Goal: Task Accomplishment & Management: Complete application form

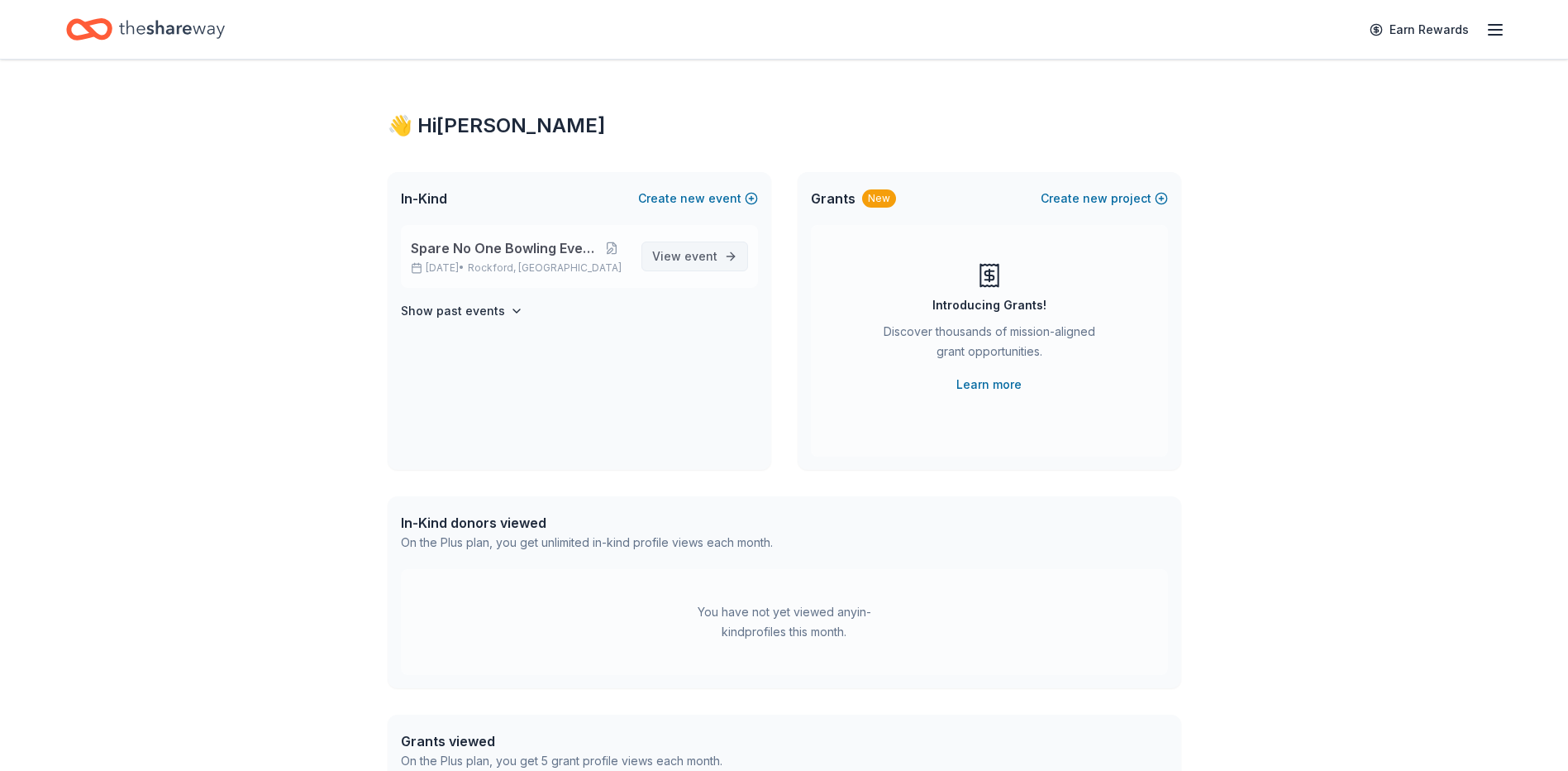
click at [706, 256] on span "event" at bounding box center [700, 255] width 33 height 14
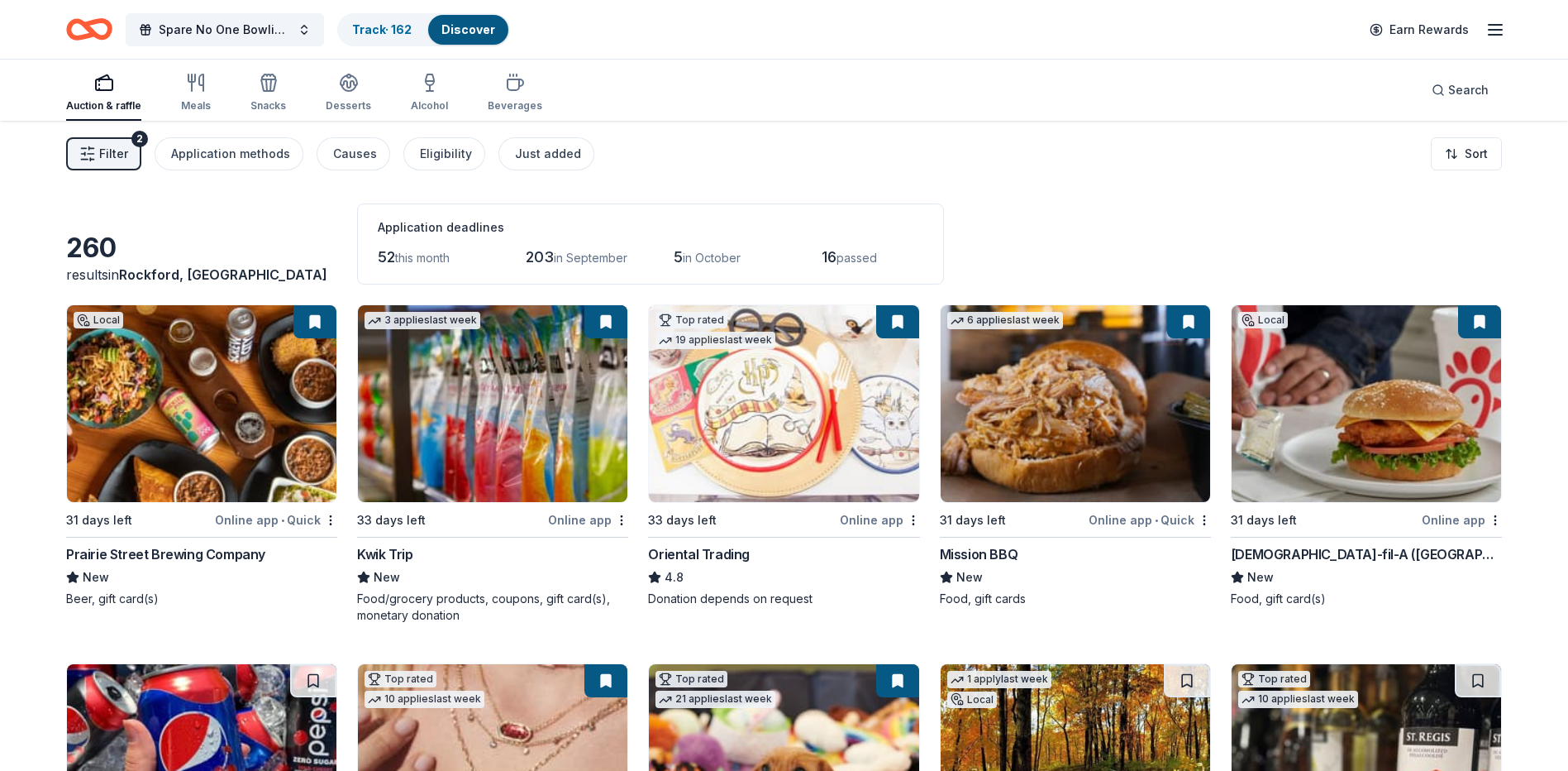
click at [109, 149] on span "Filter" at bounding box center [113, 153] width 29 height 20
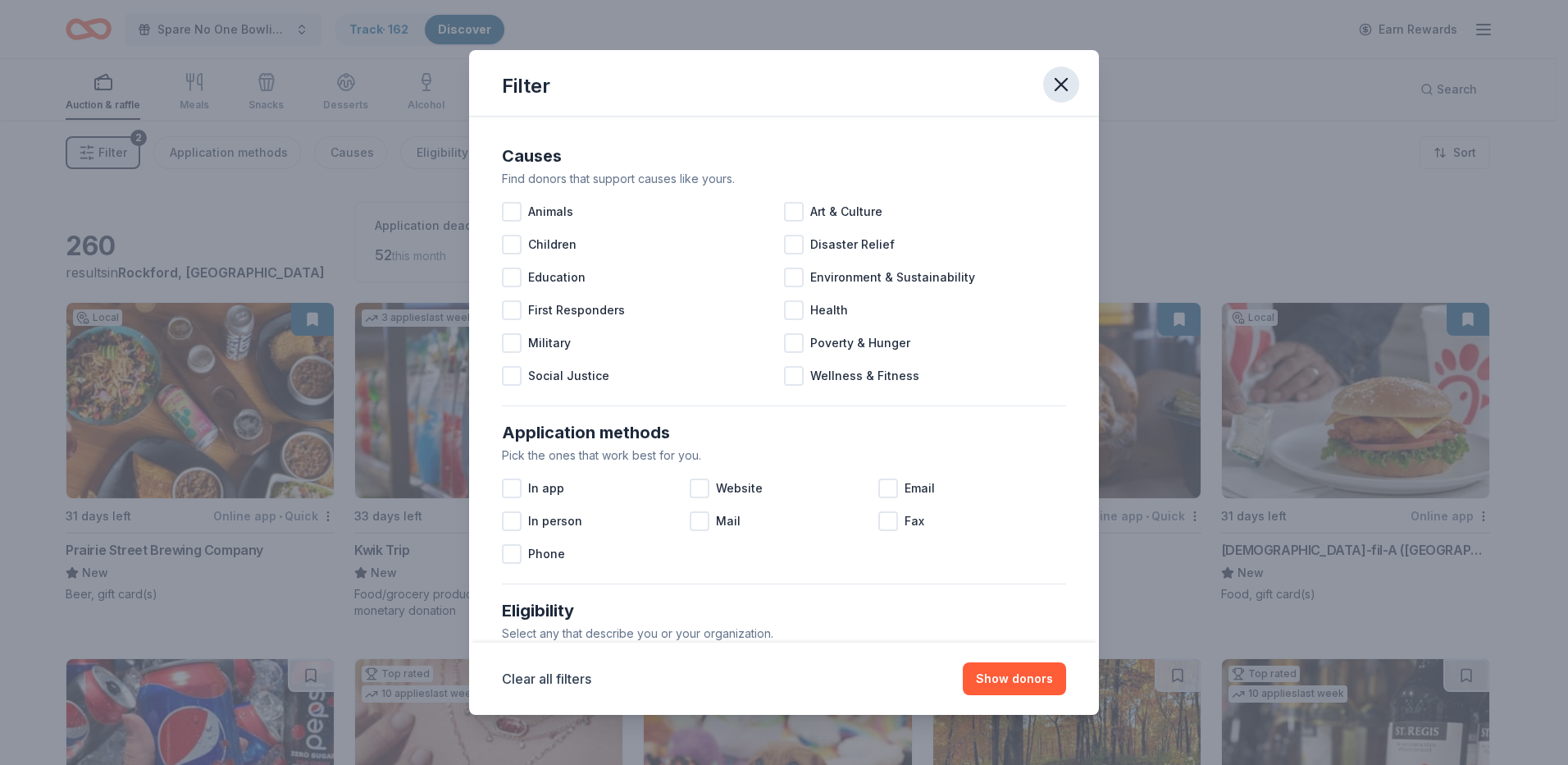
click at [1067, 95] on icon "button" at bounding box center [1061, 84] width 23 height 23
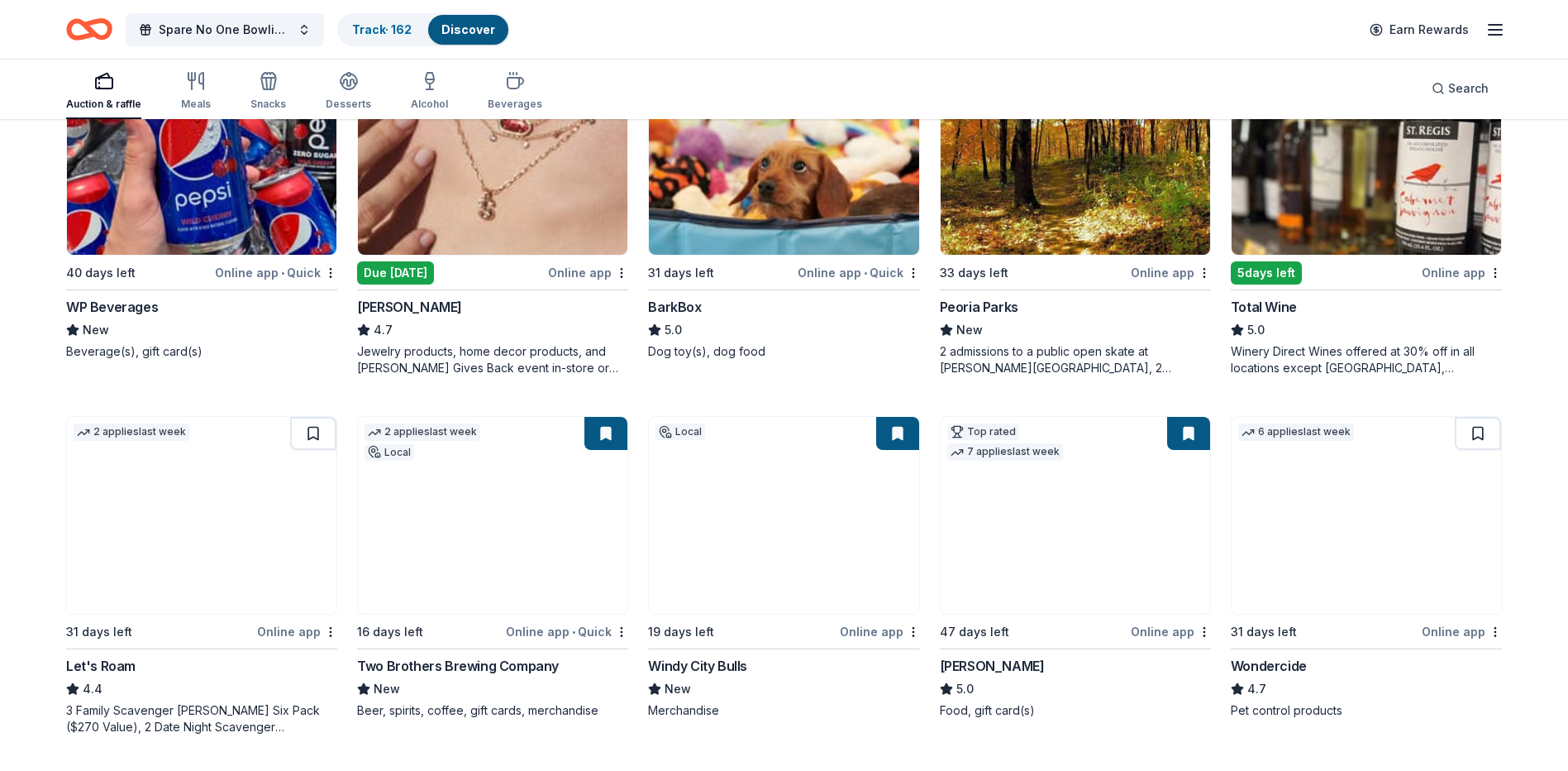
scroll to position [662, 0]
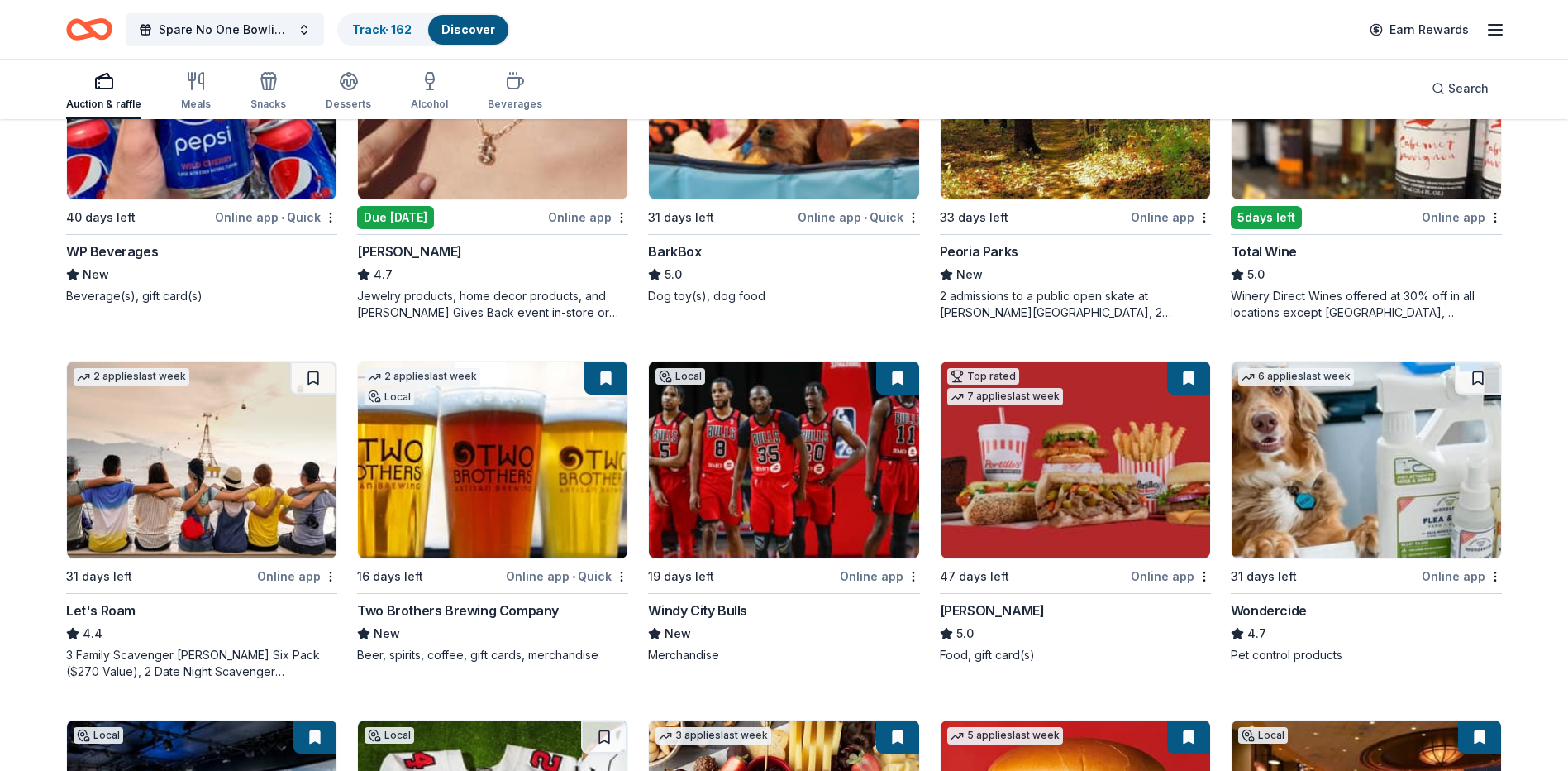
click at [499, 616] on div "Two Brothers Brewing Company" at bounding box center [457, 610] width 201 height 20
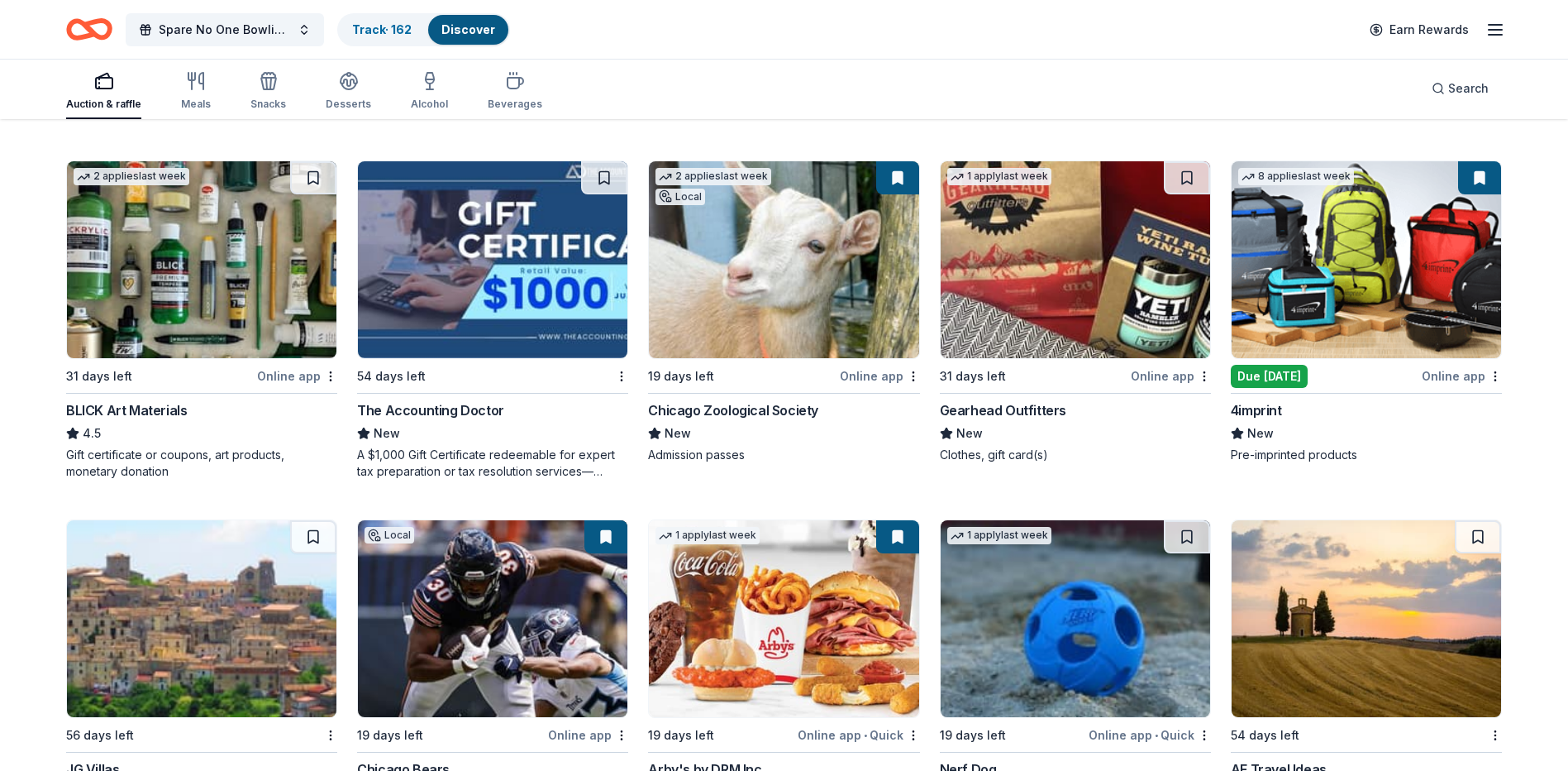
scroll to position [3853, 0]
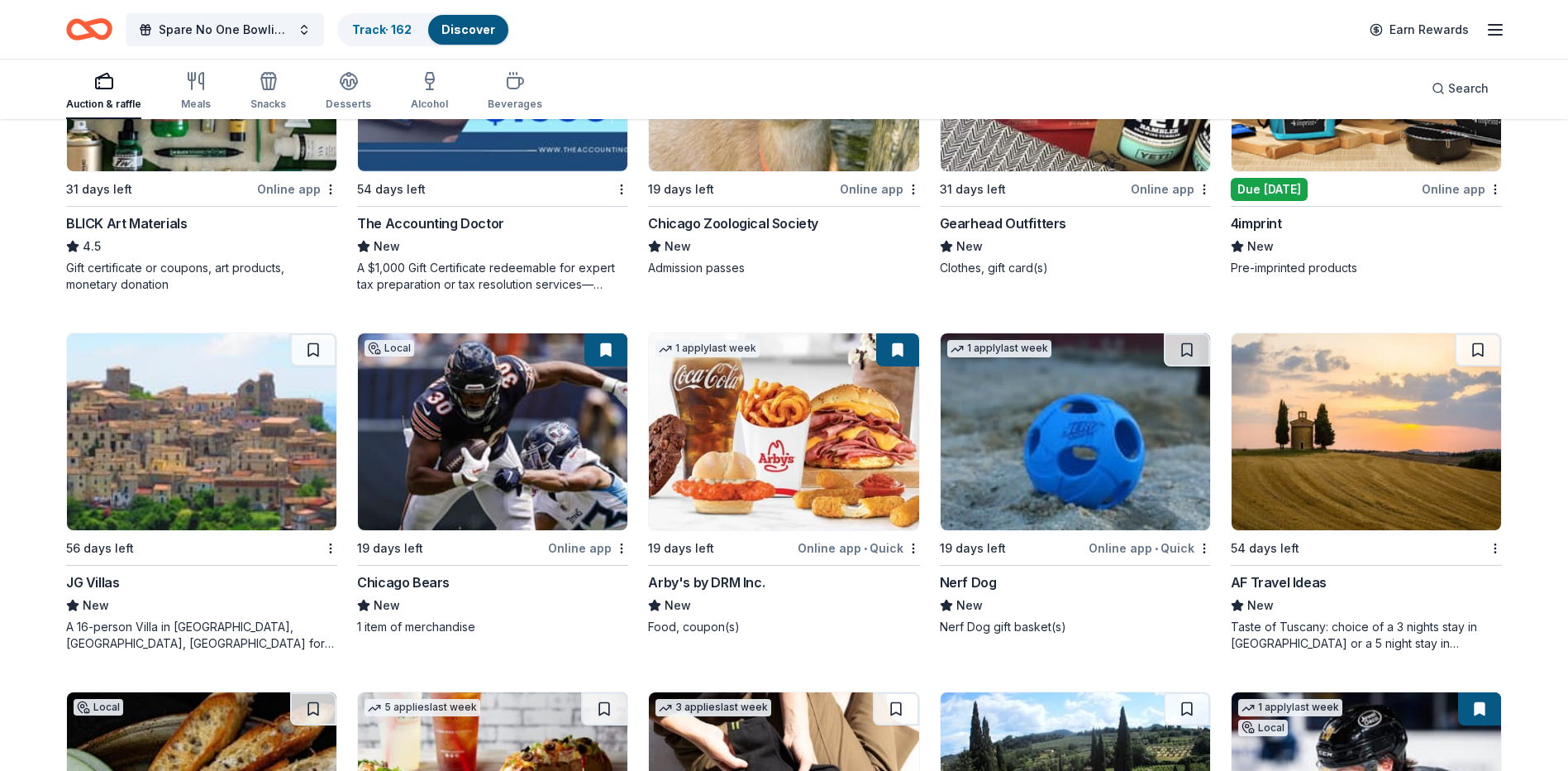
click at [114, 585] on div "JG Villas" at bounding box center [92, 582] width 53 height 20
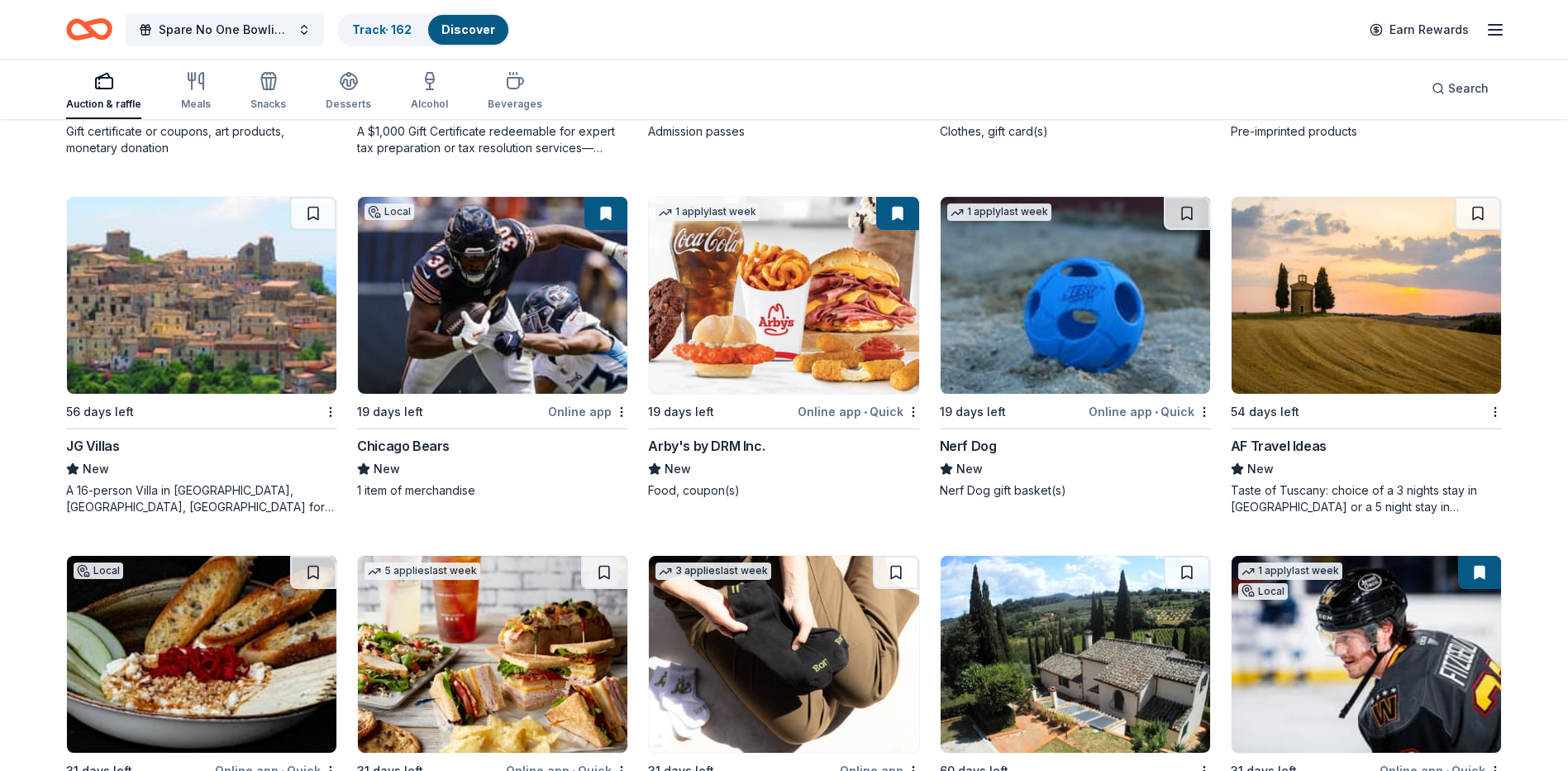
scroll to position [4018, 0]
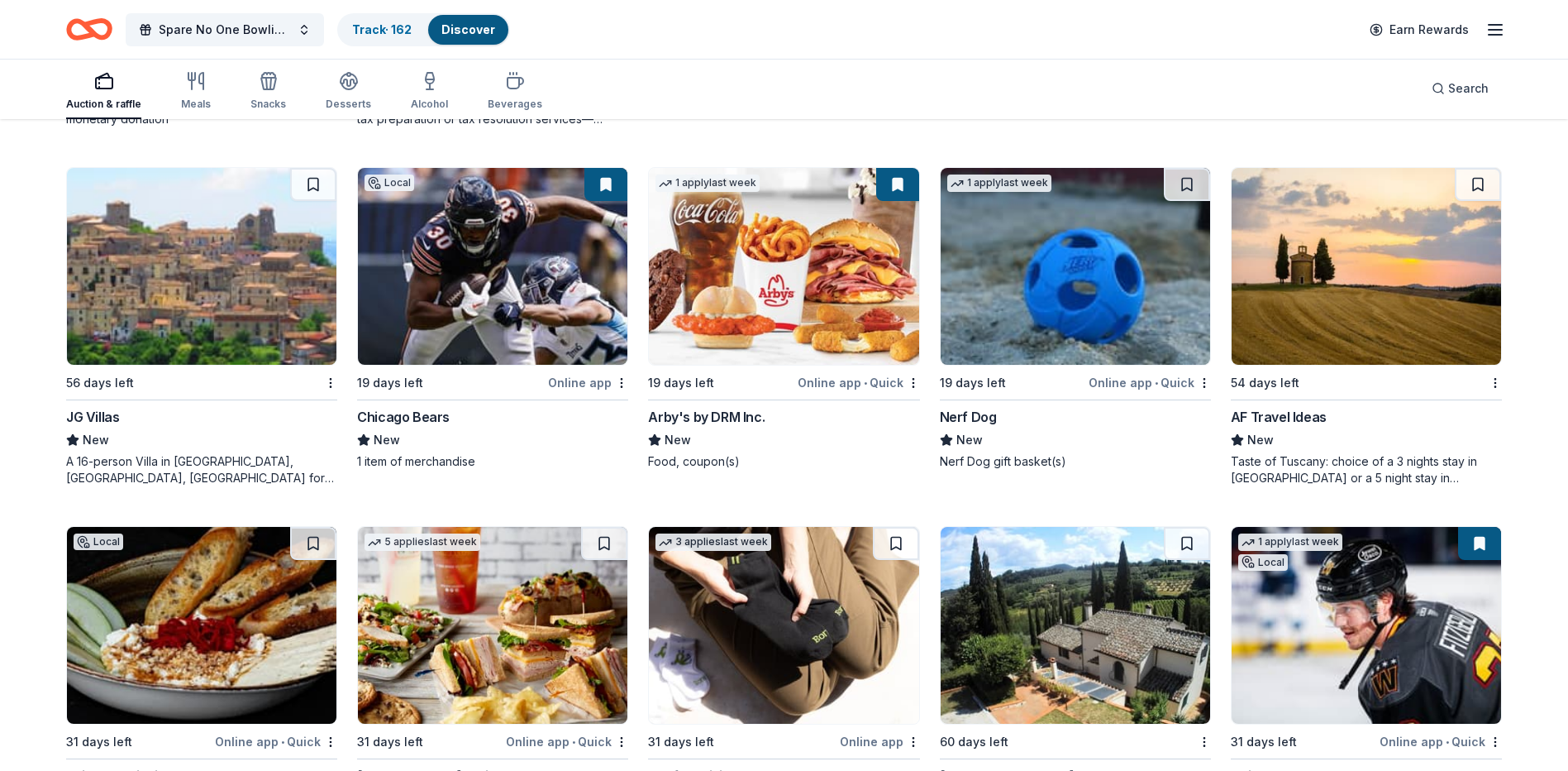
click at [1312, 414] on div "AF Travel Ideas" at bounding box center [1279, 416] width 96 height 20
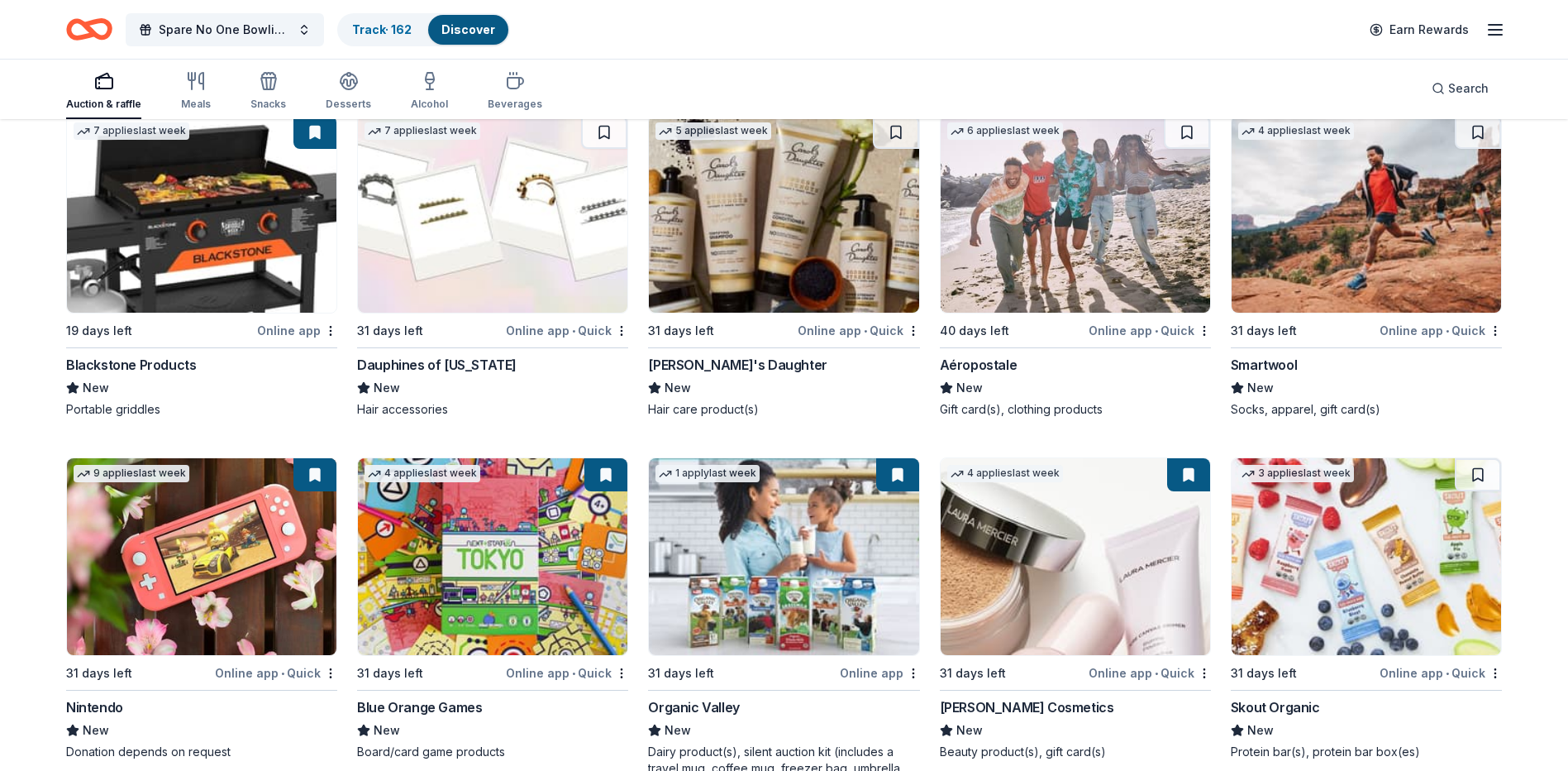
scroll to position [17204, 0]
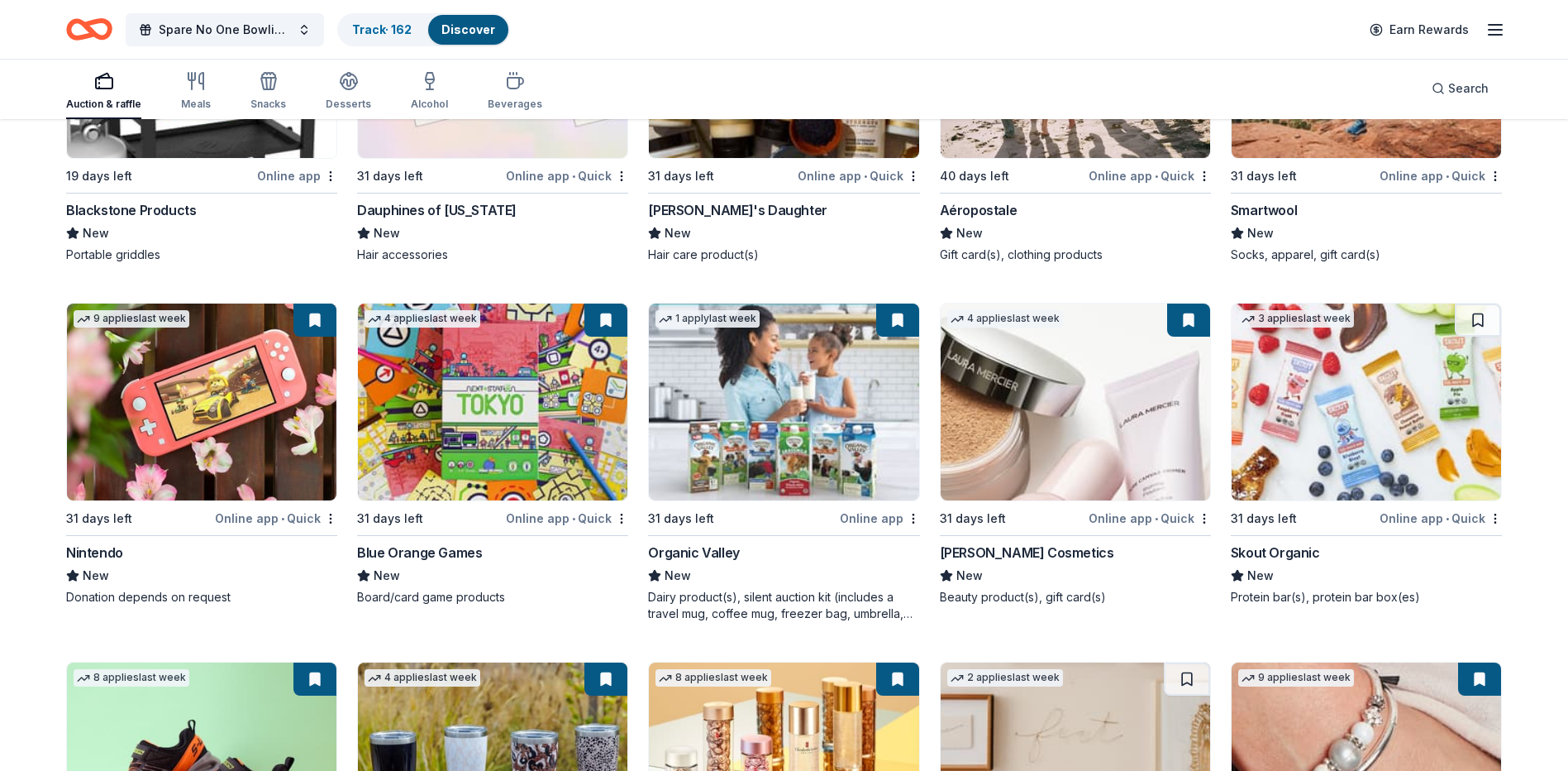
click at [165, 220] on div "Blackstone Products" at bounding box center [131, 210] width 130 height 20
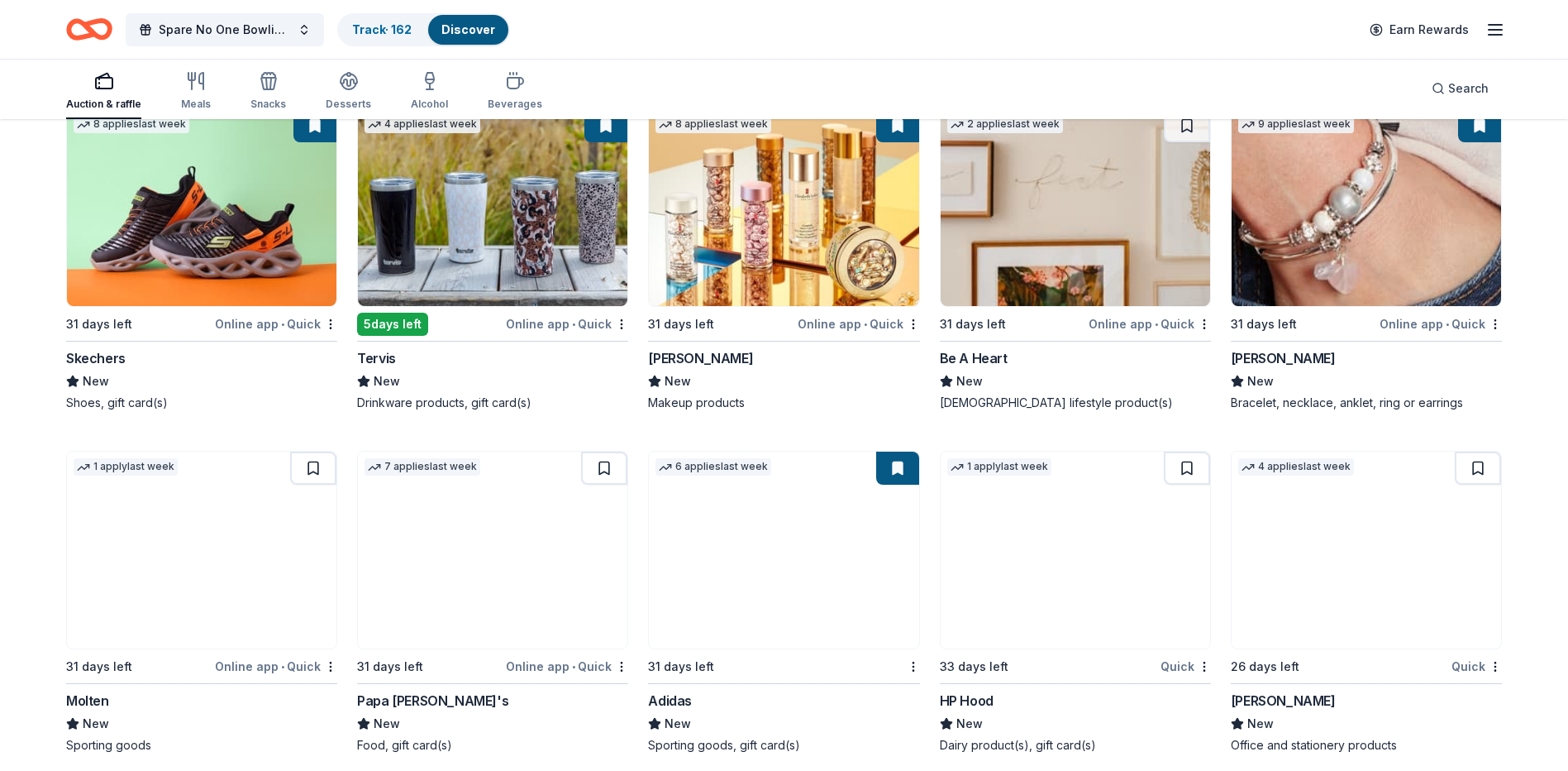
scroll to position [17789, 0]
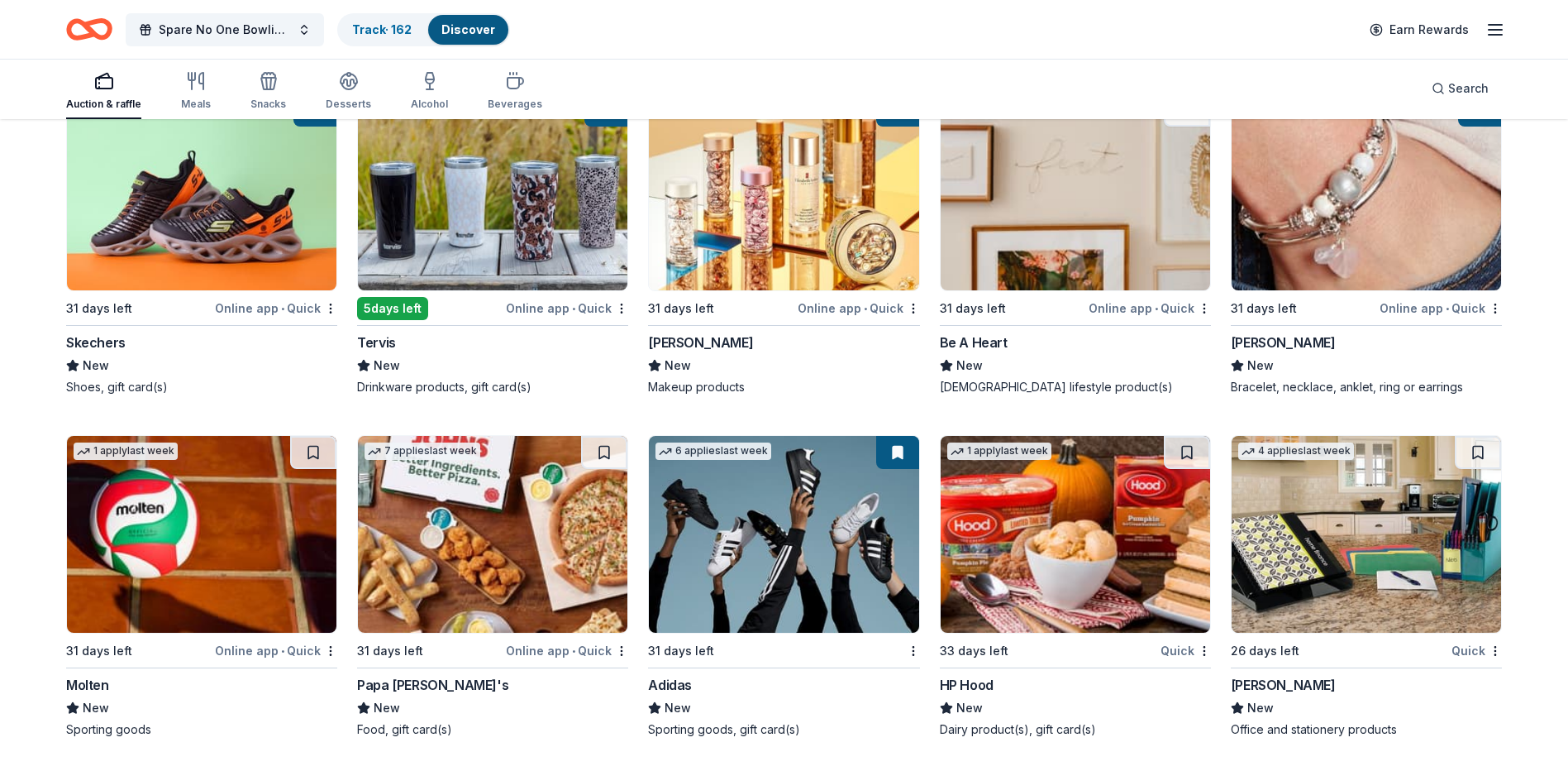
click at [1295, 342] on div "Lizzy James" at bounding box center [1284, 342] width 105 height 20
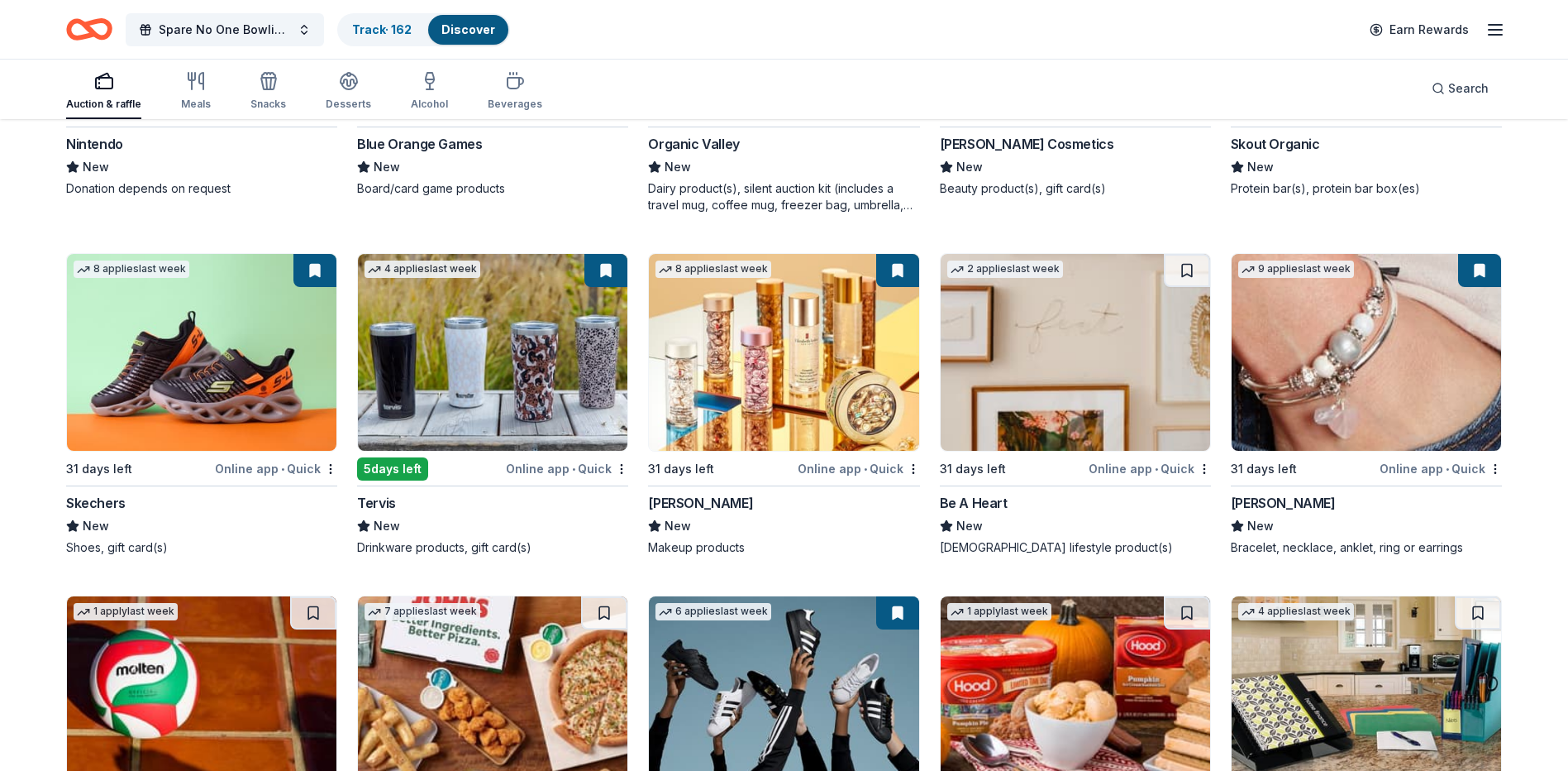
scroll to position [17541, 0]
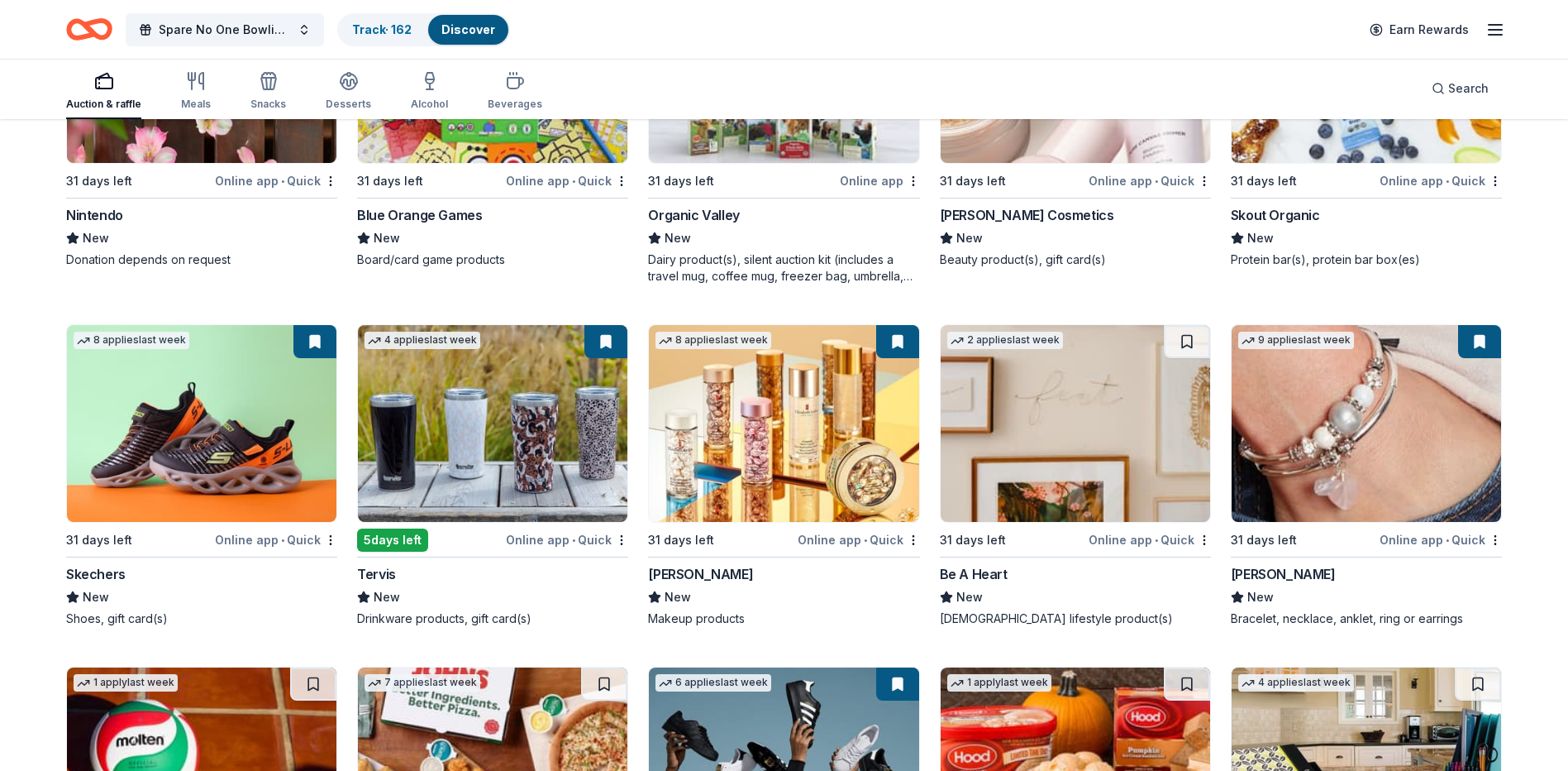
click at [488, 480] on img at bounding box center [492, 423] width 269 height 197
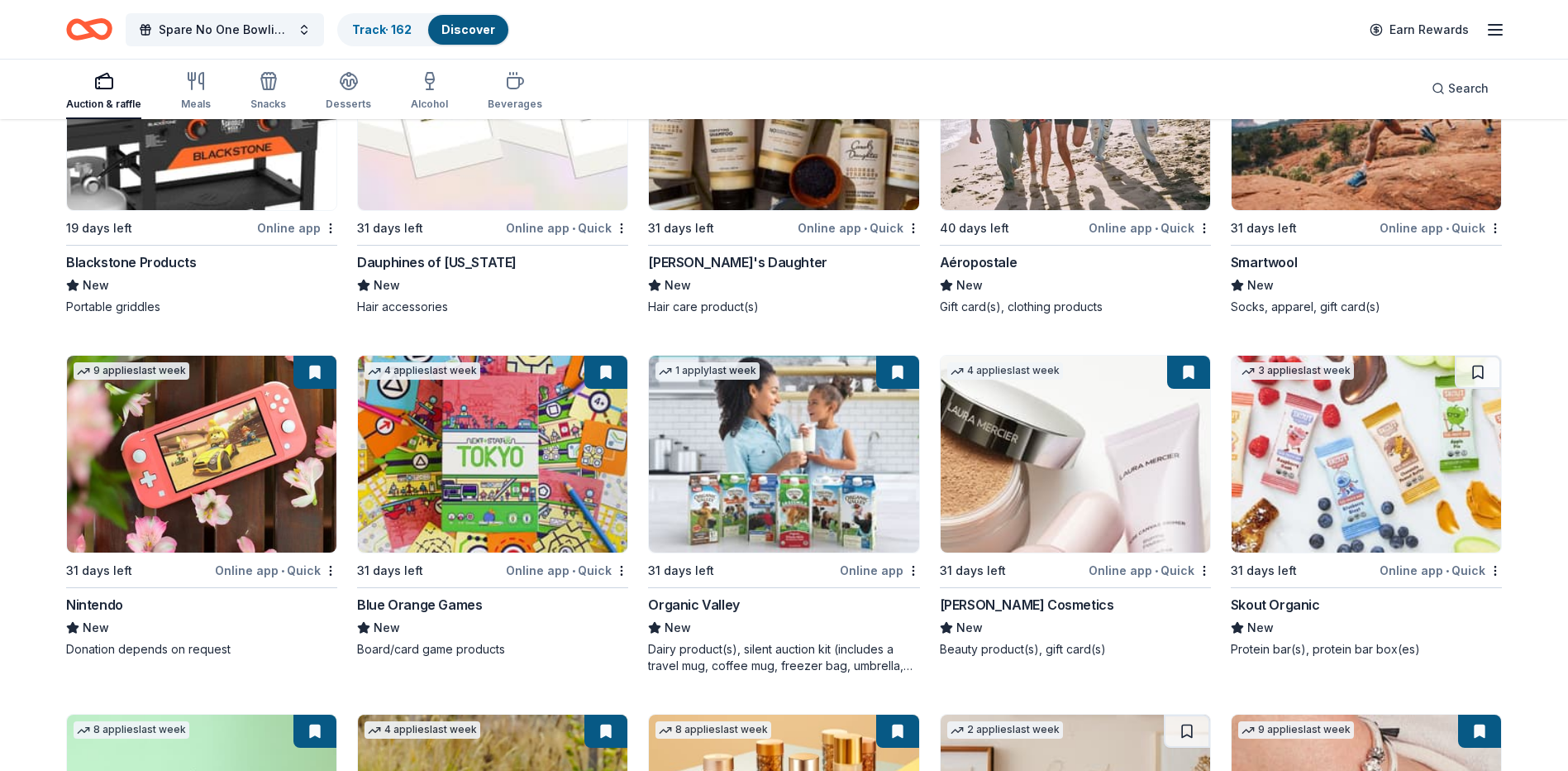
scroll to position [17128, 0]
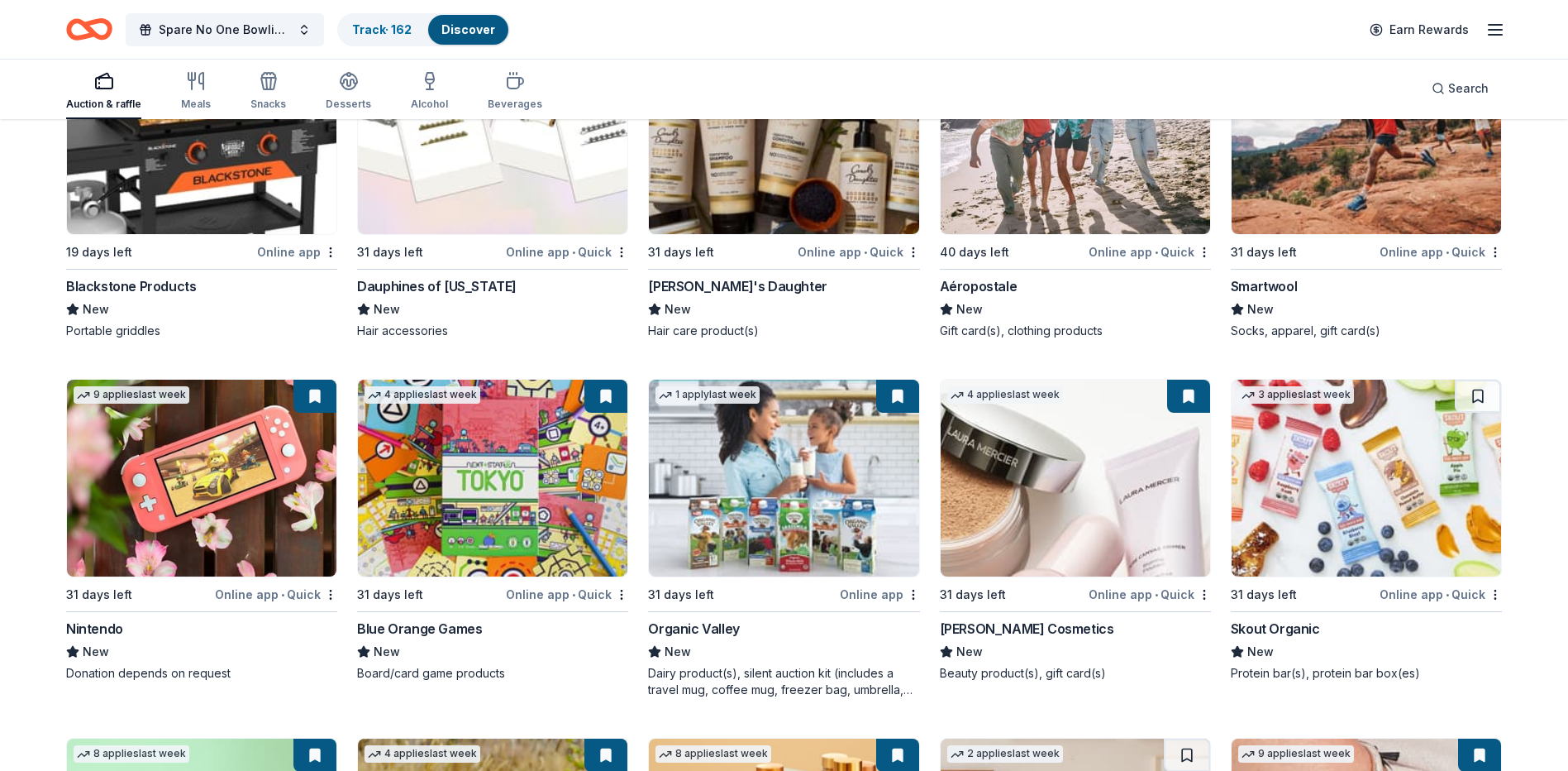
click at [152, 511] on img at bounding box center [201, 477] width 269 height 197
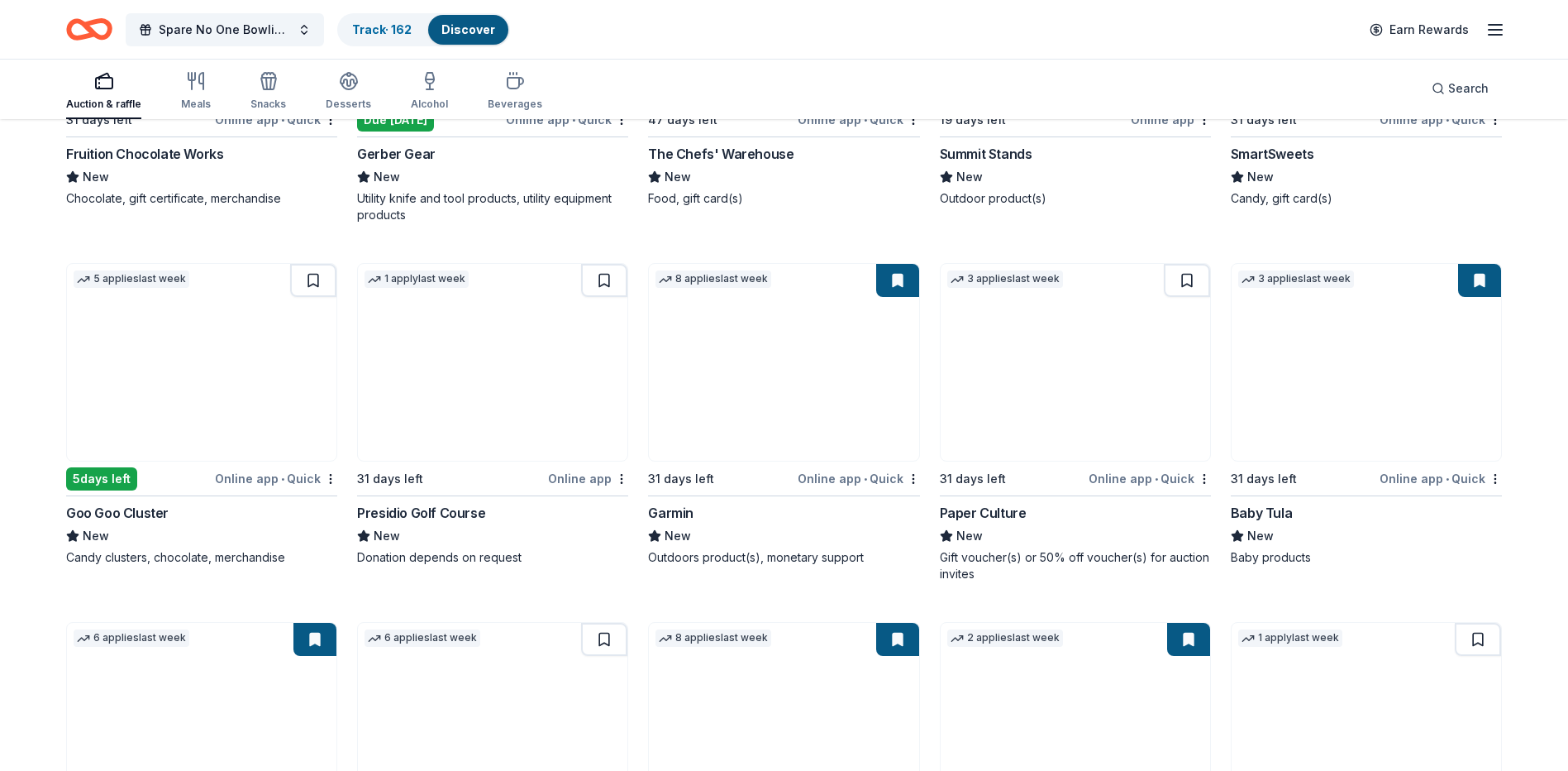
scroll to position [15805, 0]
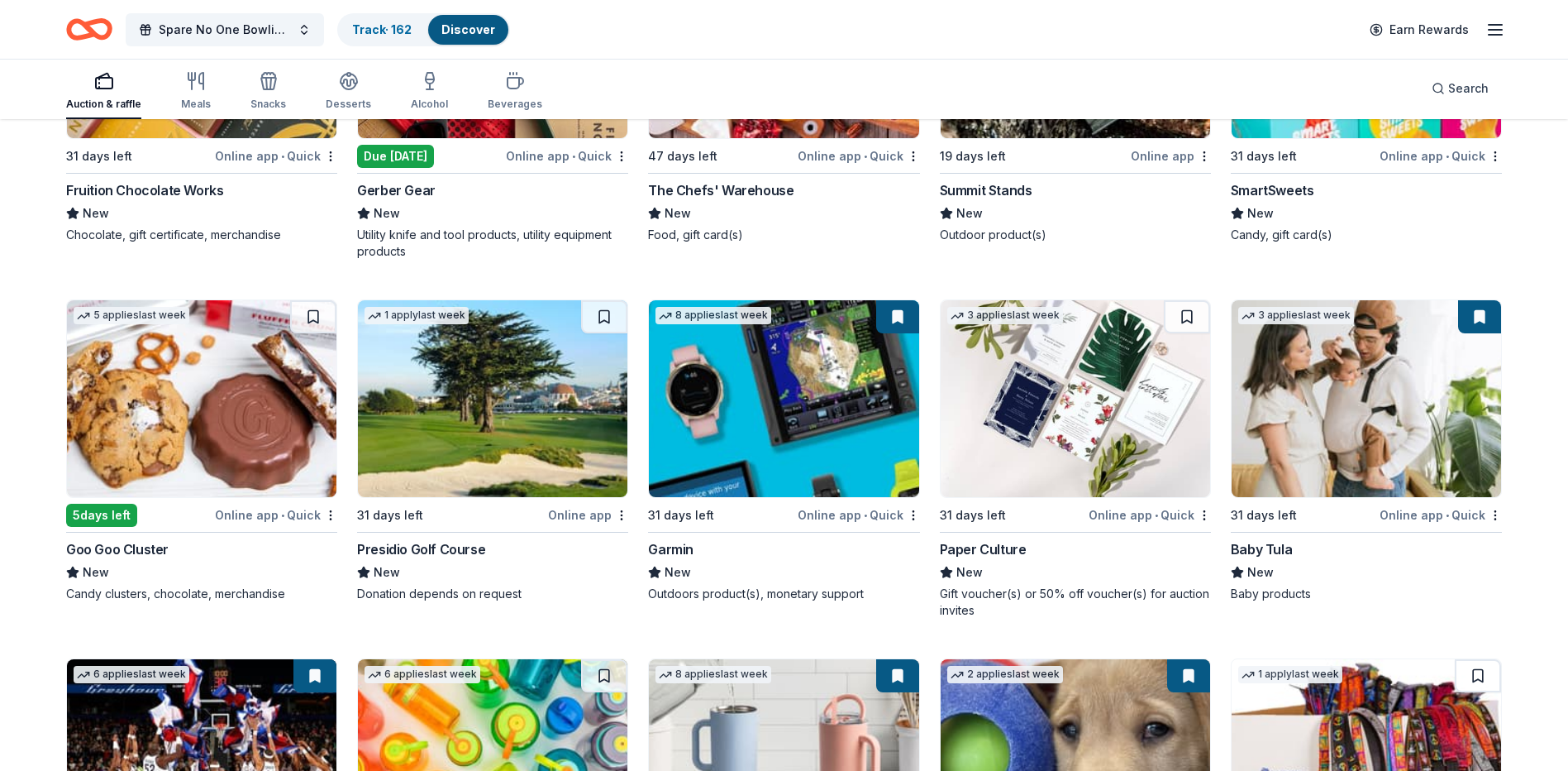
click at [434, 559] on div "Presidio Golf Course" at bounding box center [421, 549] width 128 height 20
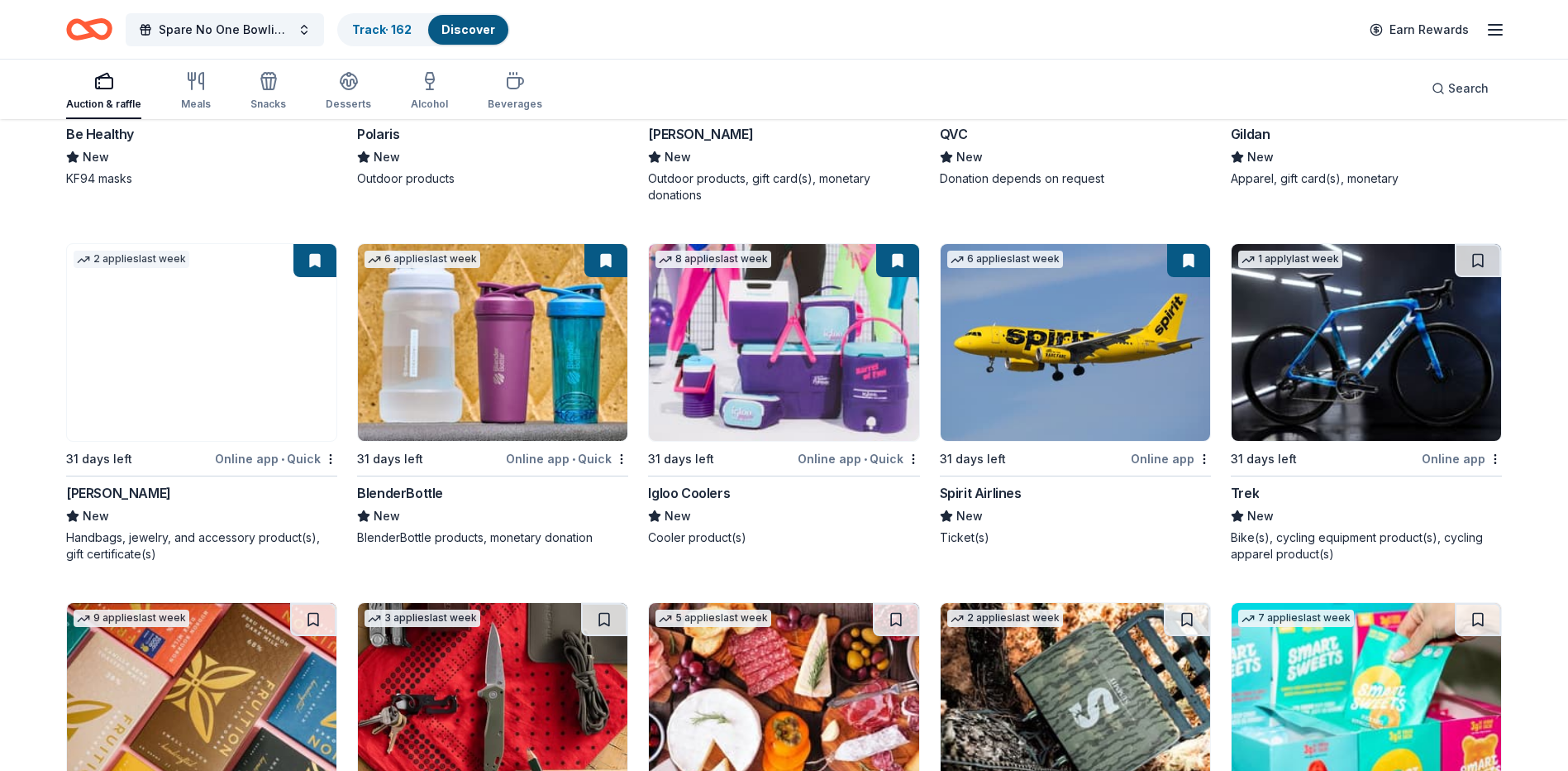
scroll to position [15060, 0]
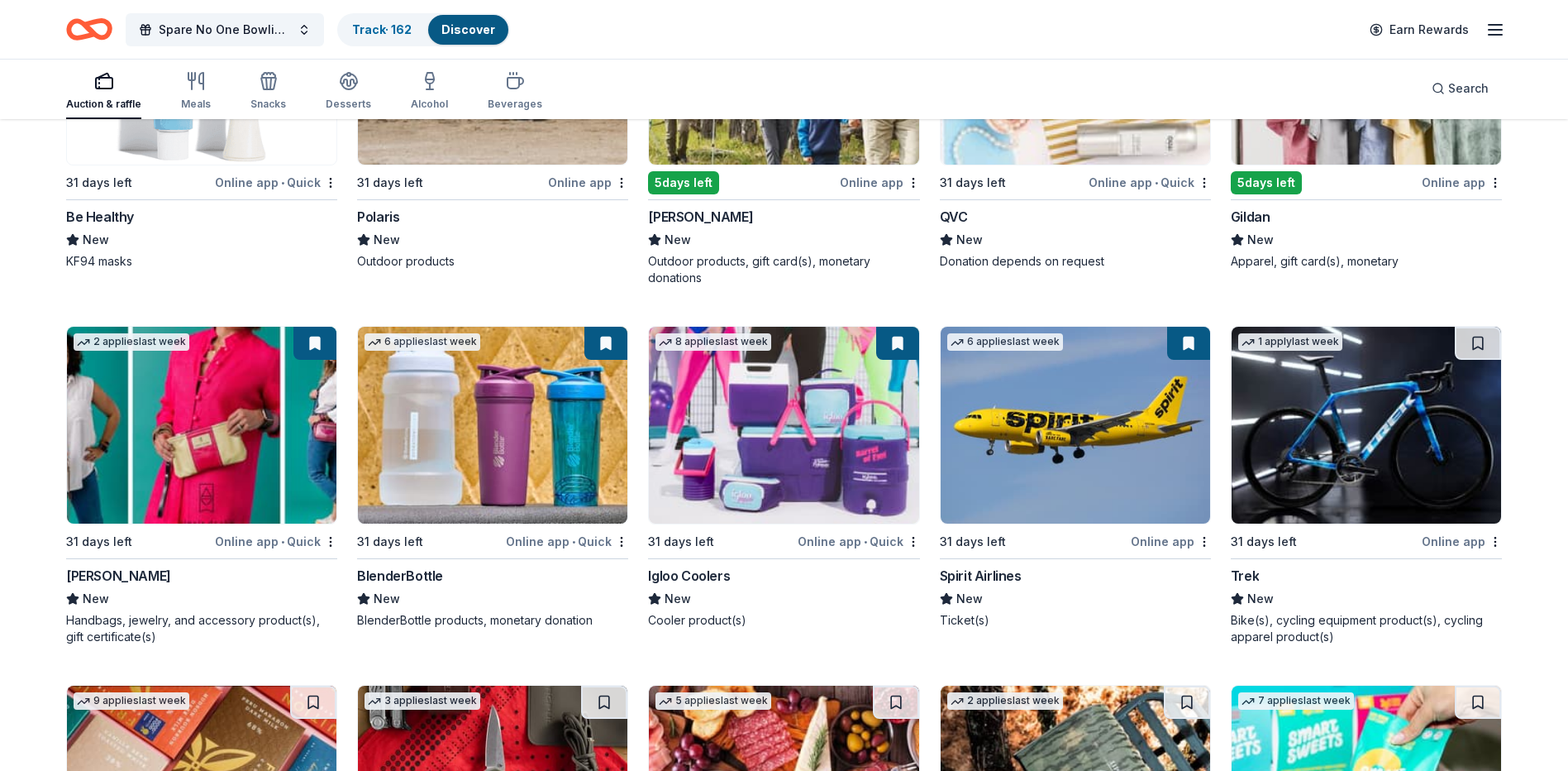
click at [1060, 503] on img at bounding box center [1075, 425] width 269 height 197
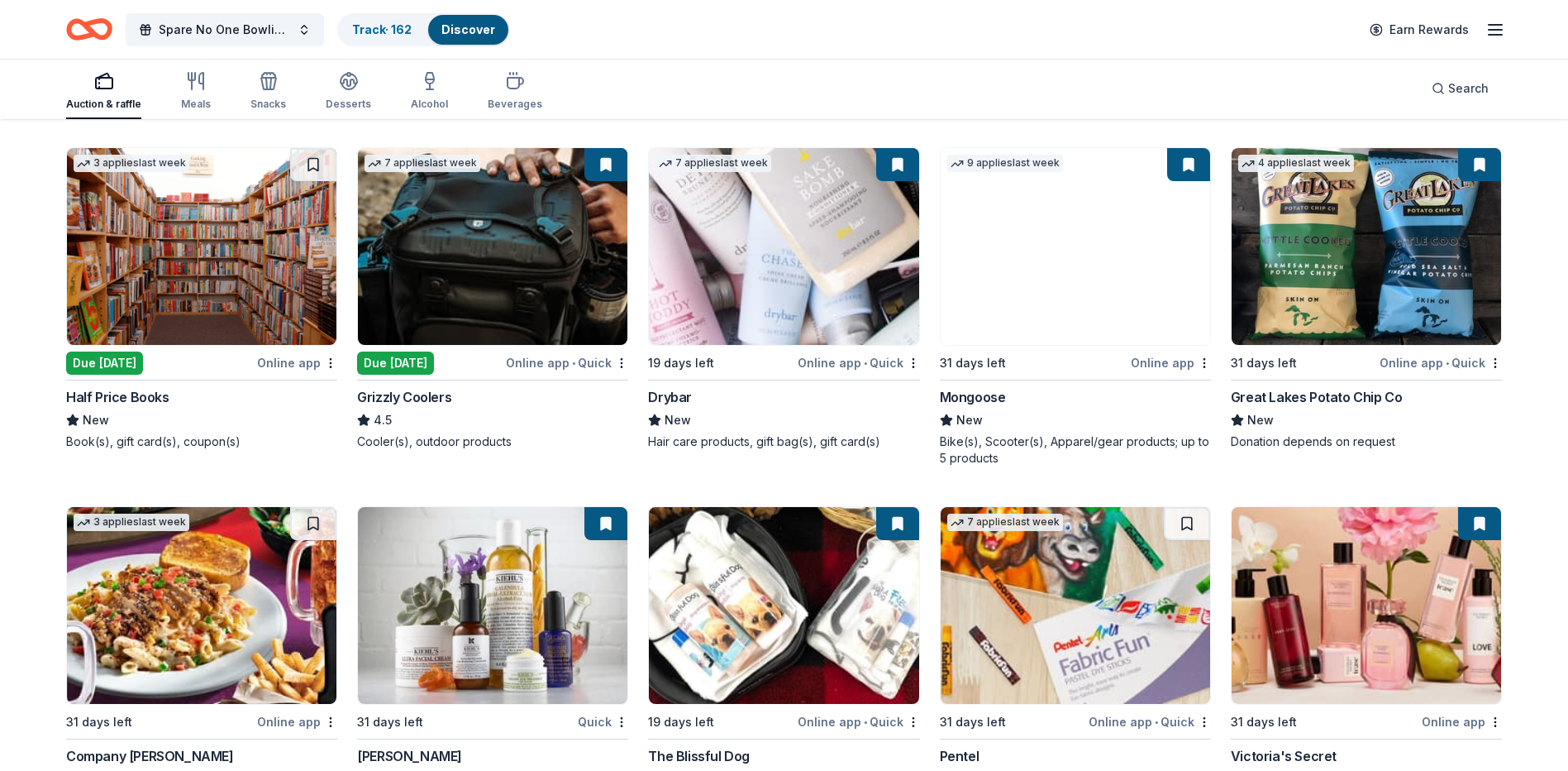
scroll to position [13738, 0]
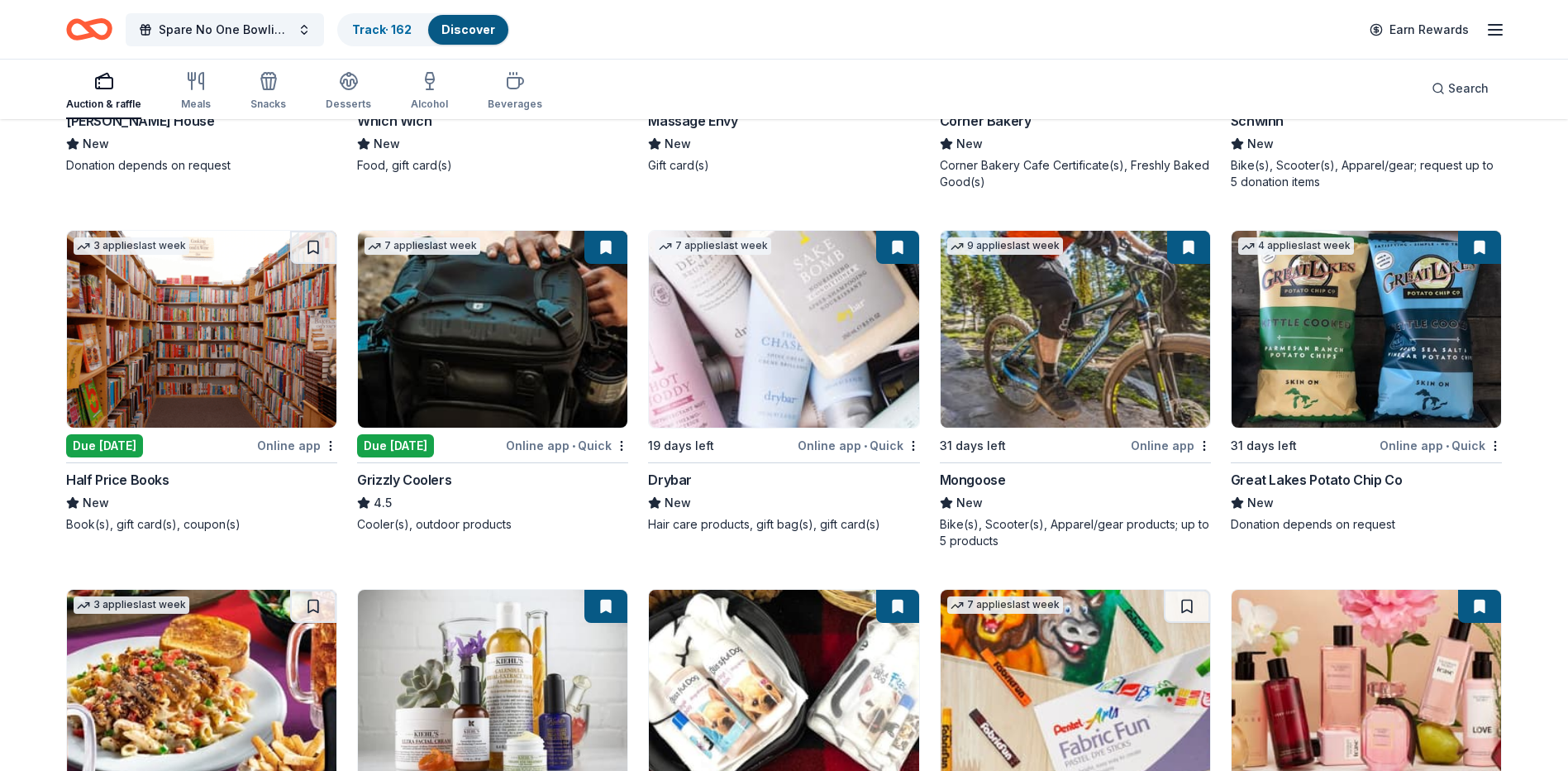
click at [498, 402] on img at bounding box center [492, 329] width 269 height 197
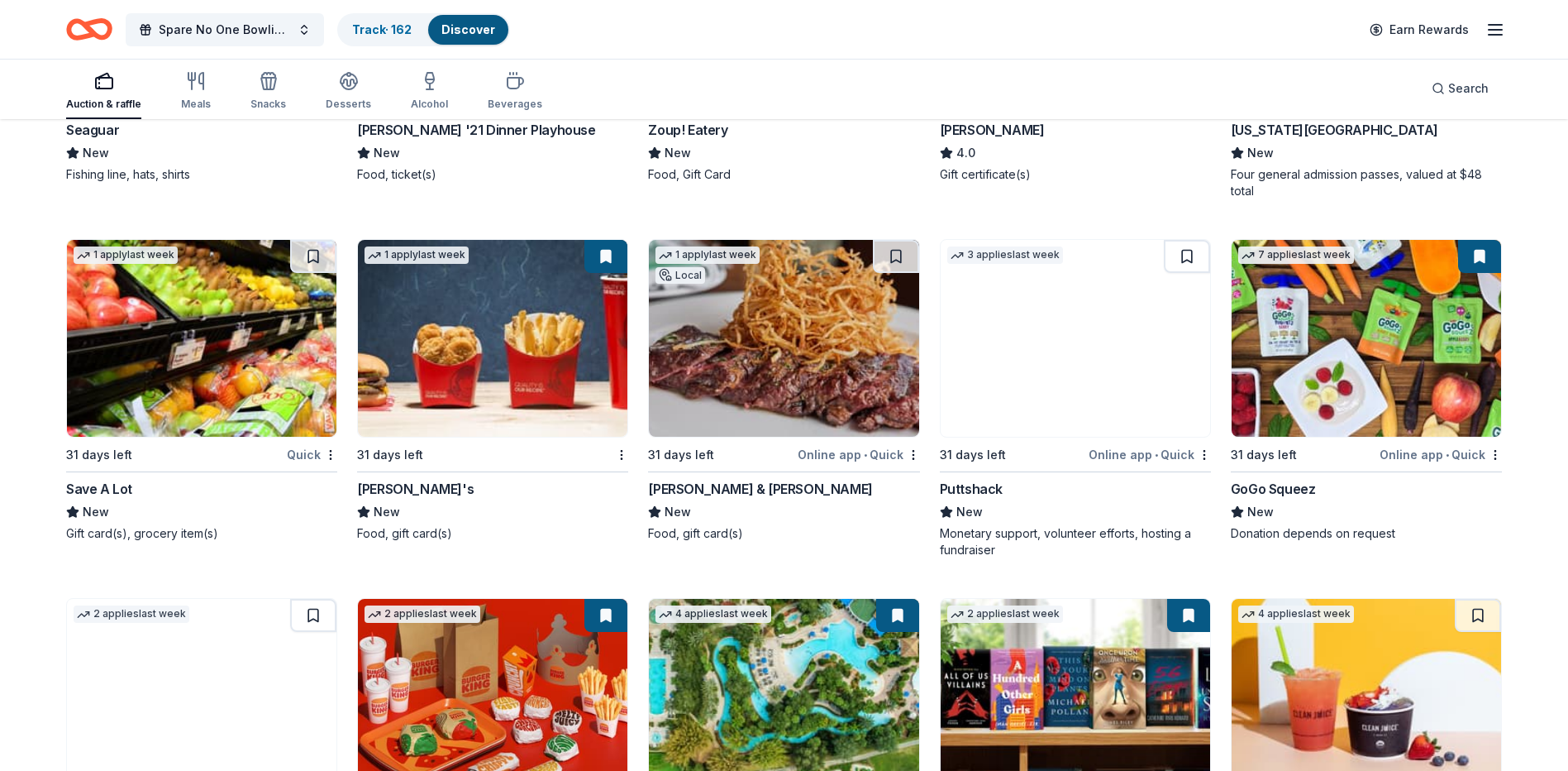
scroll to position [12664, 0]
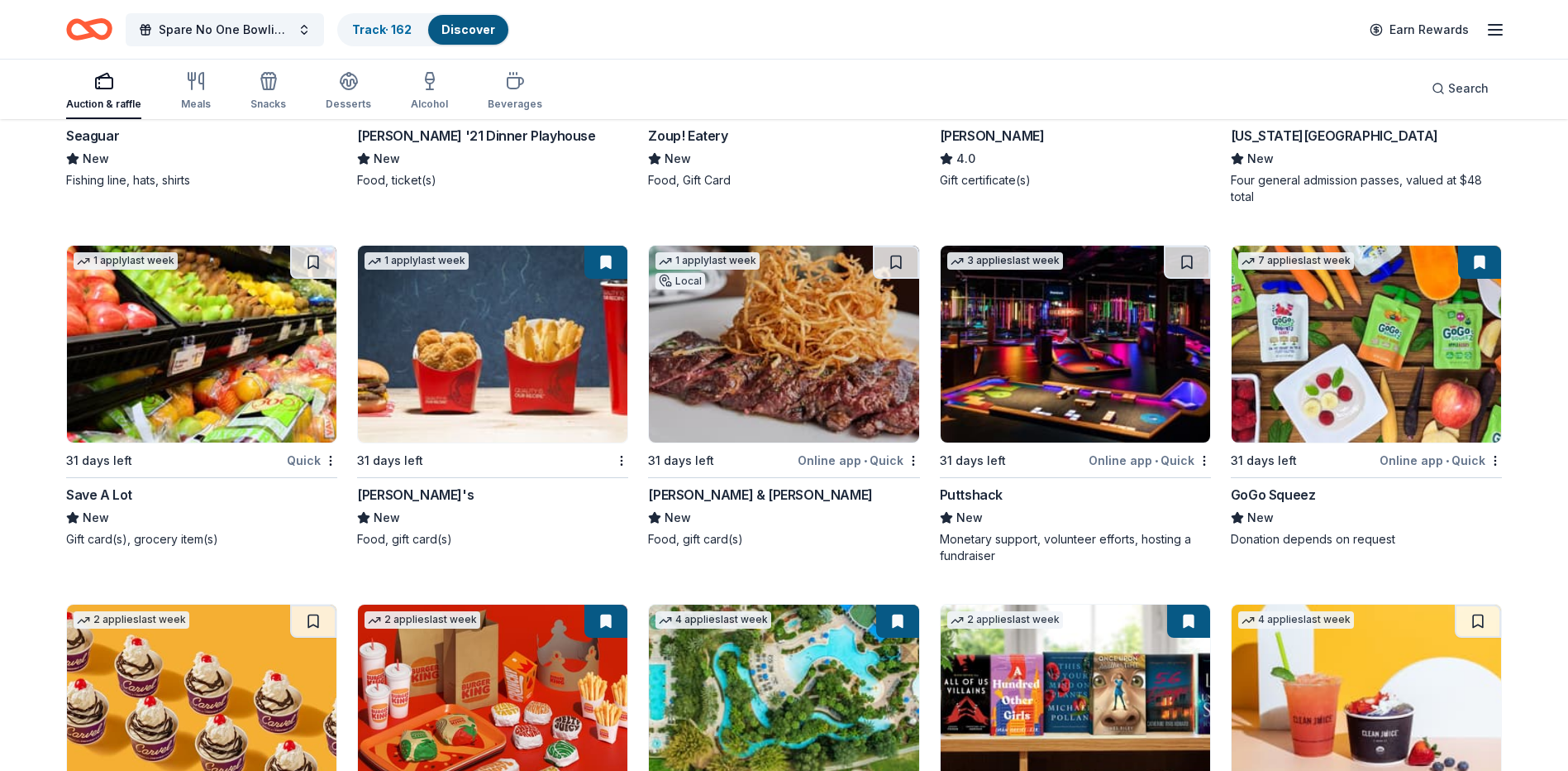
click at [1077, 404] on img at bounding box center [1075, 344] width 269 height 197
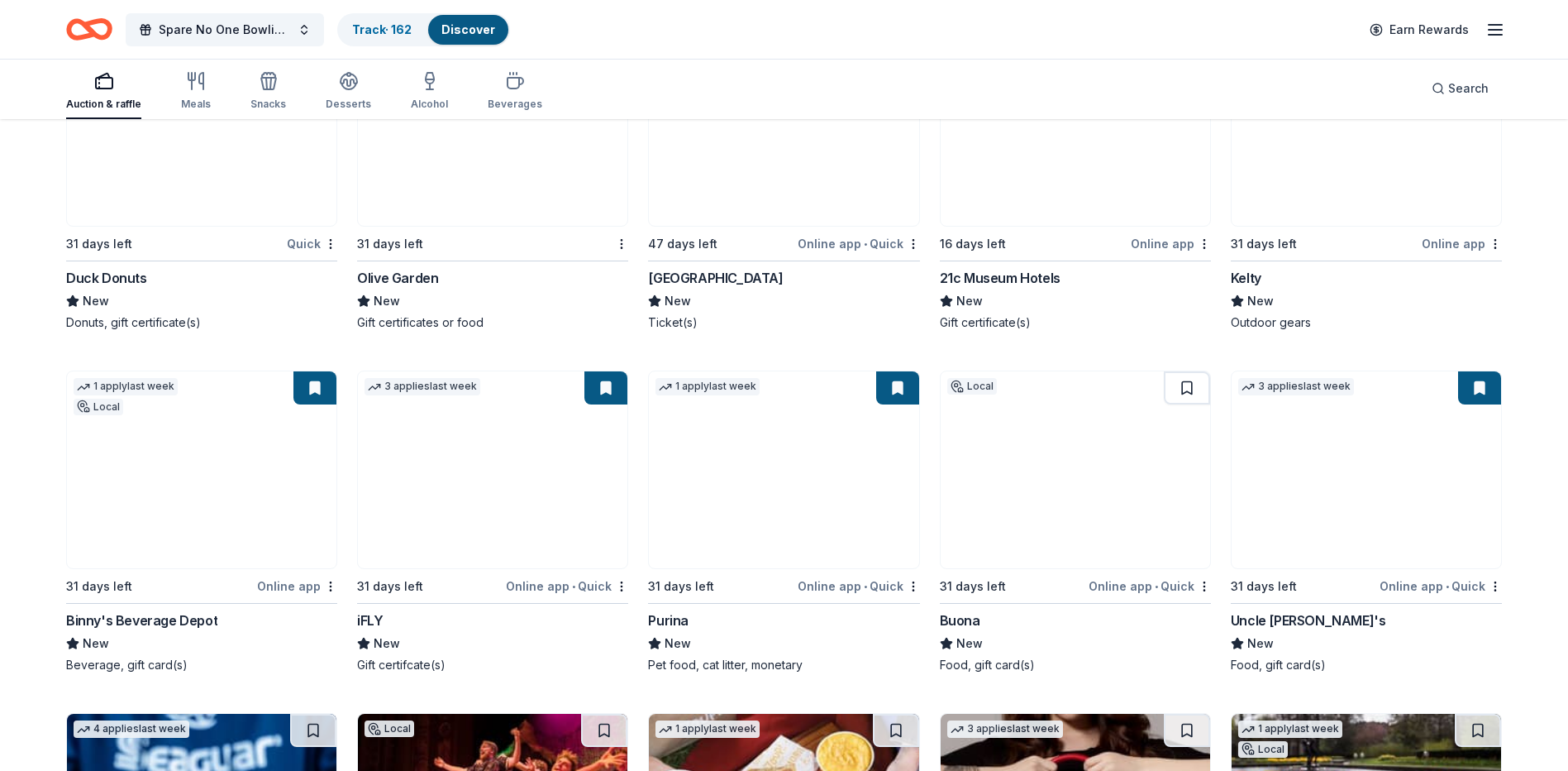
scroll to position [11506, 0]
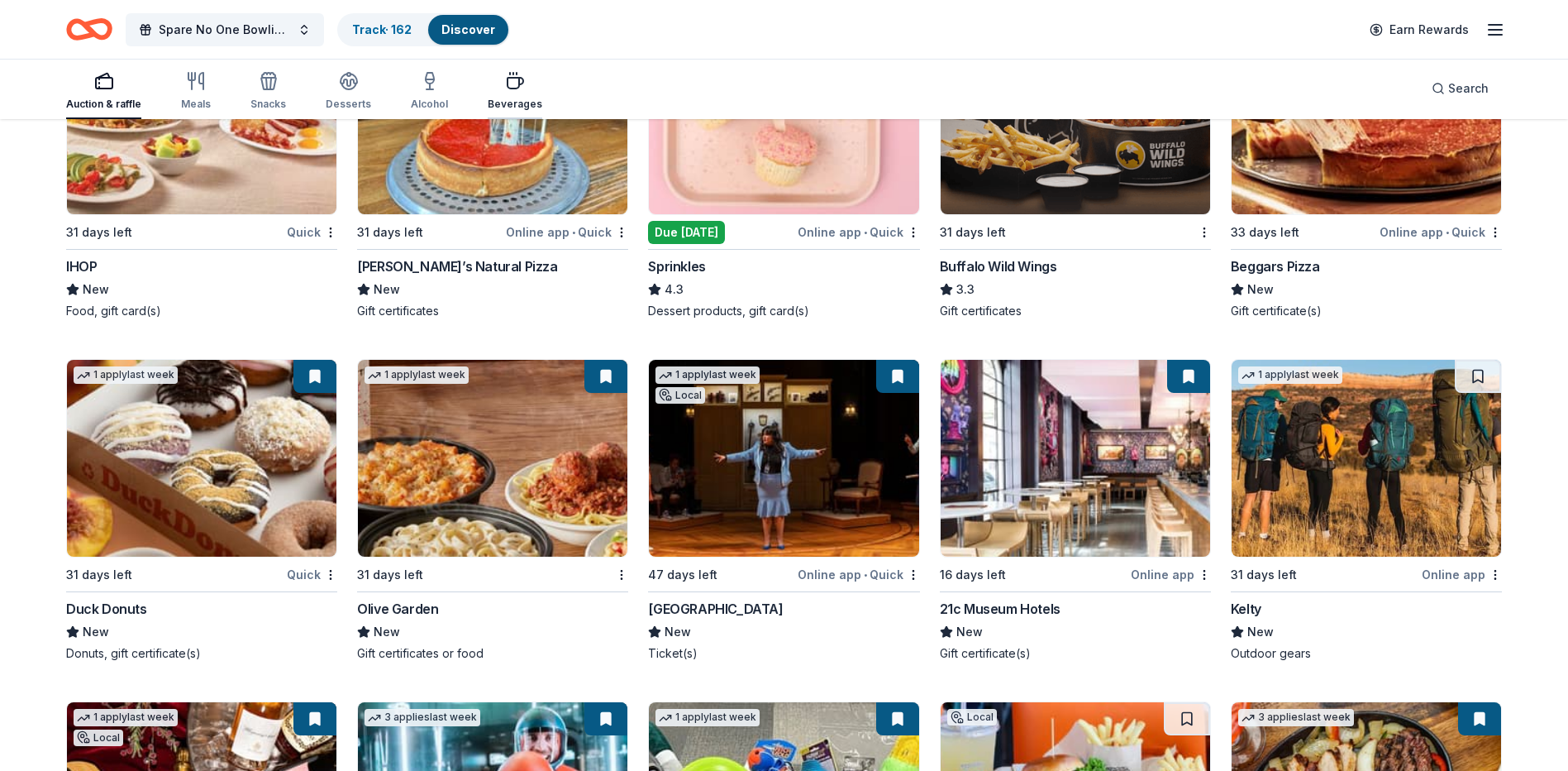
click at [509, 85] on icon "button" at bounding box center [515, 81] width 20 height 20
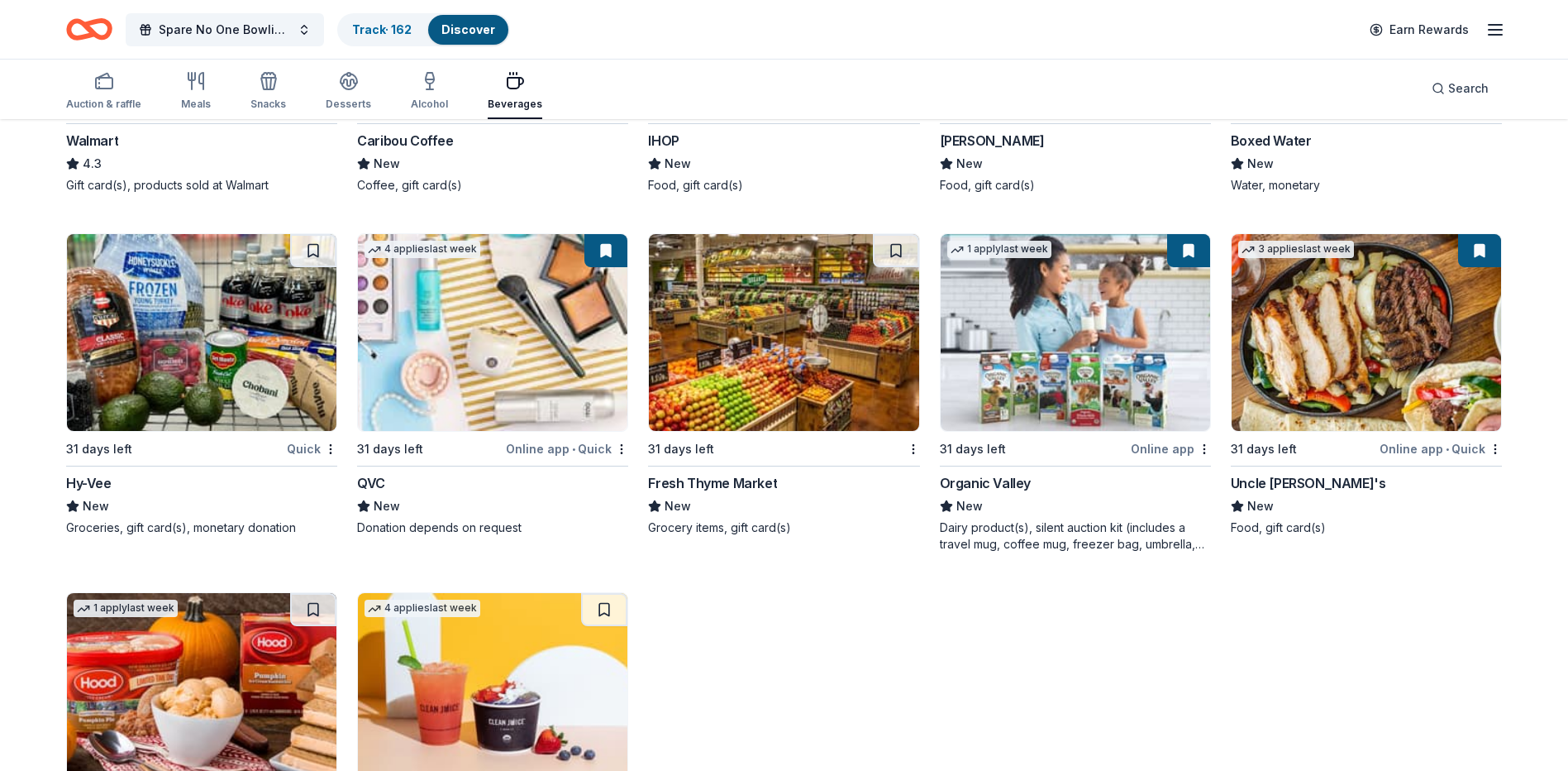
scroll to position [1508, 0]
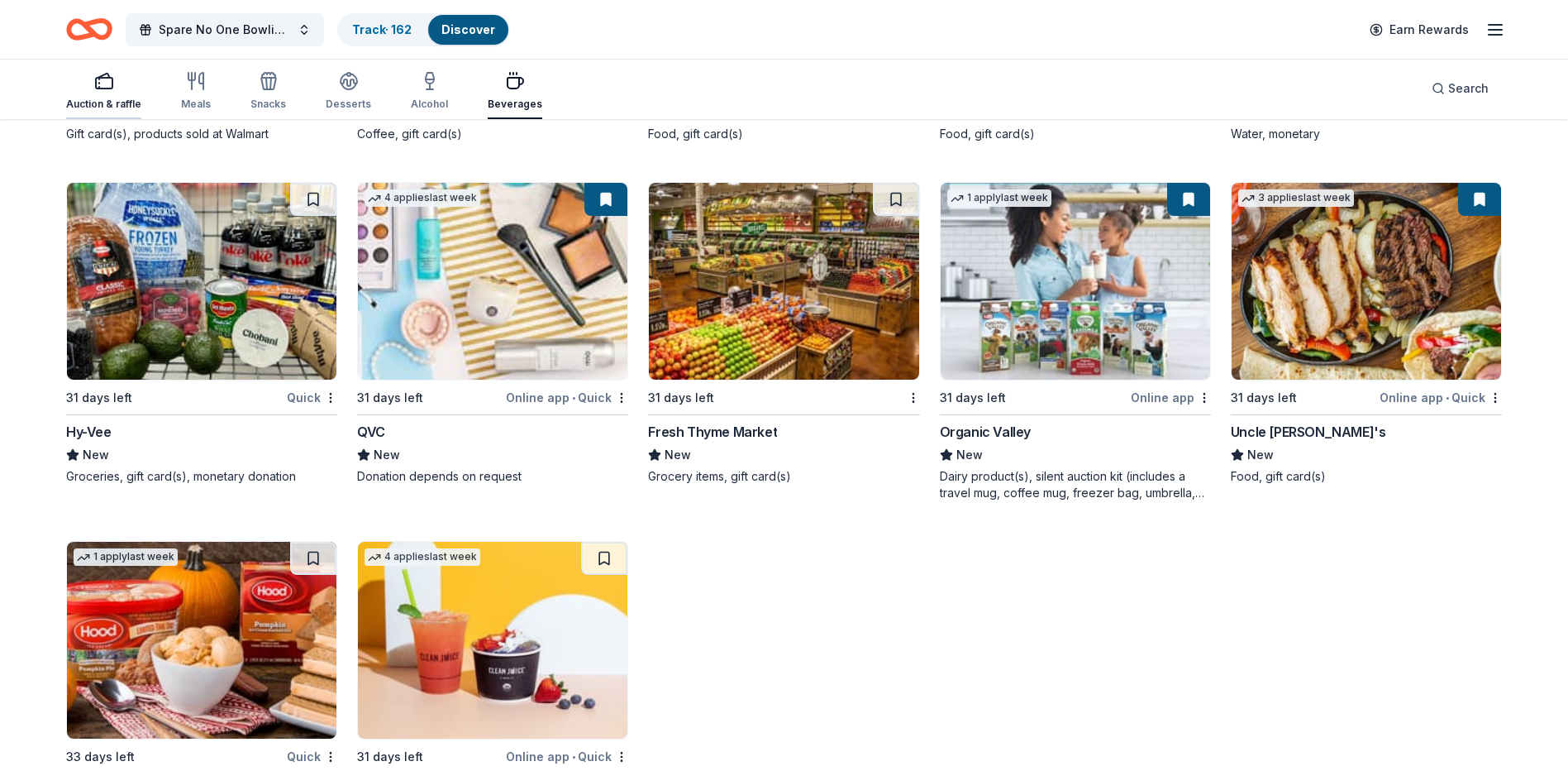
click at [100, 90] on icon "button" at bounding box center [104, 81] width 20 height 20
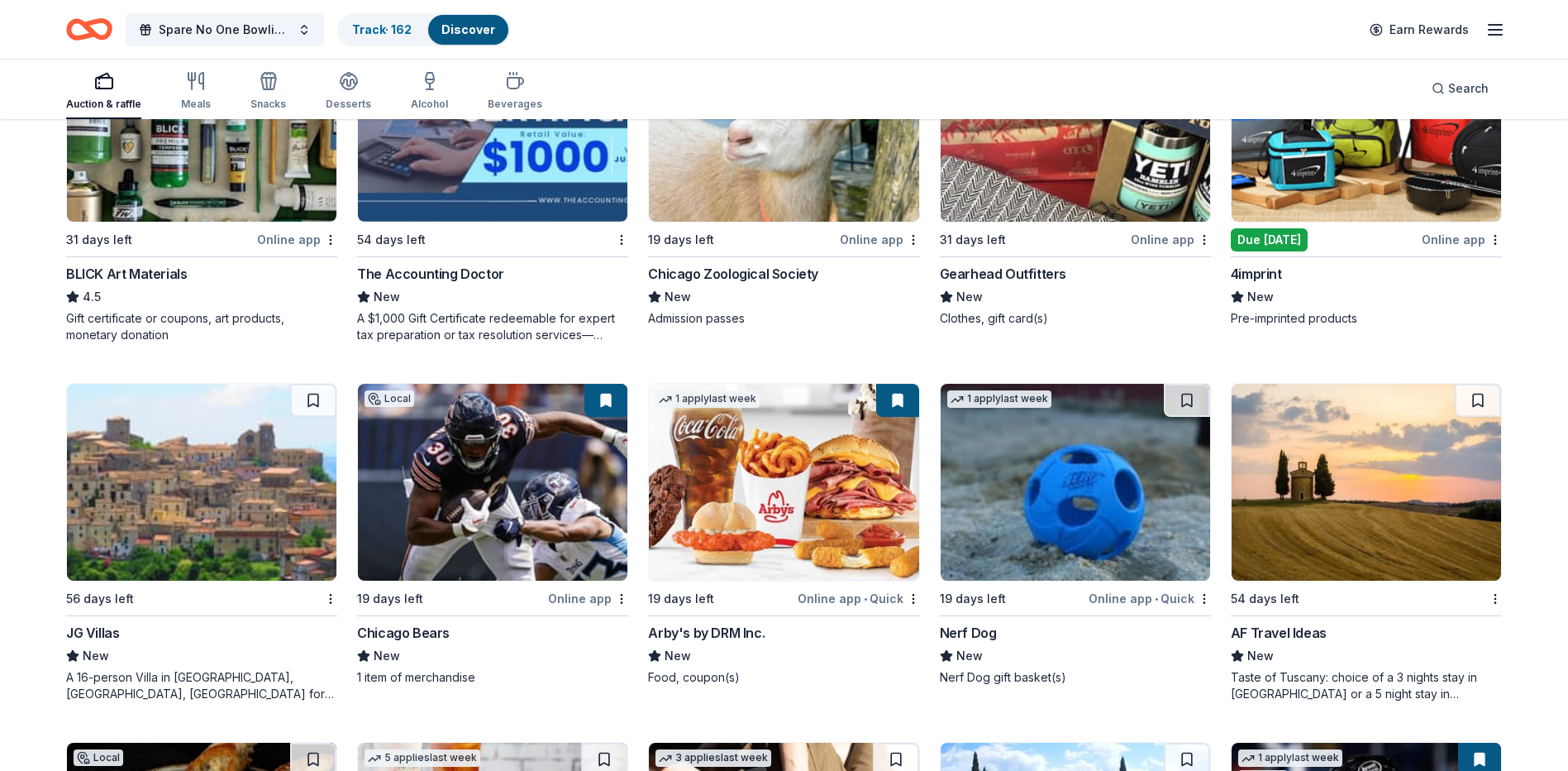
scroll to position [3803, 0]
click at [1393, 689] on div "Taste of Tuscany: choice of a 3 nights stay in Florence or a 5 night stay in Co…" at bounding box center [1367, 684] width 271 height 33
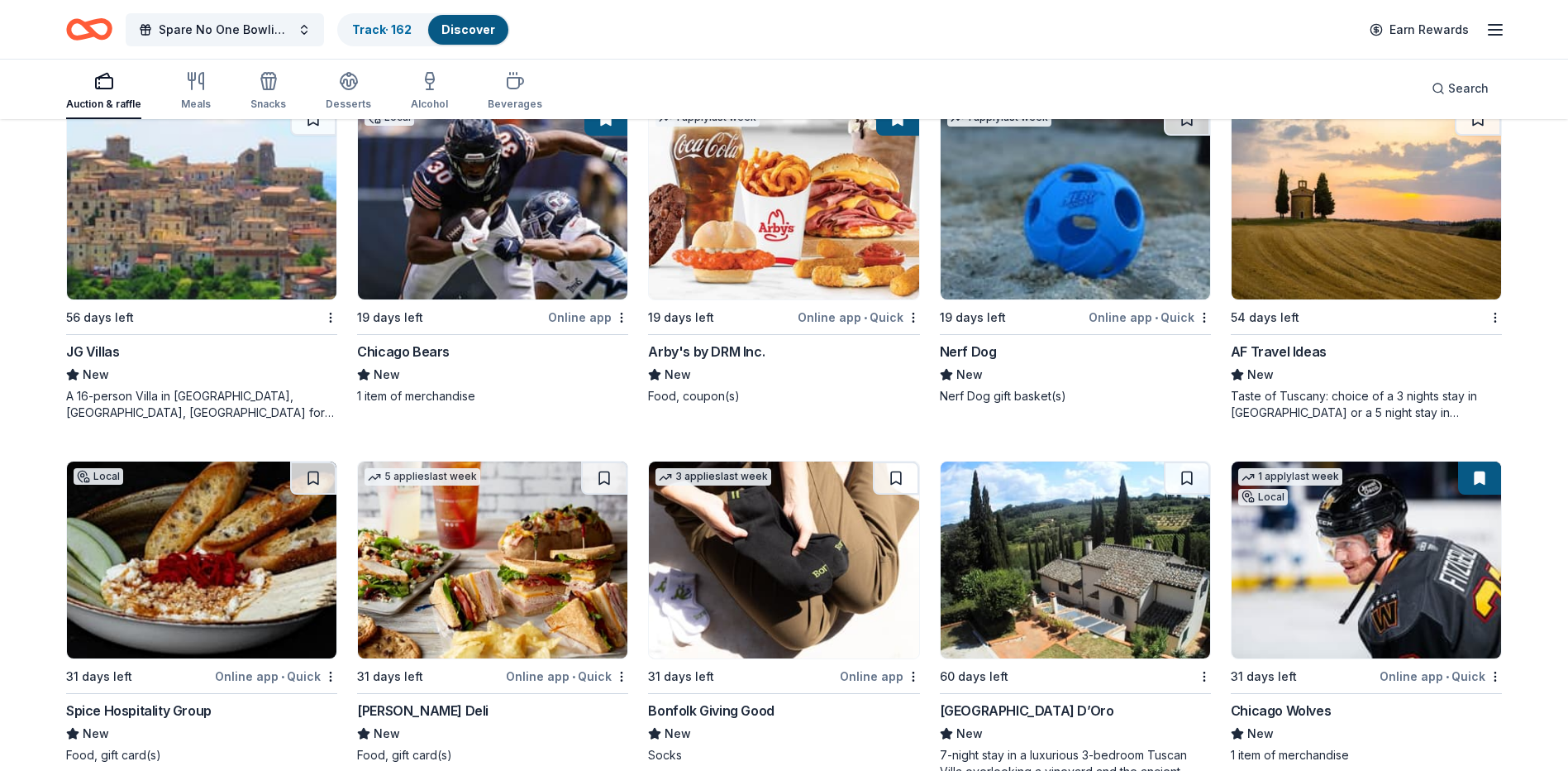
scroll to position [4134, 0]
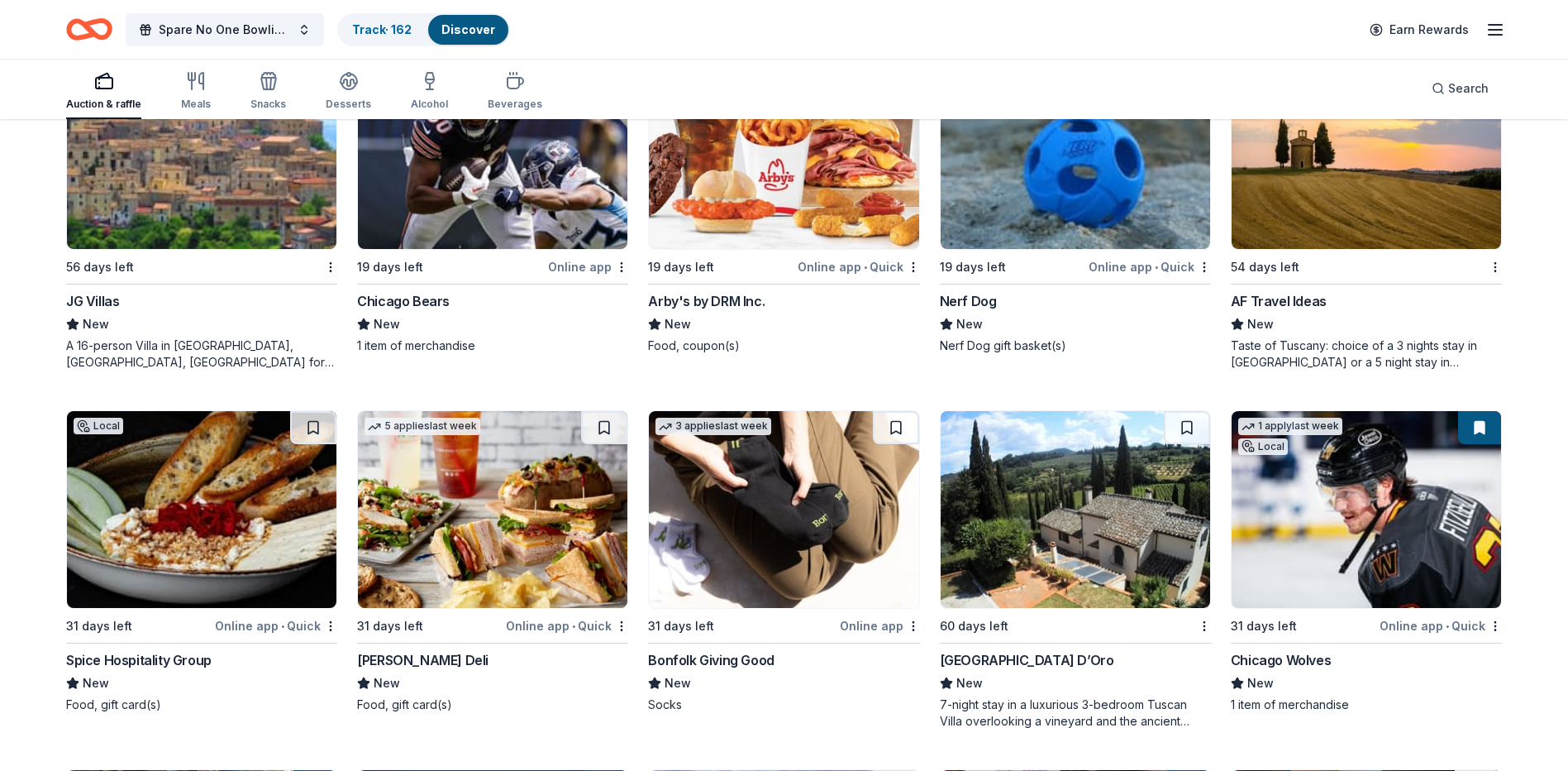
click at [1049, 662] on div "Villa Sogni D’Oro" at bounding box center [1076, 659] width 271 height 20
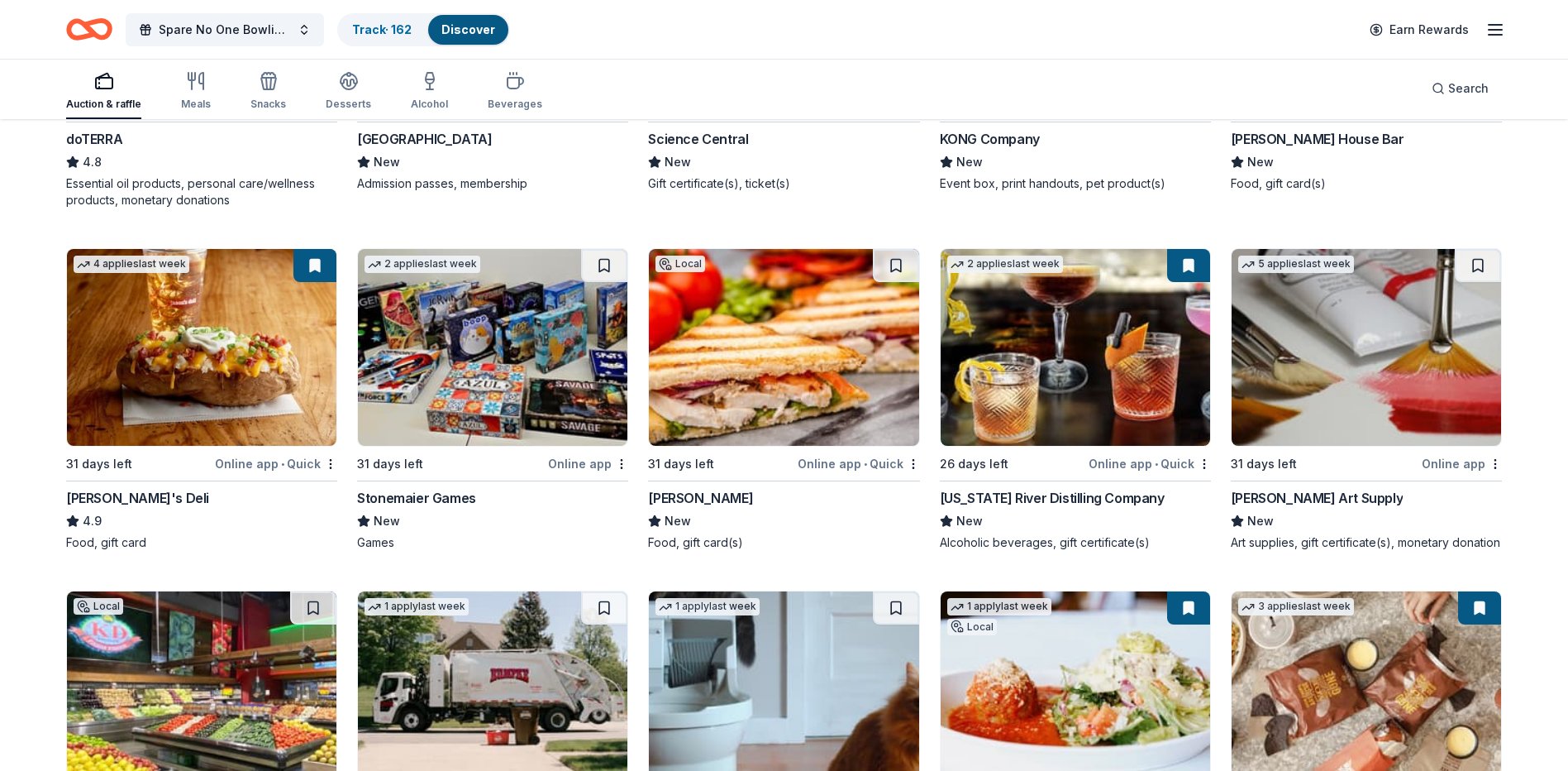
scroll to position [5374, 0]
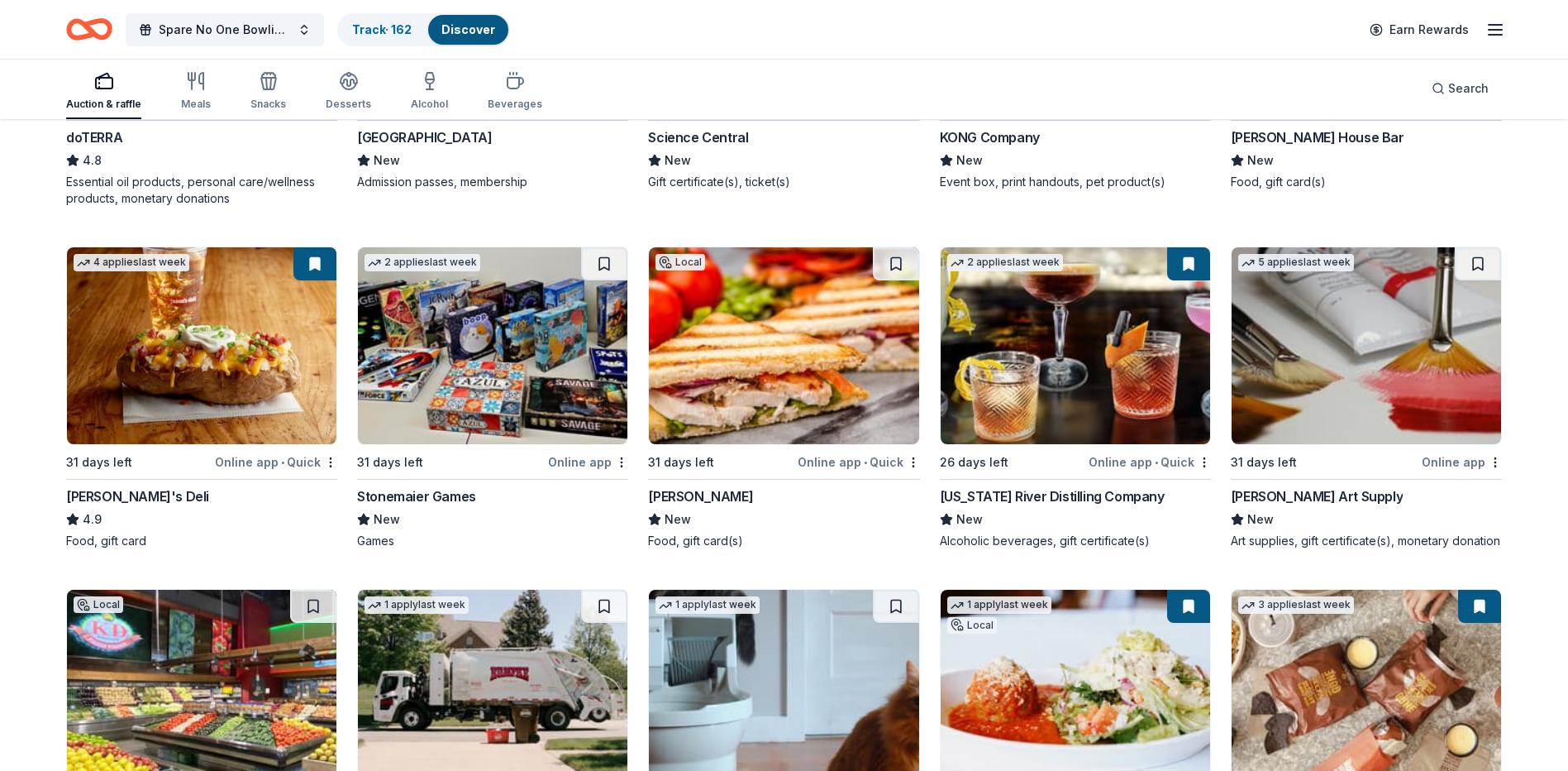
click at [1077, 499] on div "[US_STATE] River Distilling Company" at bounding box center [1052, 495] width 225 height 20
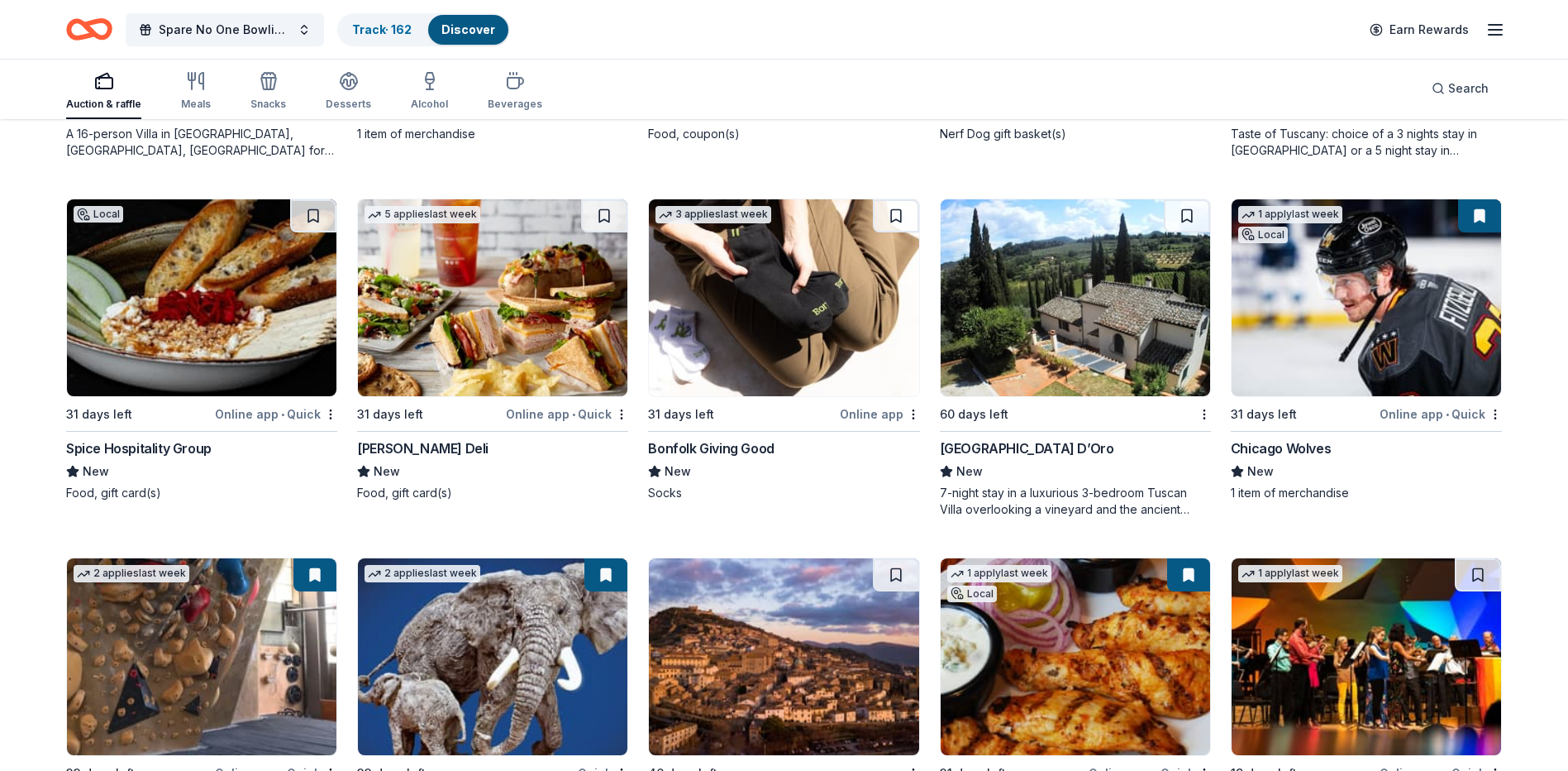
scroll to position [4382, 0]
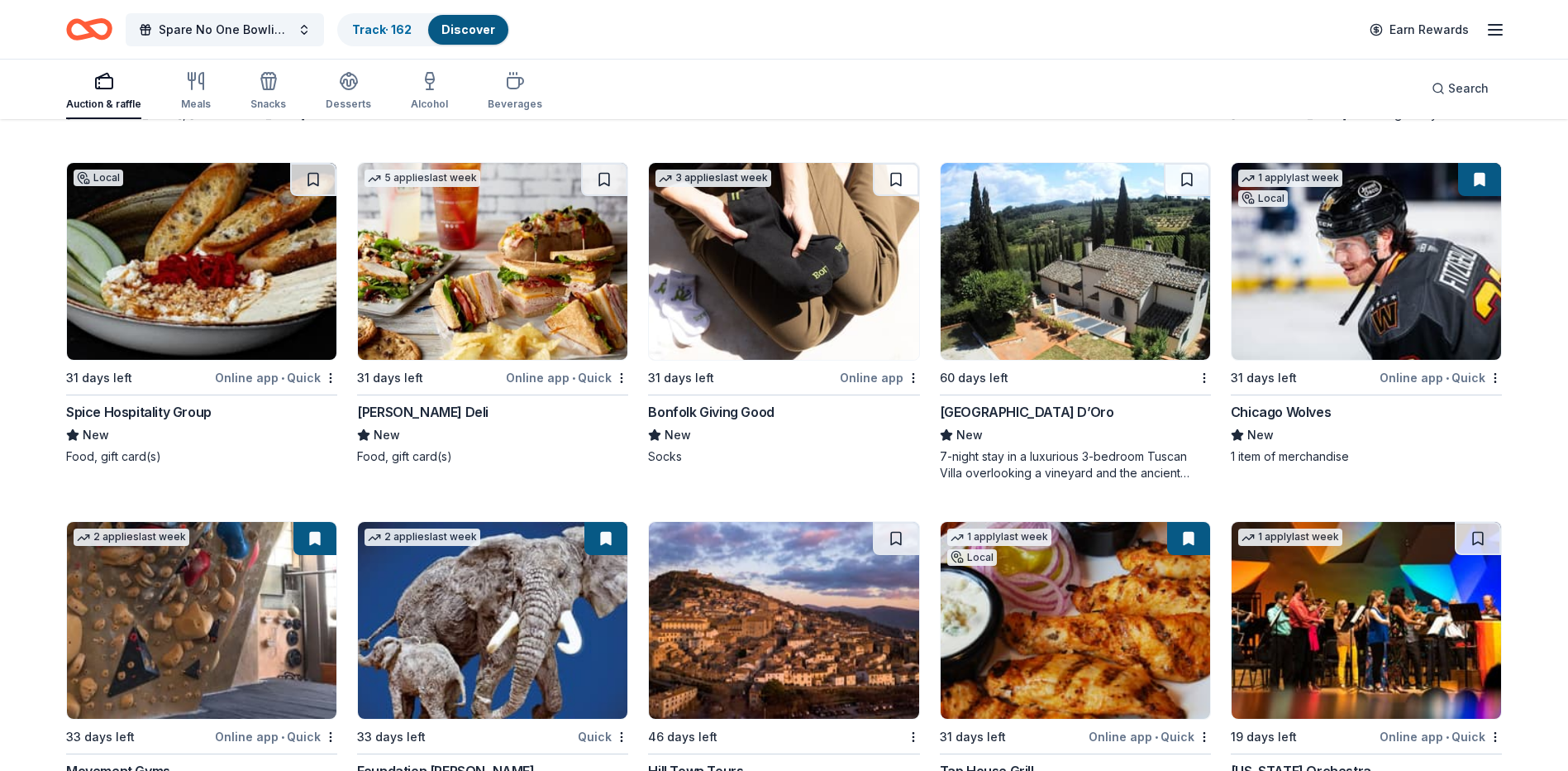
click at [749, 403] on div "Bonfolk Giving Good" at bounding box center [711, 411] width 125 height 20
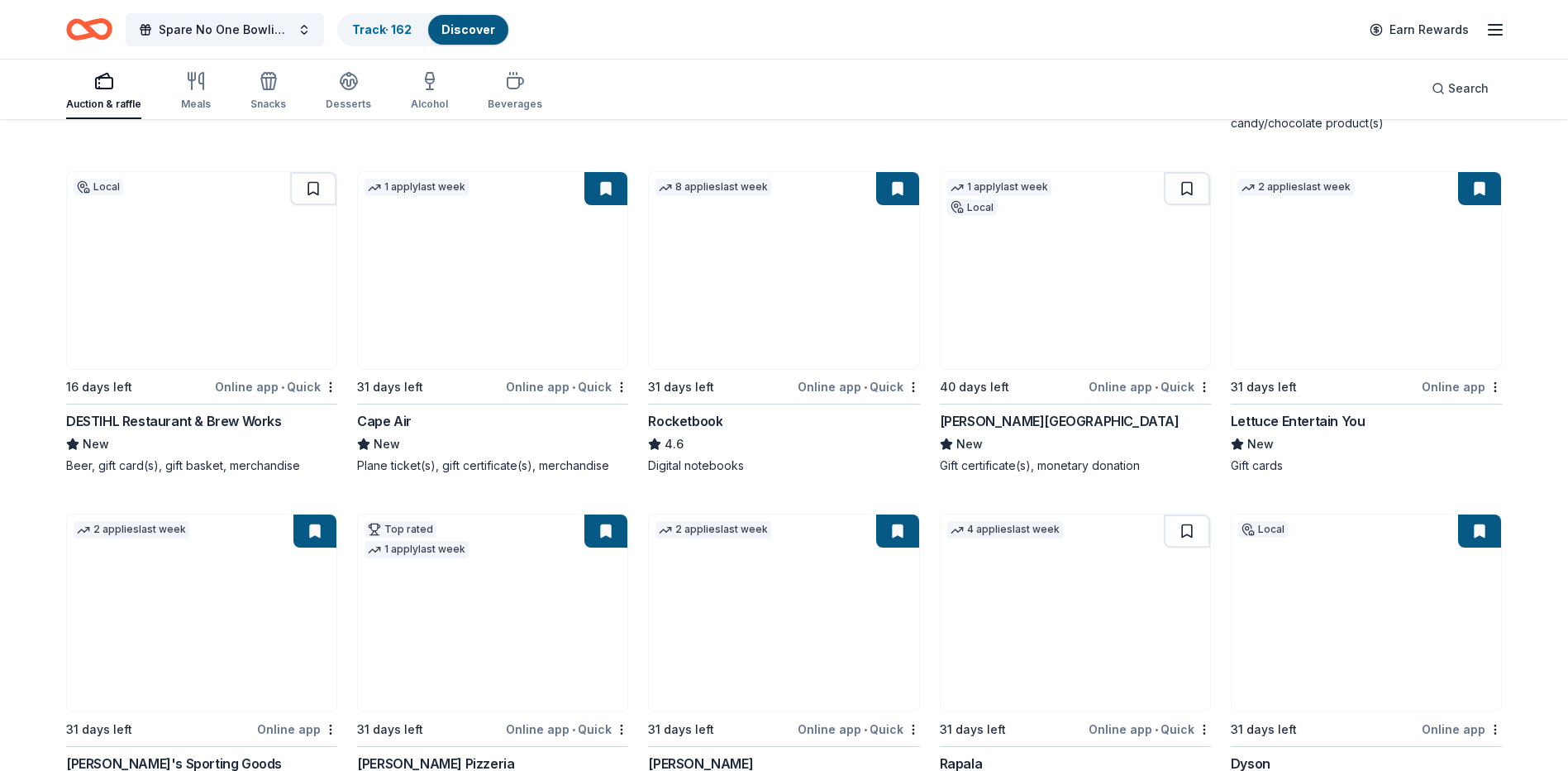
scroll to position [6863, 0]
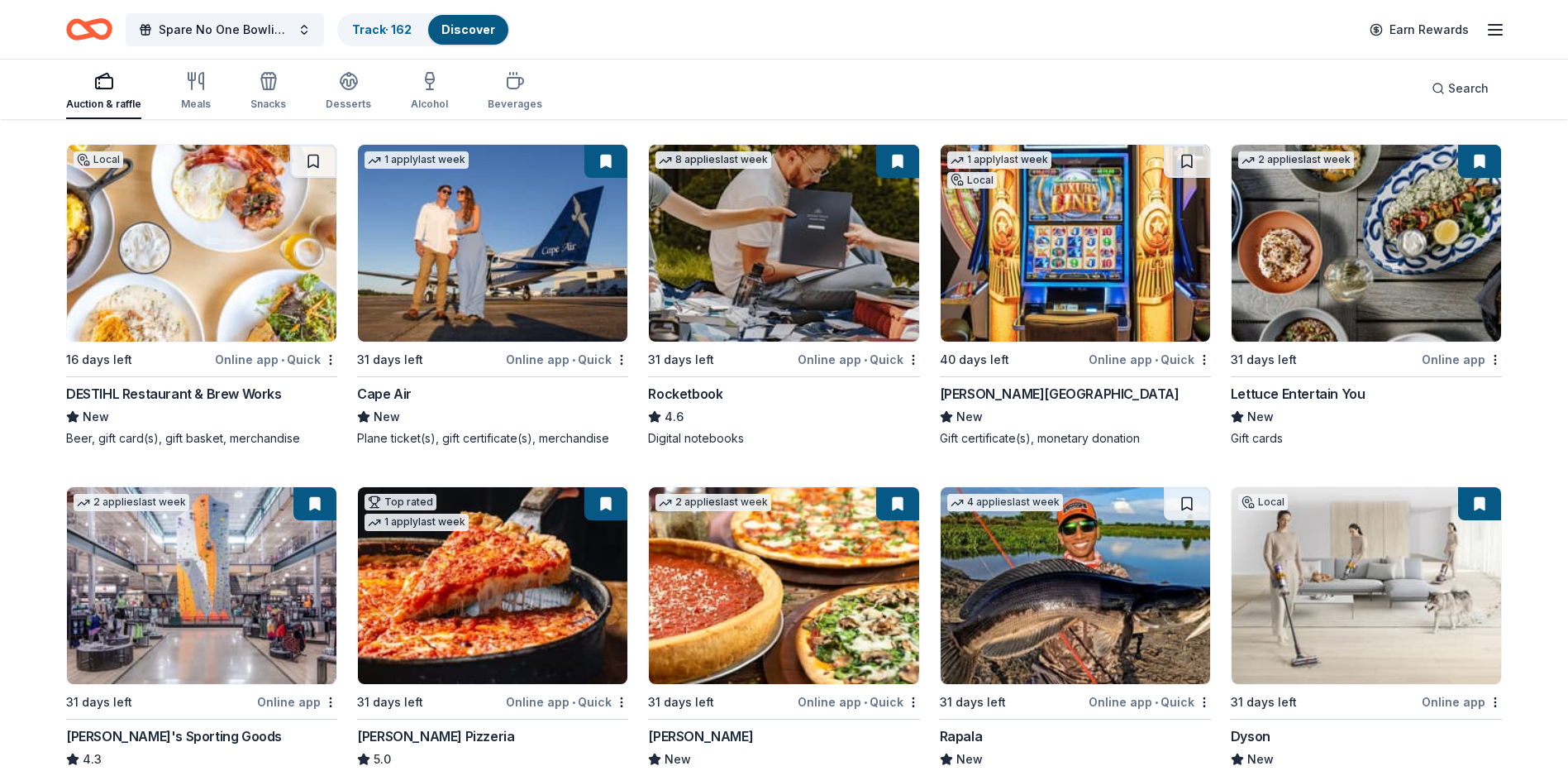
click at [457, 21] on div "Discover" at bounding box center [468, 30] width 80 height 30
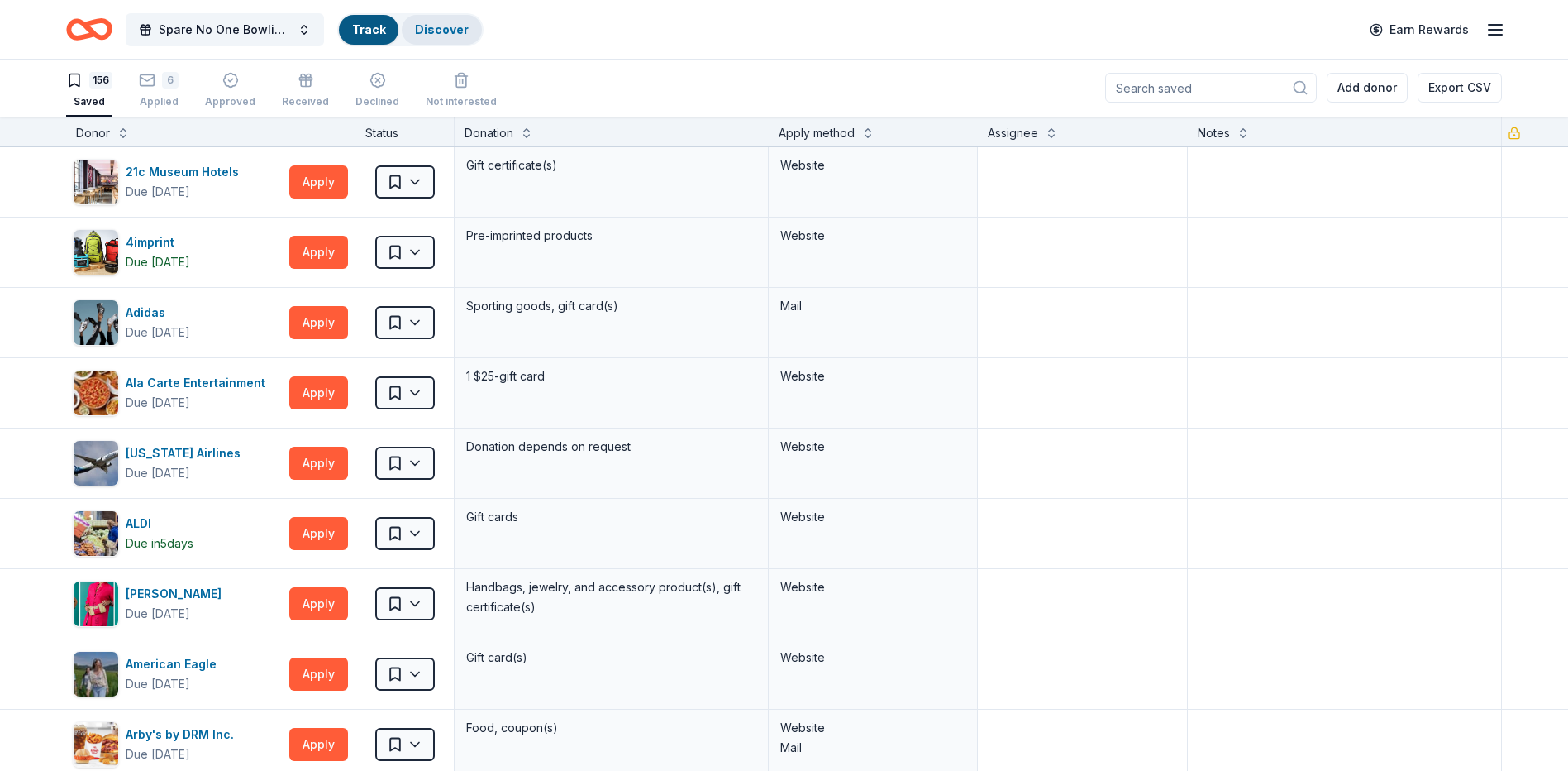
scroll to position [1, 0]
click at [152, 82] on icon "button" at bounding box center [148, 80] width 17 height 17
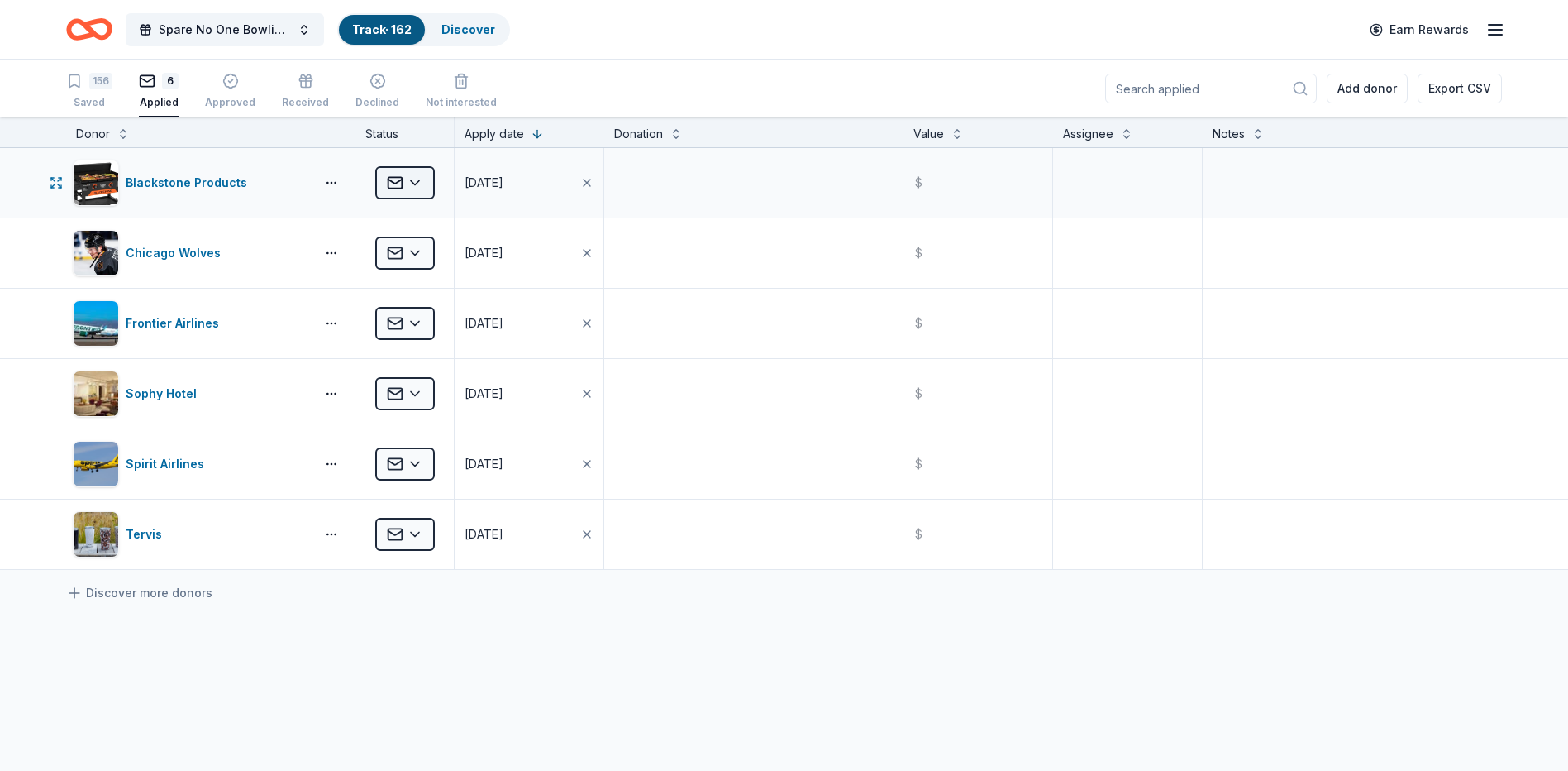
click at [426, 183] on html "Spare No One Bowling Event Track · 162 Discover Earn Rewards 156 Saved 6 Applie…" at bounding box center [784, 385] width 1568 height 771
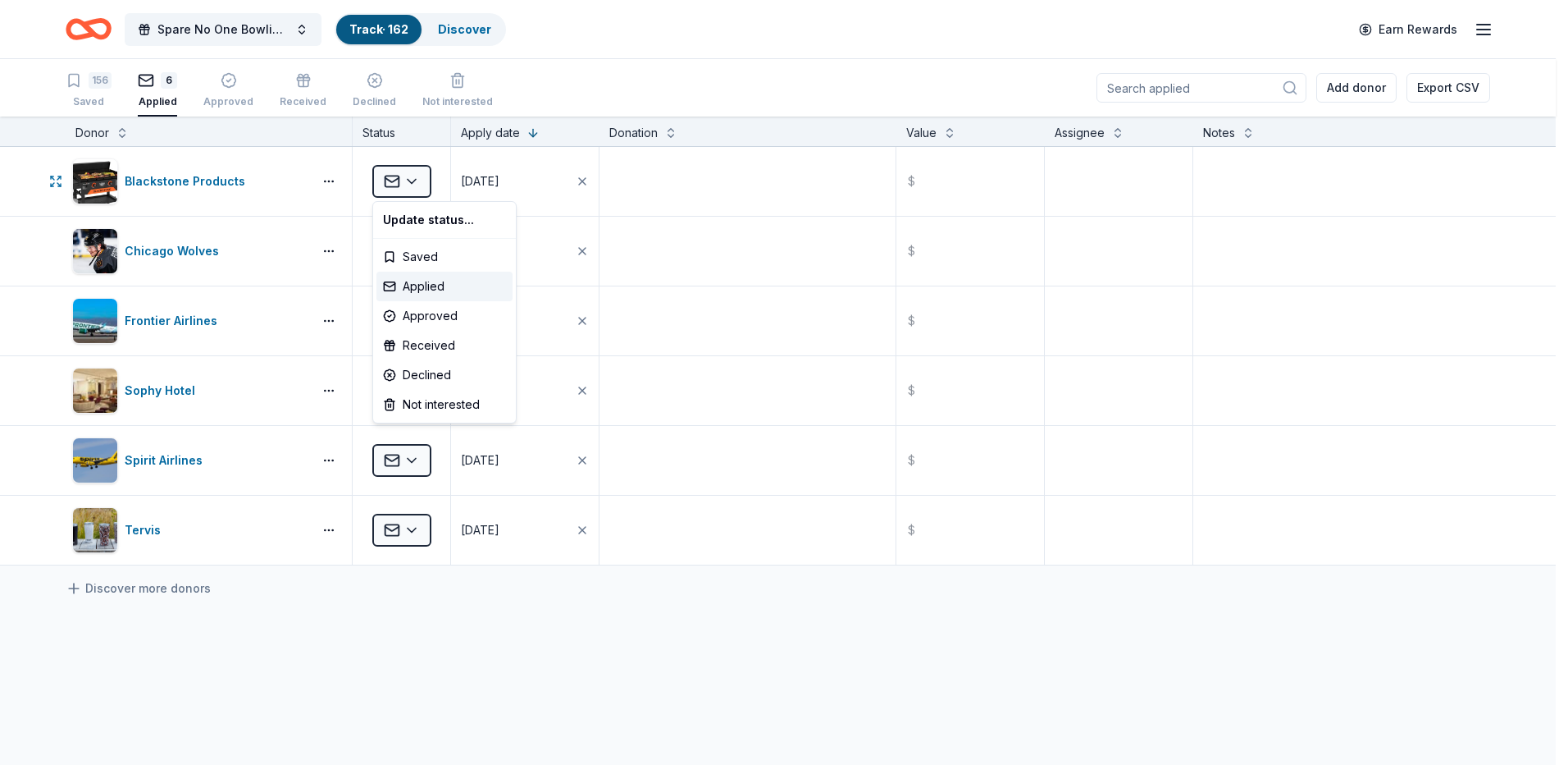
click at [422, 180] on html "Spare No One Bowling Event Track · 162 Discover Earn Rewards 156 Saved 6 Applie…" at bounding box center [784, 382] width 1568 height 765
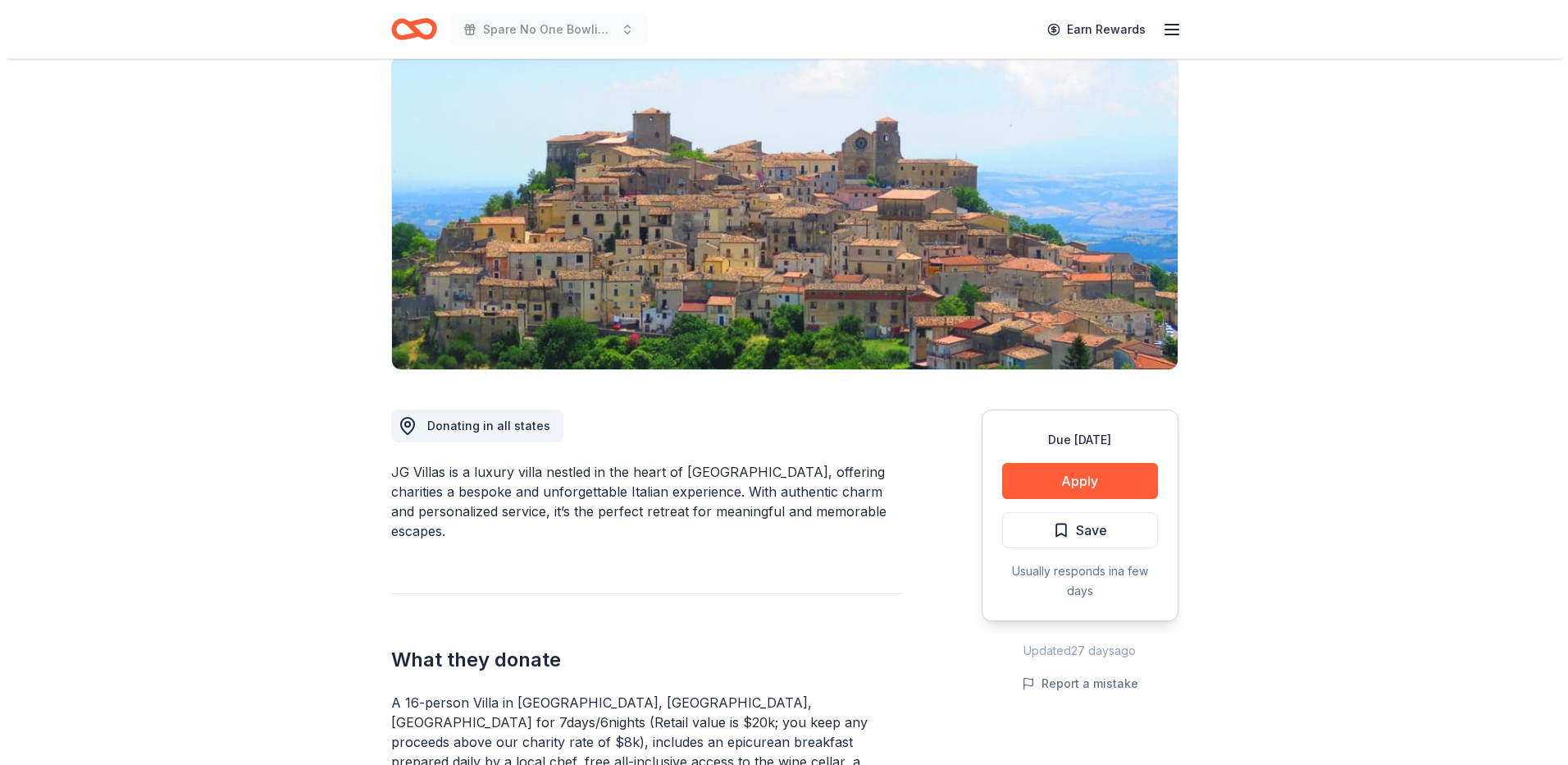
scroll to position [82, 0]
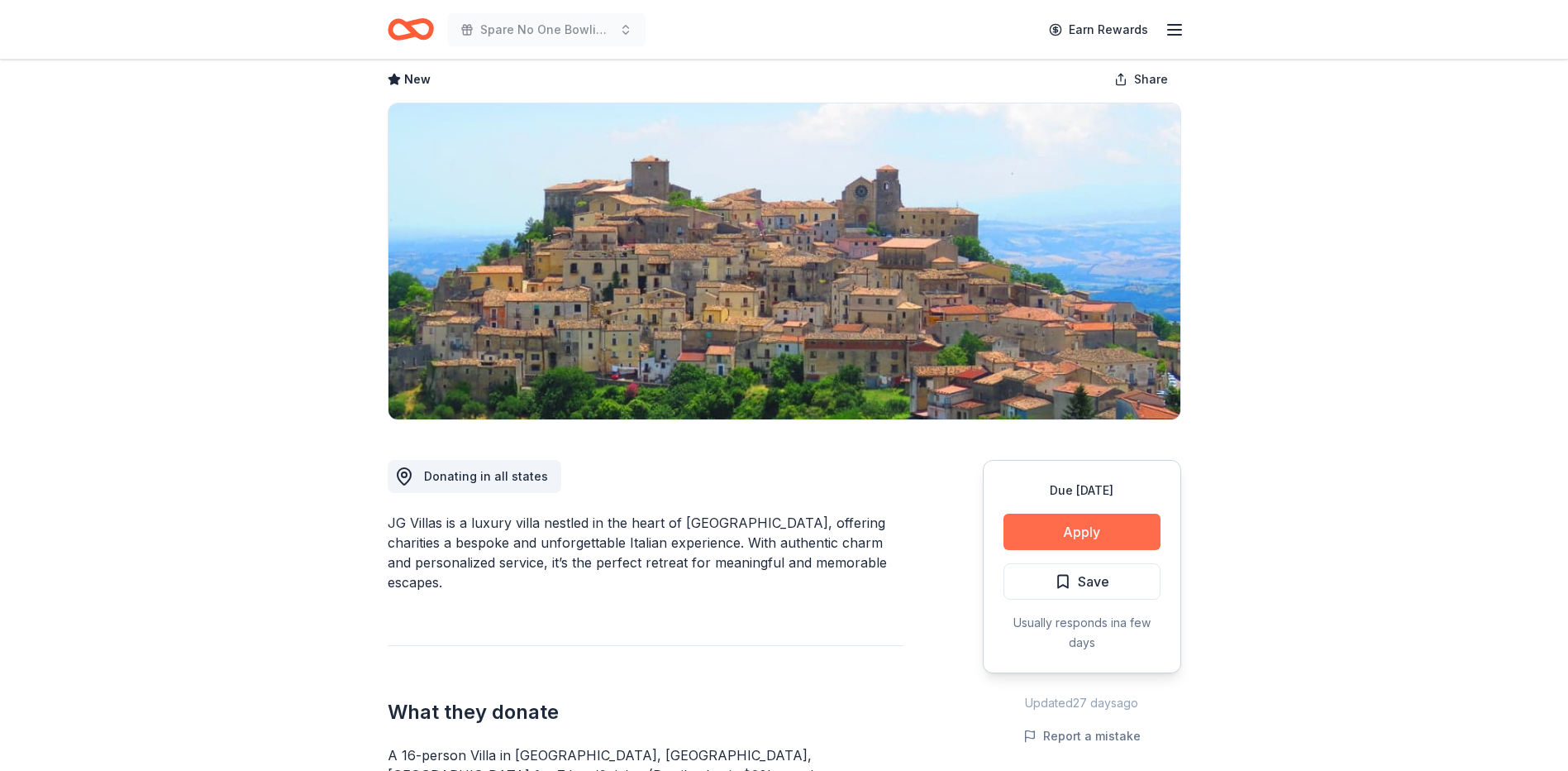
click at [1090, 527] on button "Apply" at bounding box center [1081, 531] width 157 height 37
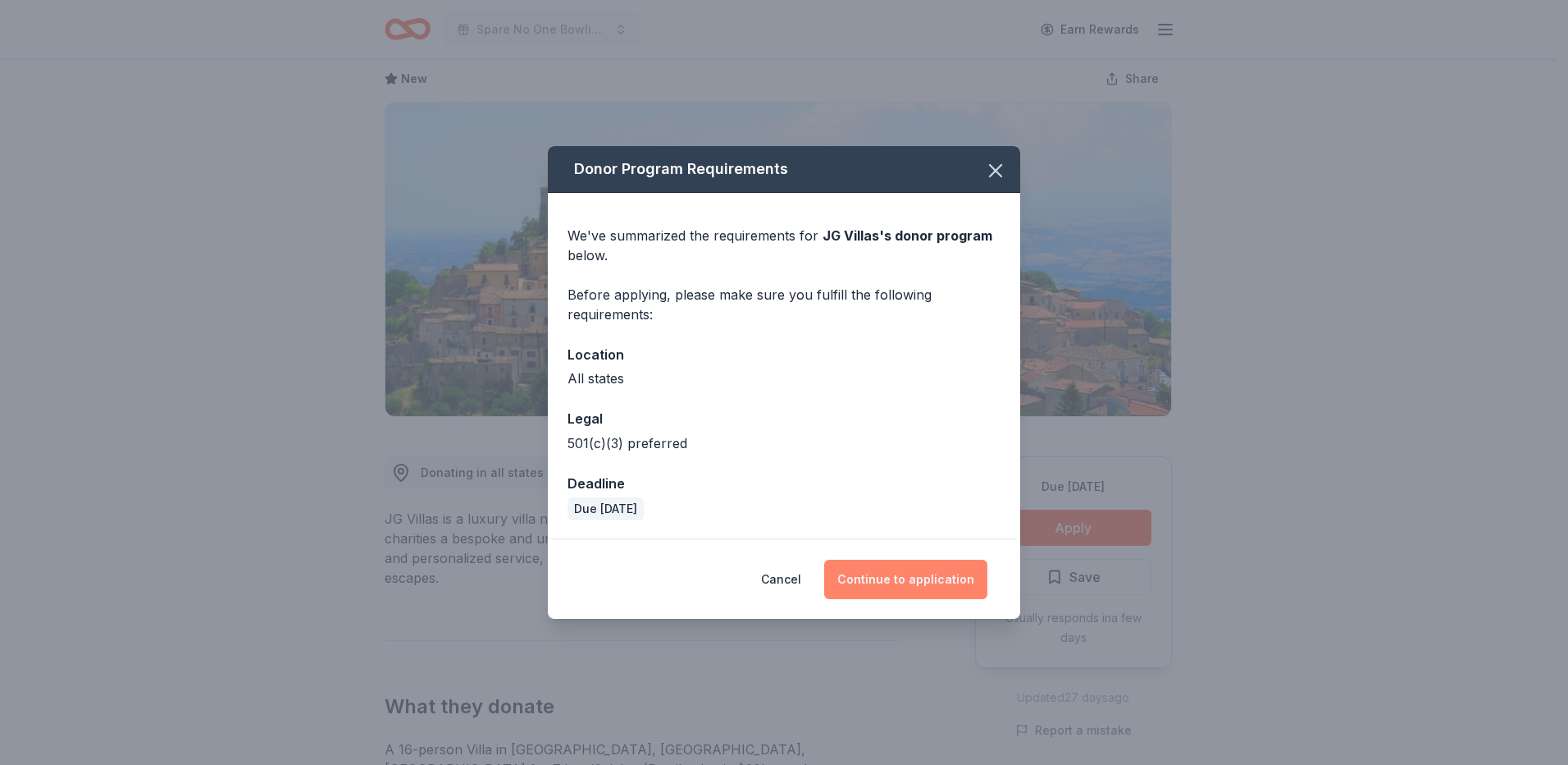
click at [890, 576] on button "Continue to application" at bounding box center [906, 579] width 163 height 39
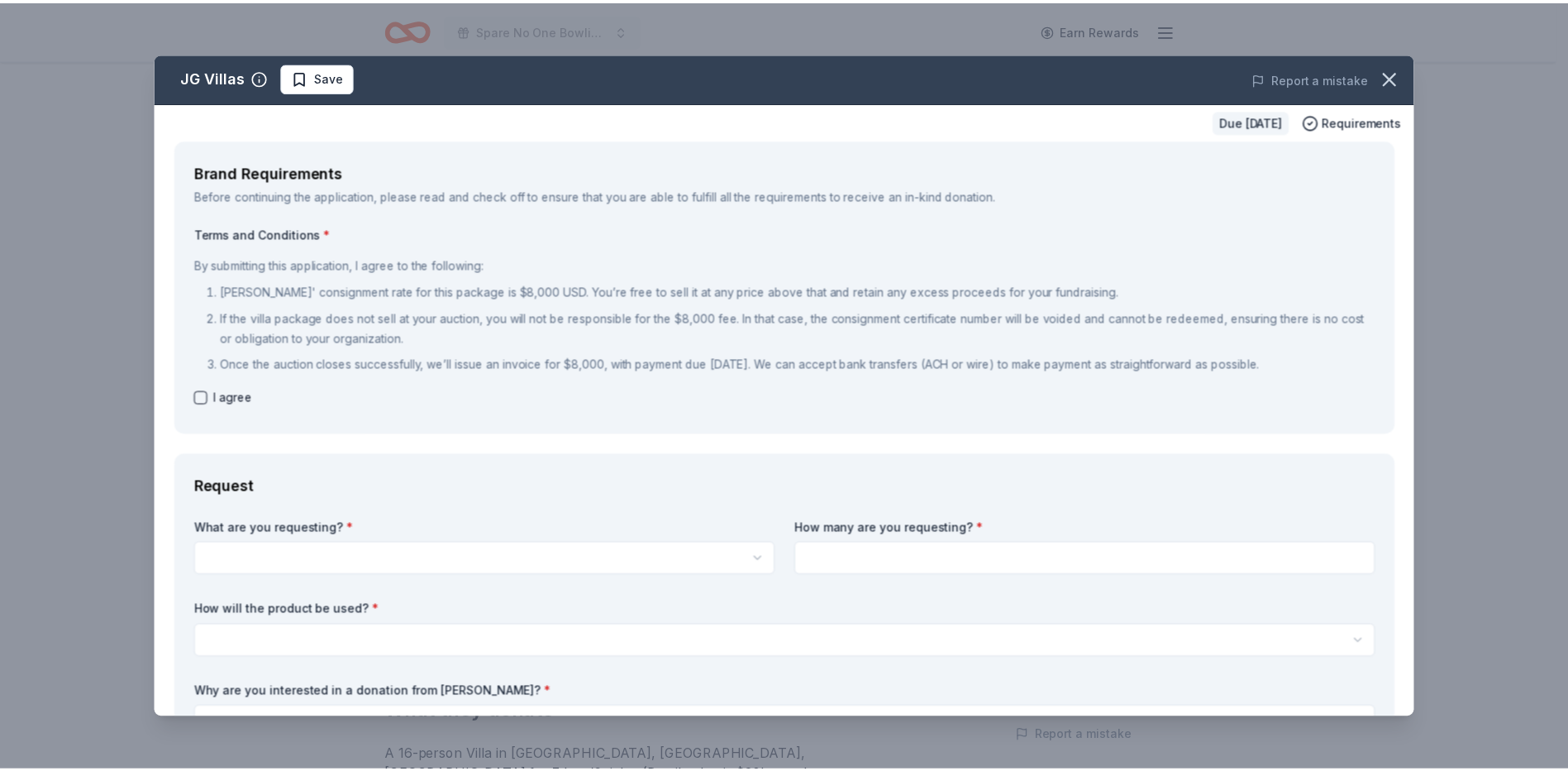
scroll to position [0, 0]
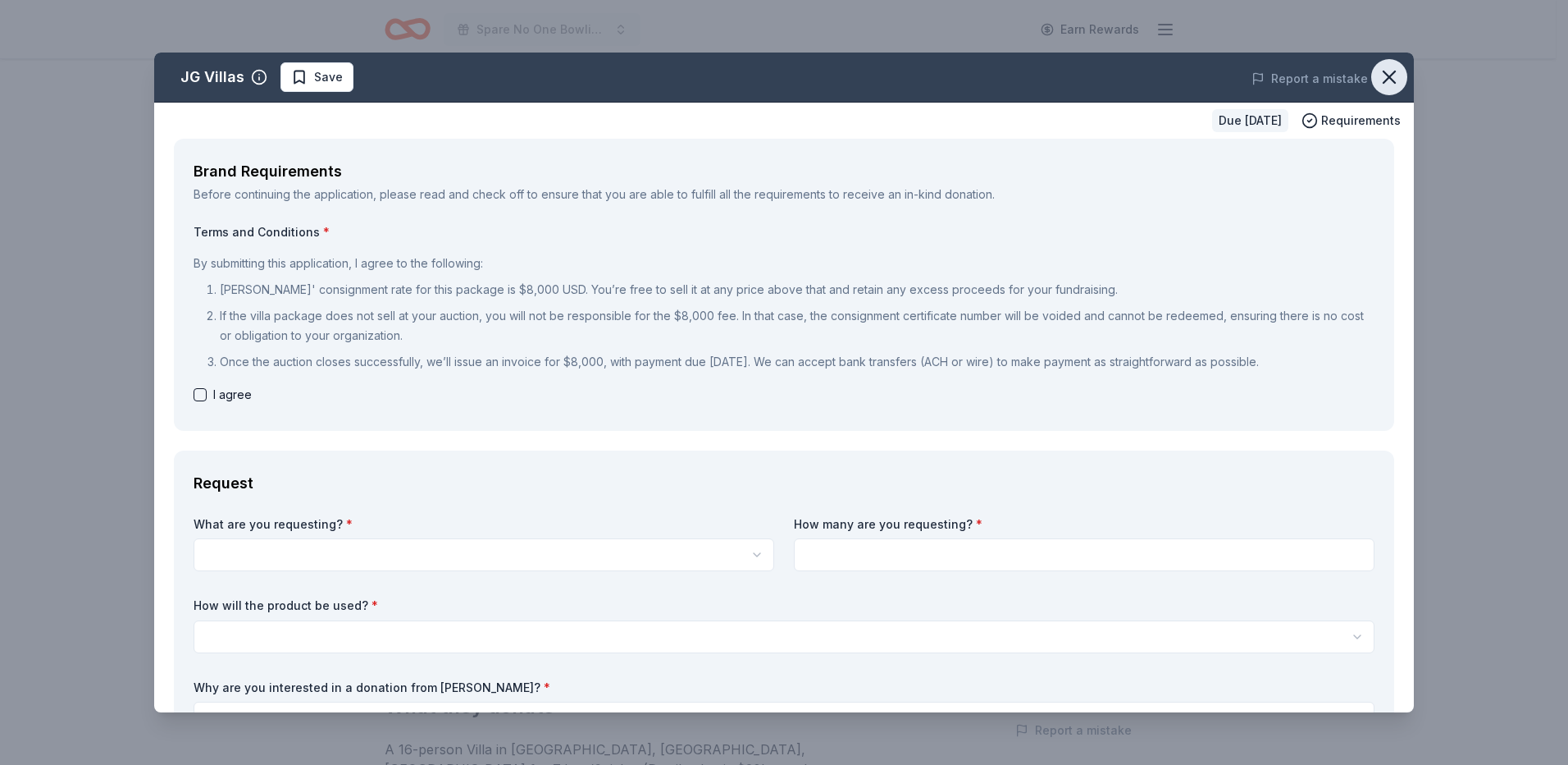
click at [1381, 70] on icon "button" at bounding box center [1389, 77] width 23 height 23
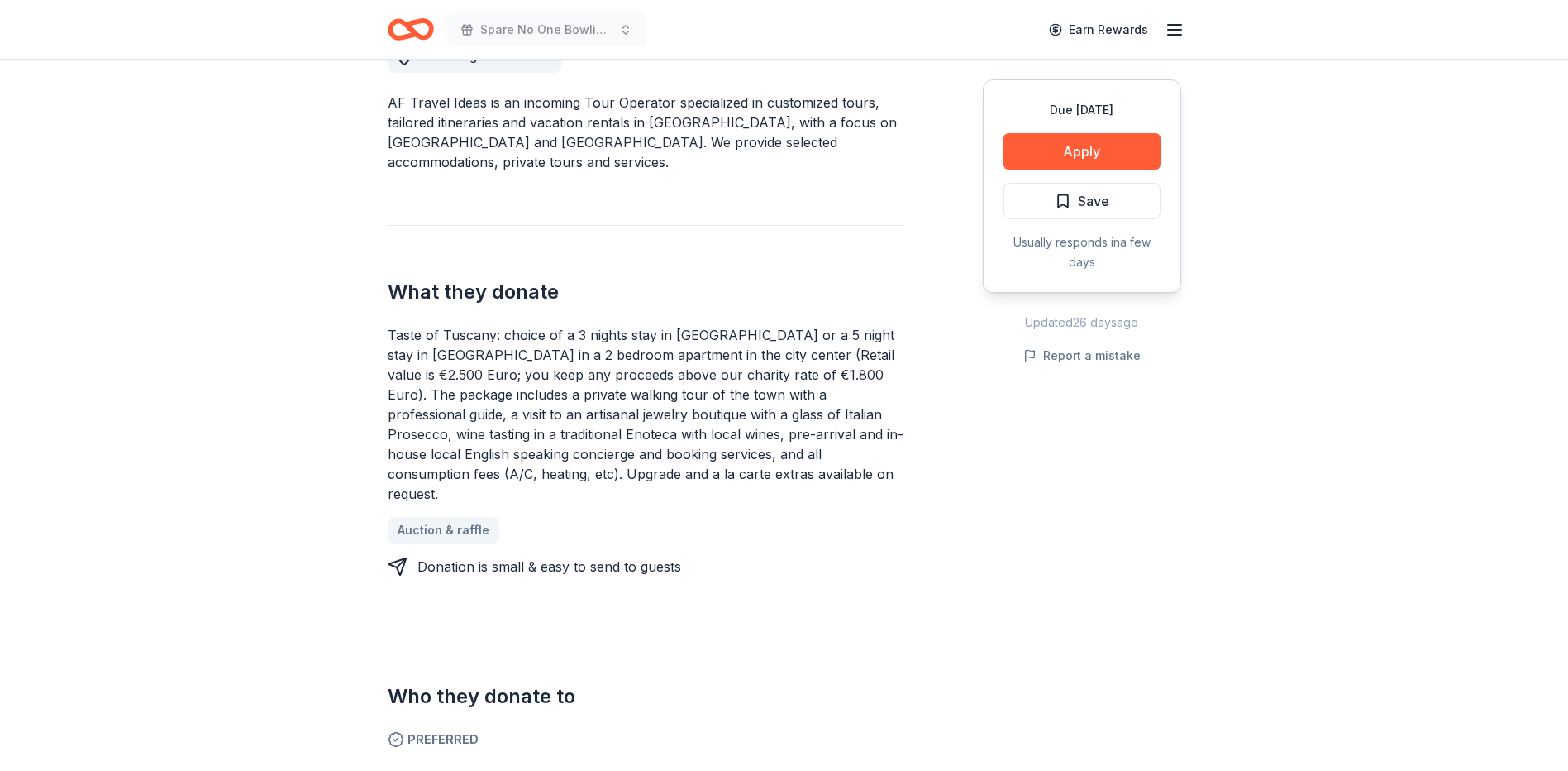
scroll to position [166, 0]
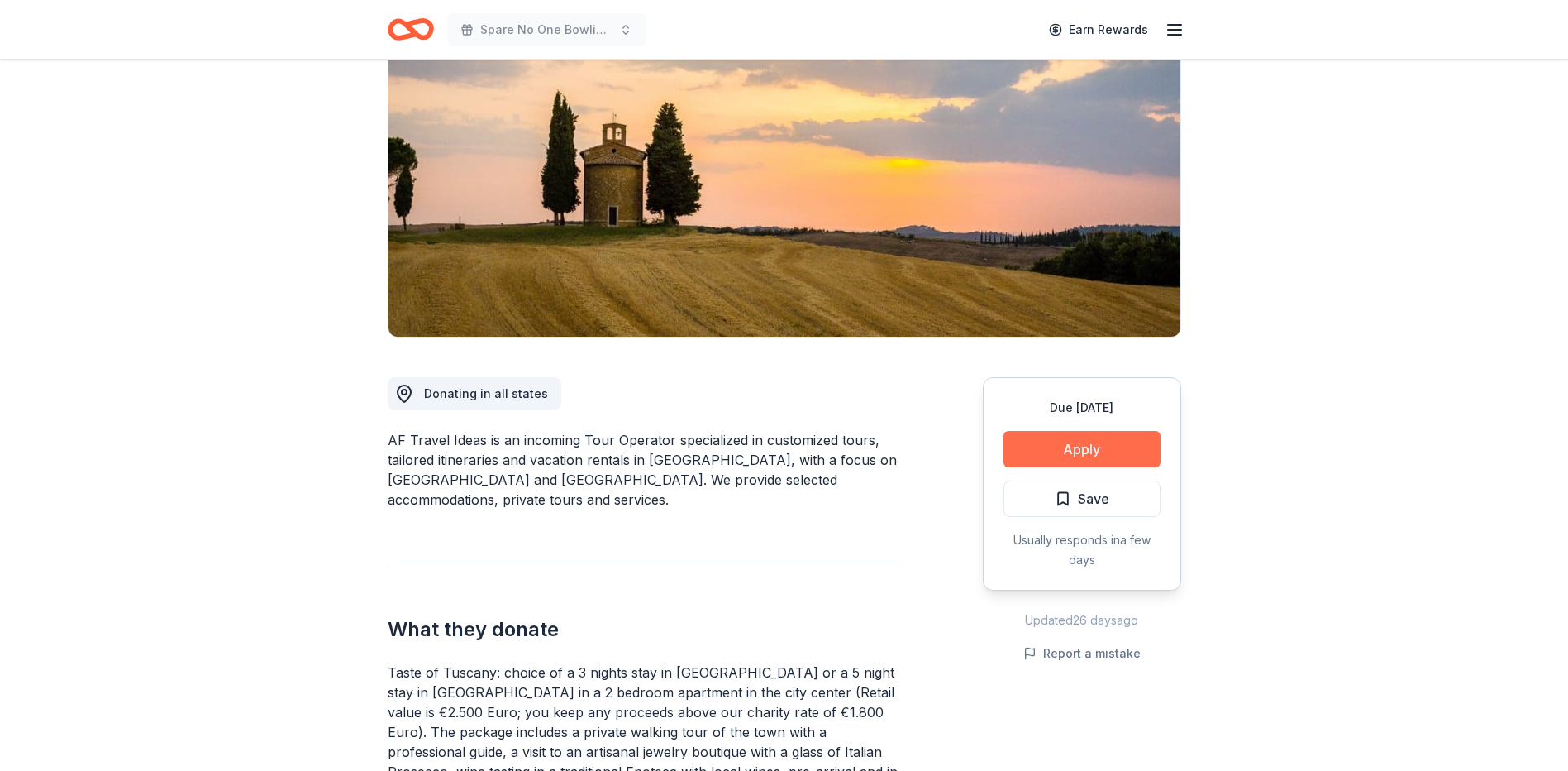
click at [1046, 441] on button "Apply" at bounding box center [1081, 449] width 157 height 37
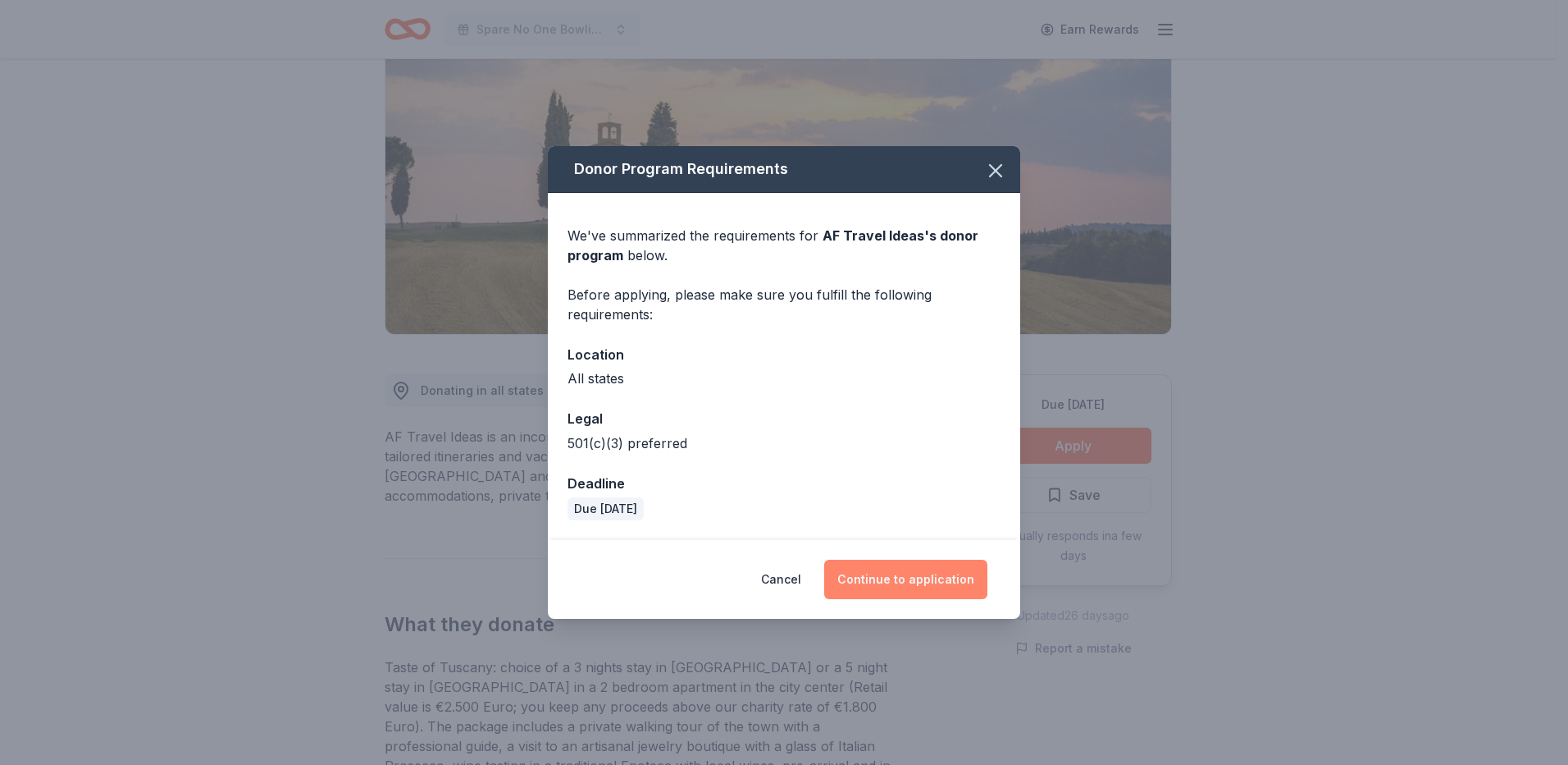
click at [910, 572] on button "Continue to application" at bounding box center [906, 579] width 163 height 39
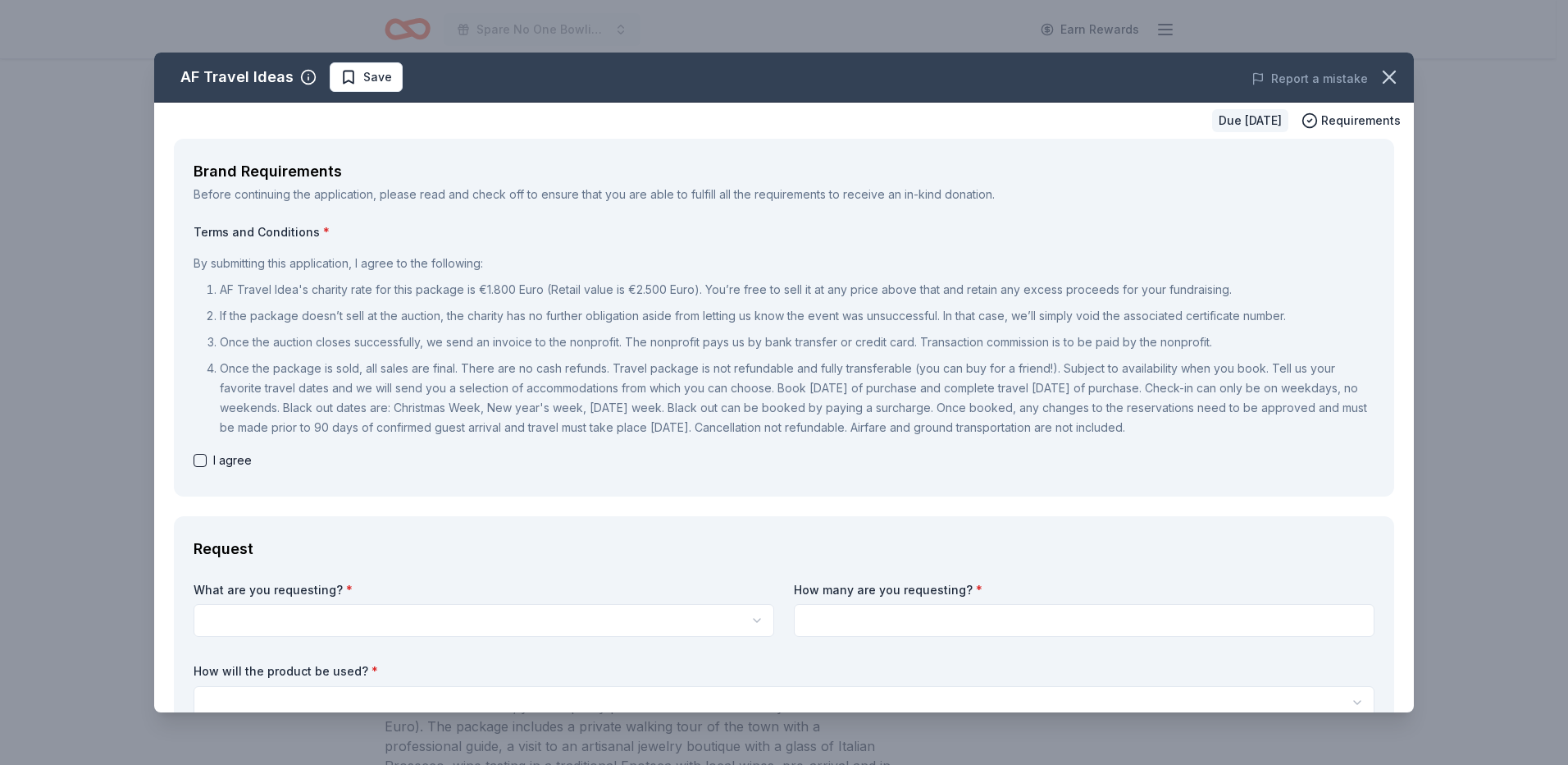
click at [1379, 73] on icon "button" at bounding box center [1389, 77] width 23 height 23
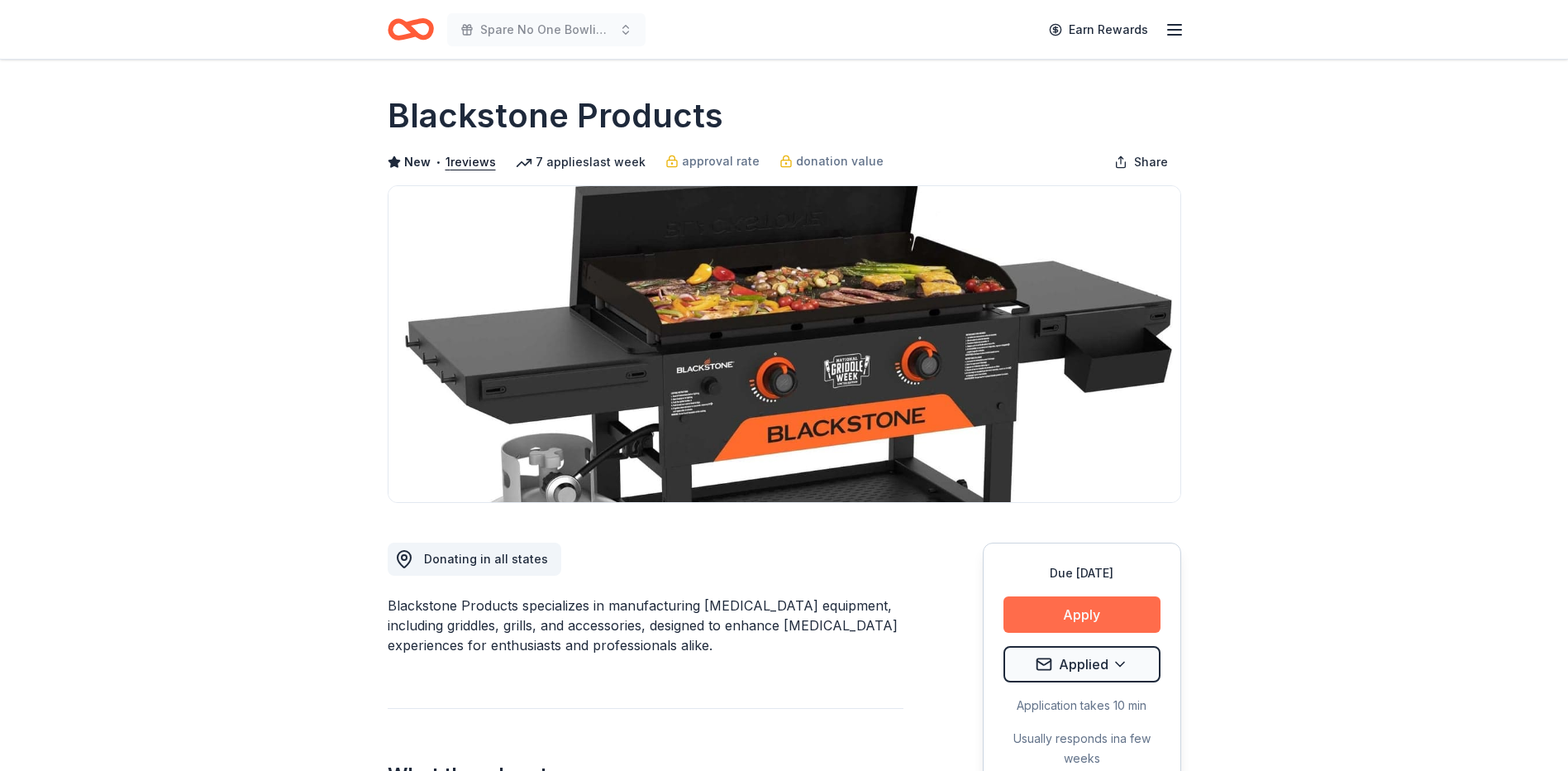
click at [1089, 624] on button "Apply" at bounding box center [1081, 614] width 157 height 37
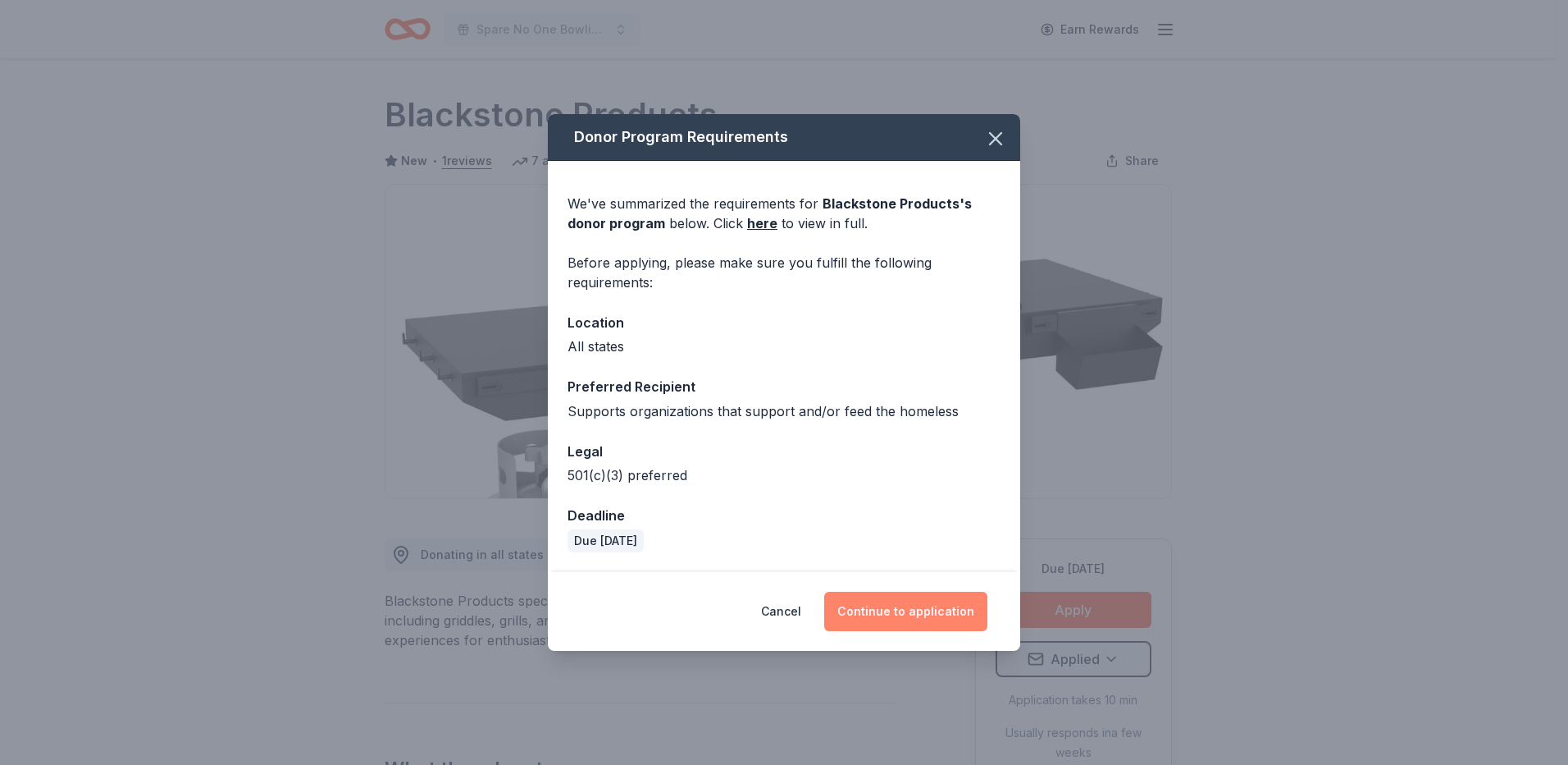
click at [939, 607] on button "Continue to application" at bounding box center [906, 611] width 163 height 39
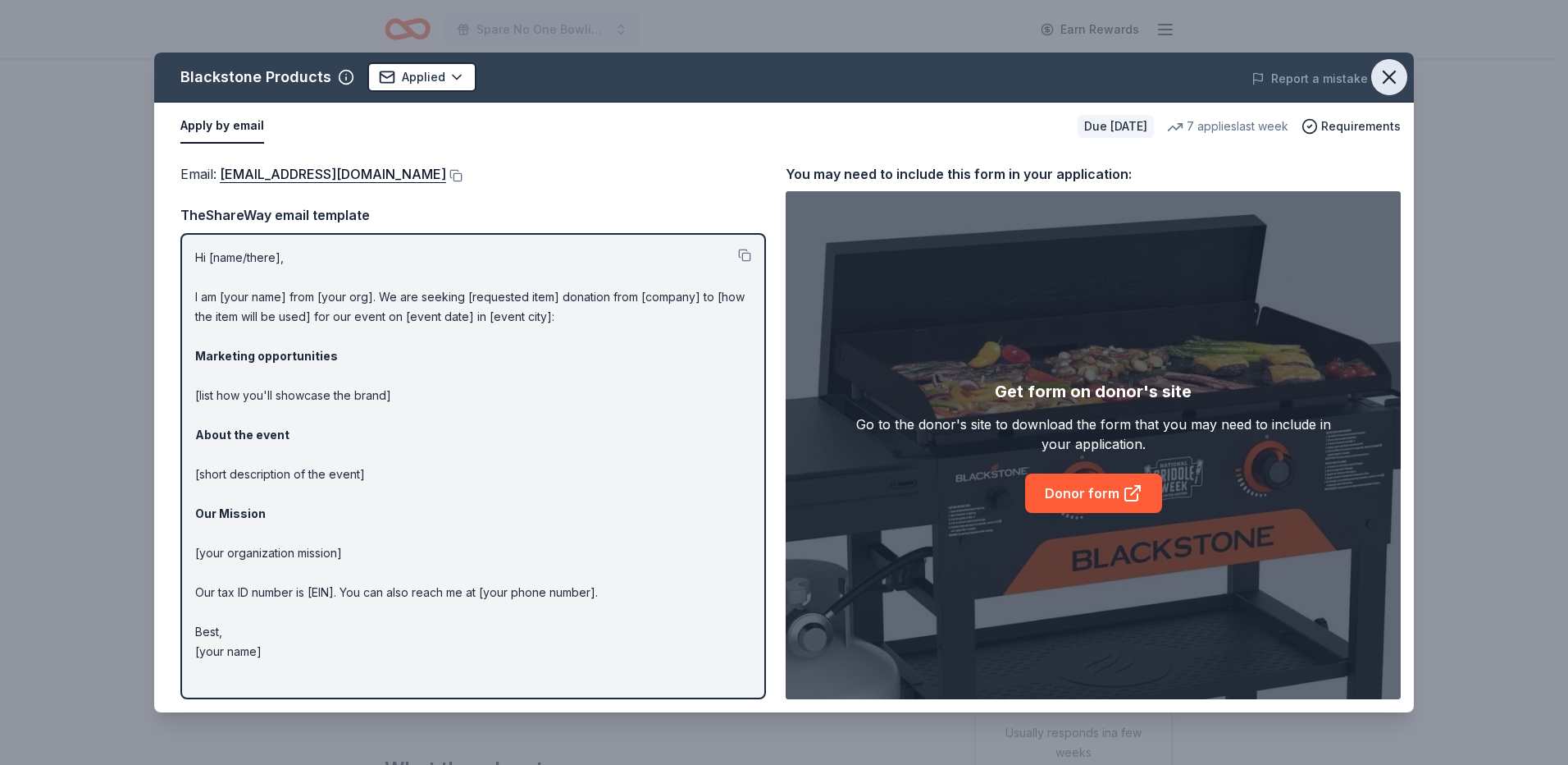
click at [1385, 74] on icon "button" at bounding box center [1389, 77] width 23 height 23
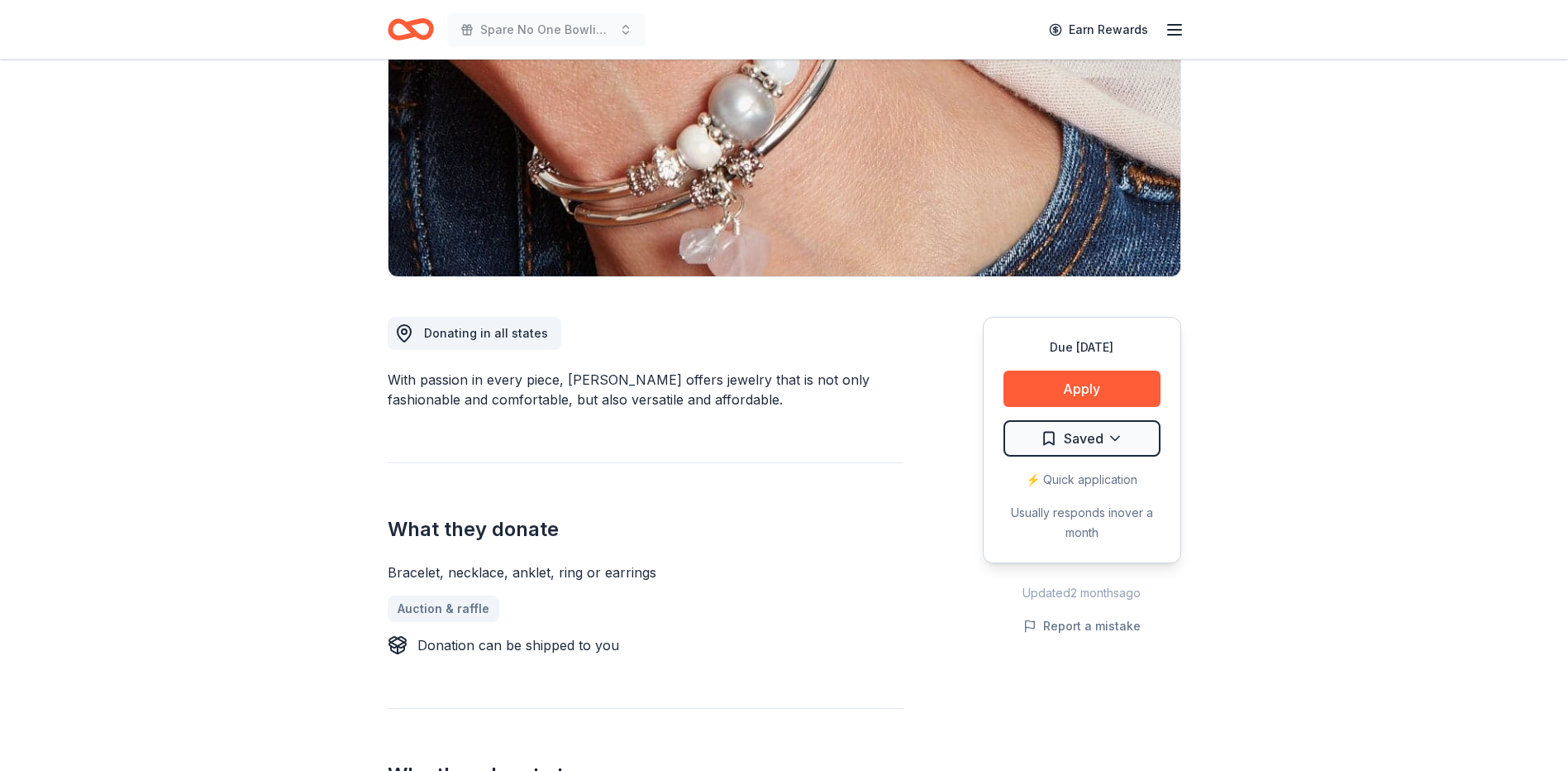
scroll to position [248, 0]
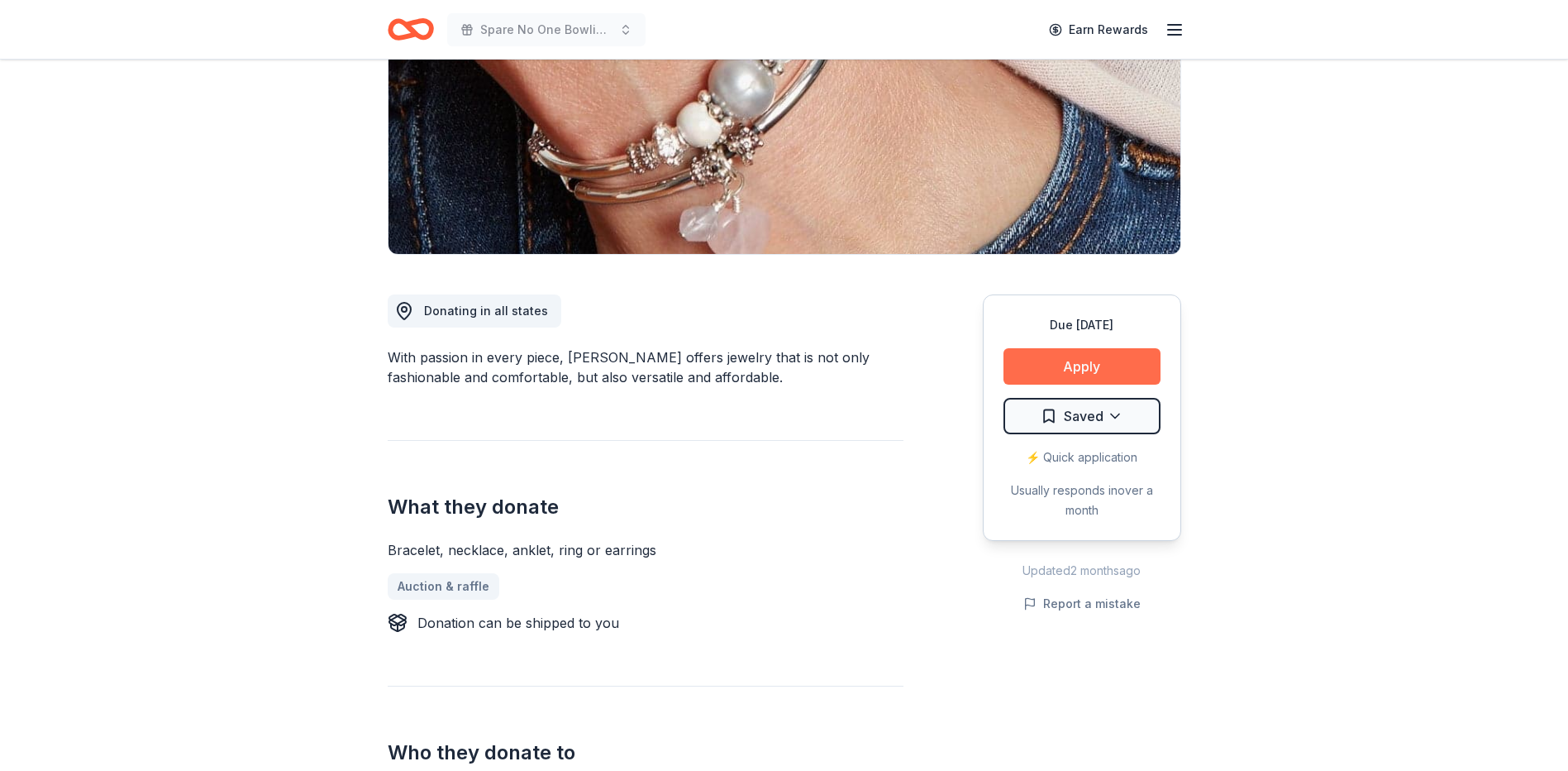
click at [1092, 369] on button "Apply" at bounding box center [1081, 366] width 157 height 37
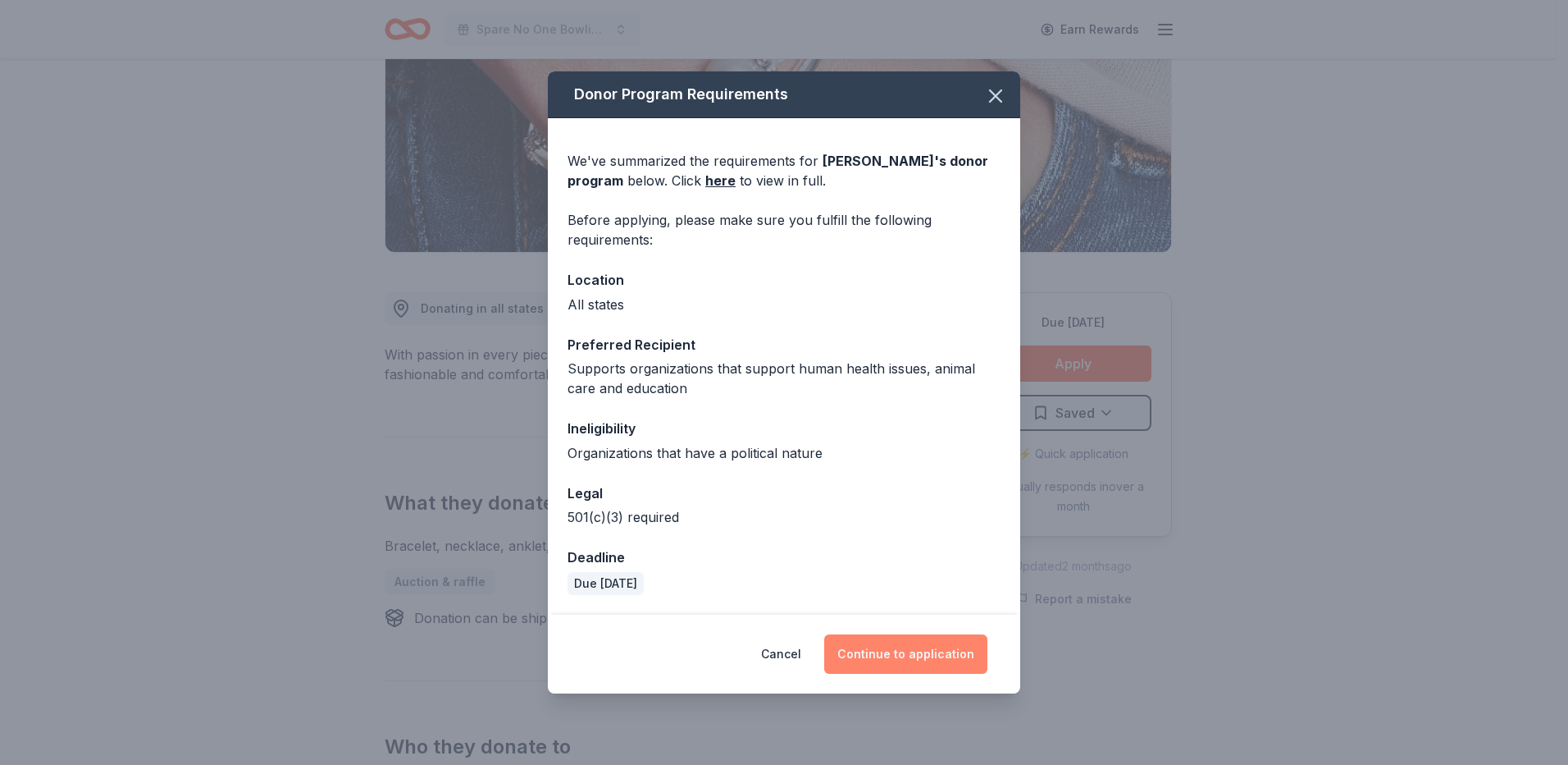
click at [880, 657] on button "Continue to application" at bounding box center [906, 654] width 163 height 39
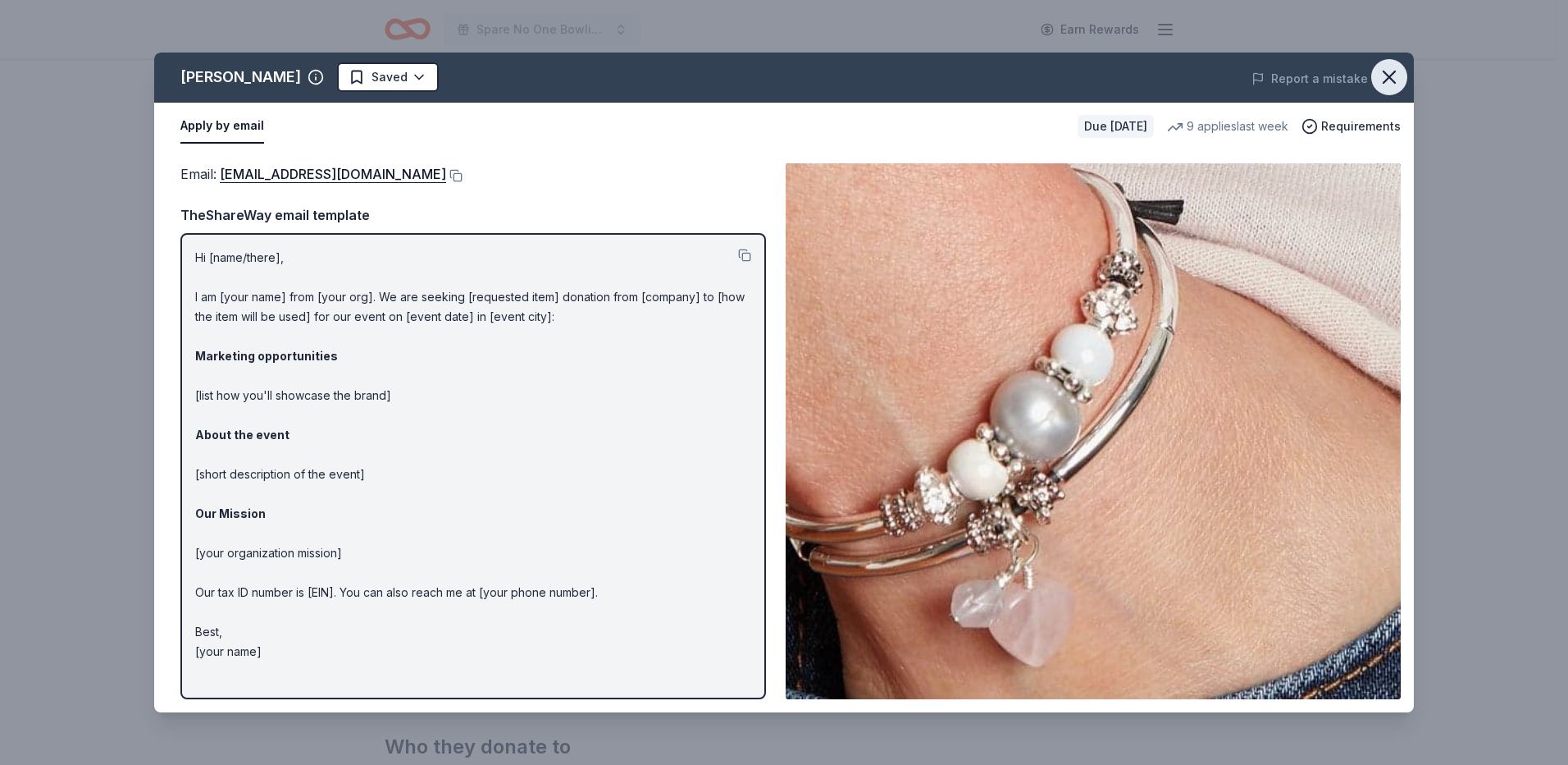
click at [1390, 74] on icon "button" at bounding box center [1389, 77] width 23 height 23
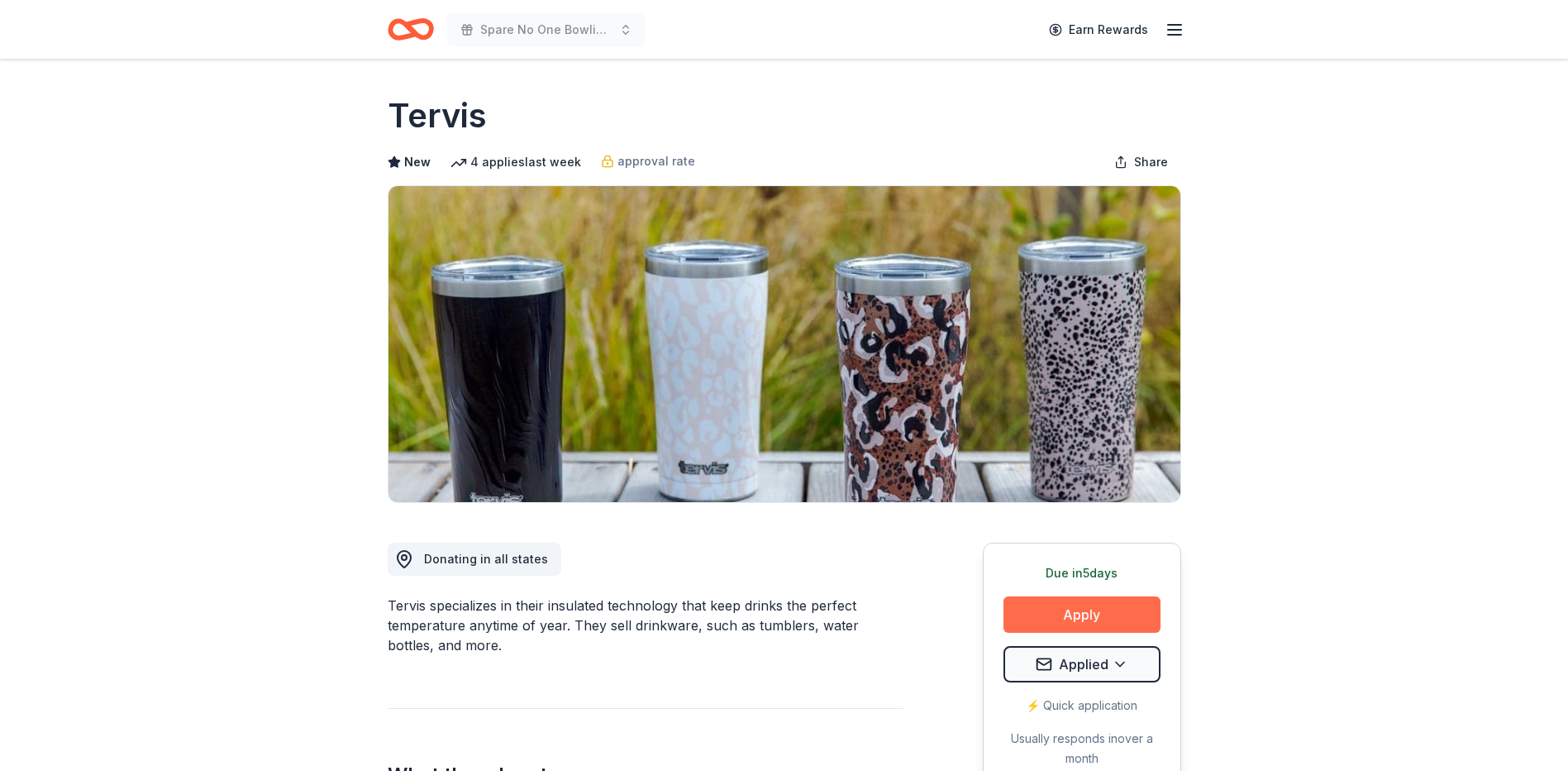
click at [1088, 616] on button "Apply" at bounding box center [1081, 614] width 157 height 37
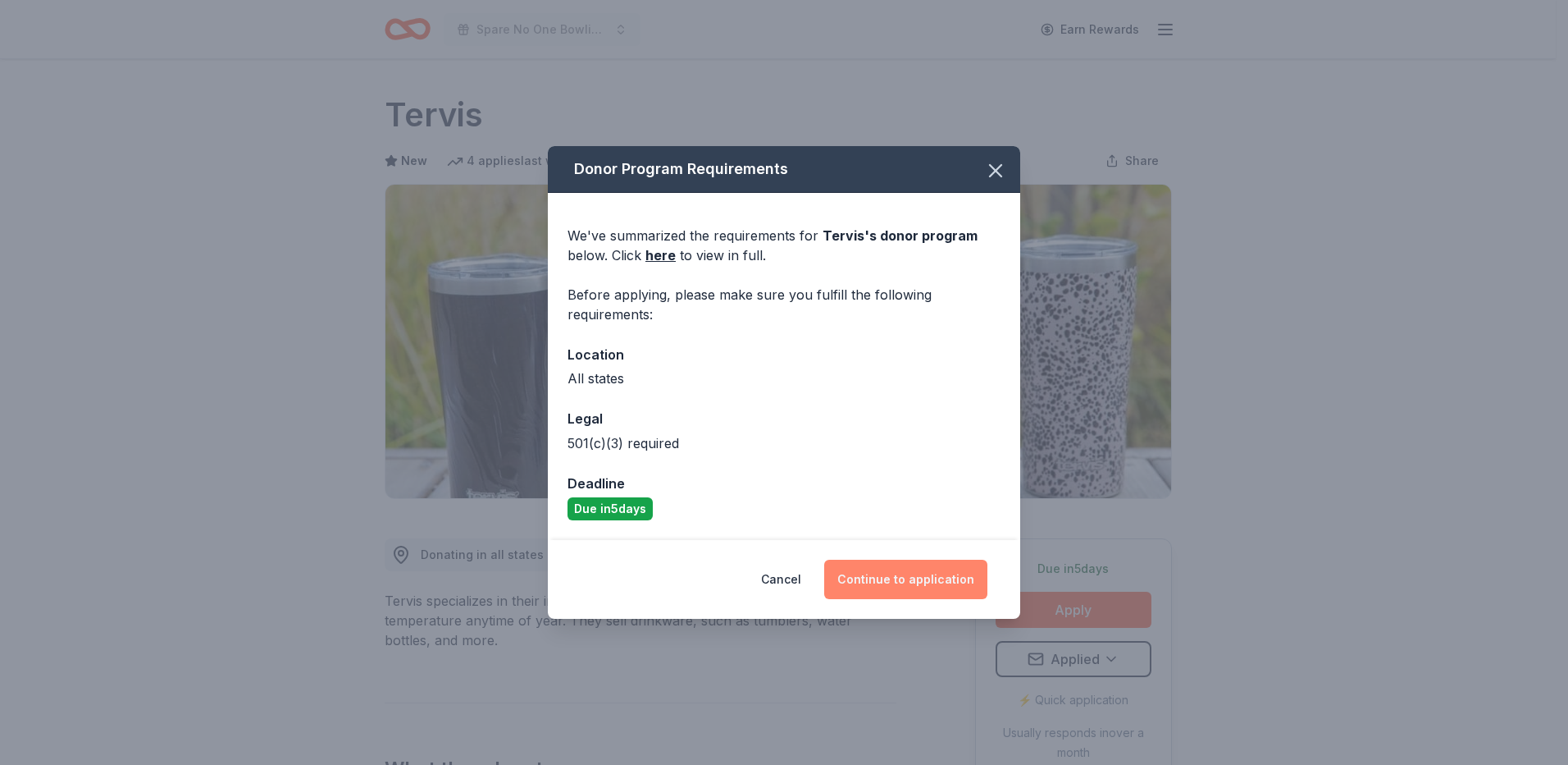
click at [909, 575] on button "Continue to application" at bounding box center [906, 579] width 163 height 39
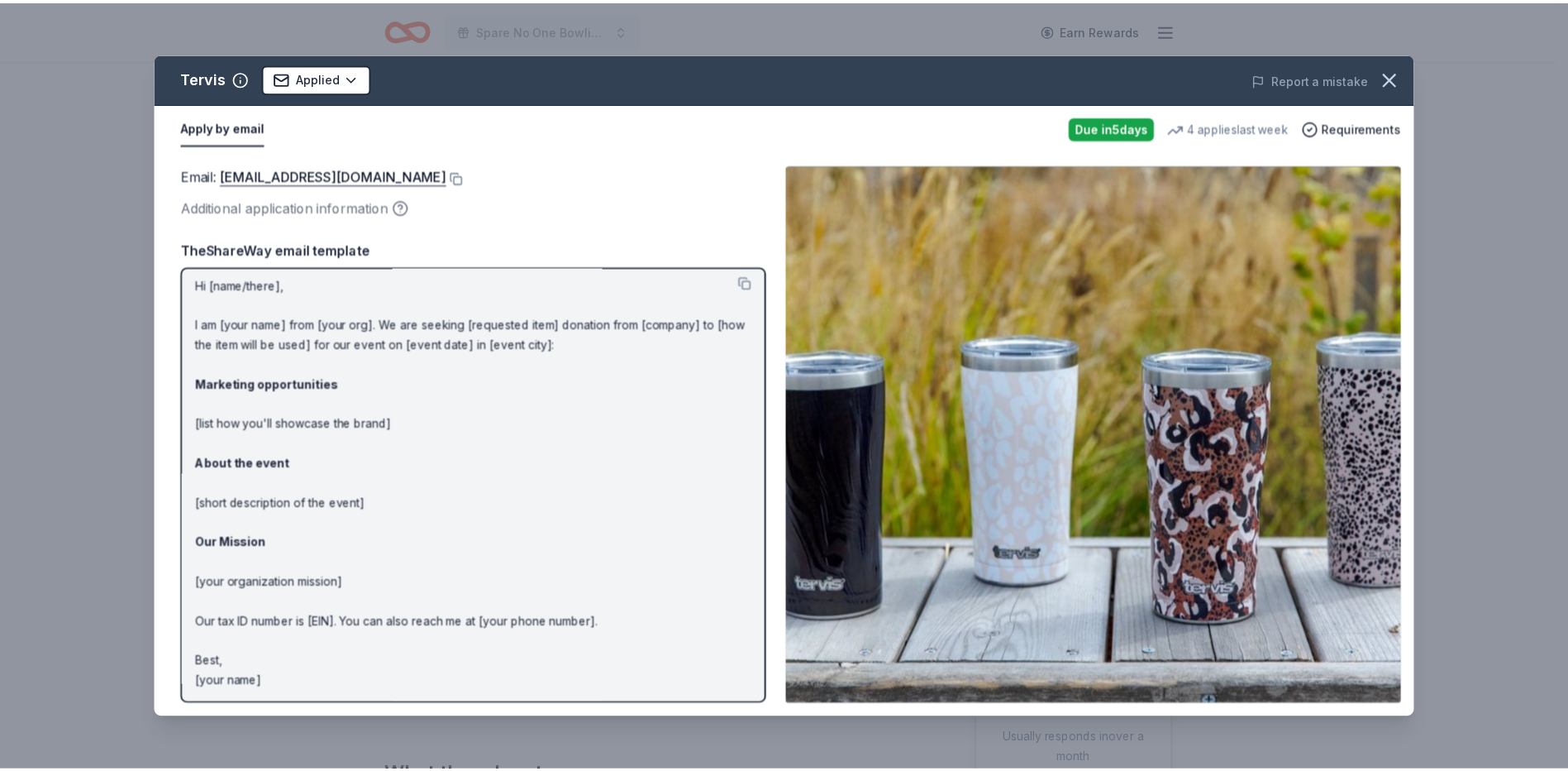
scroll to position [8, 0]
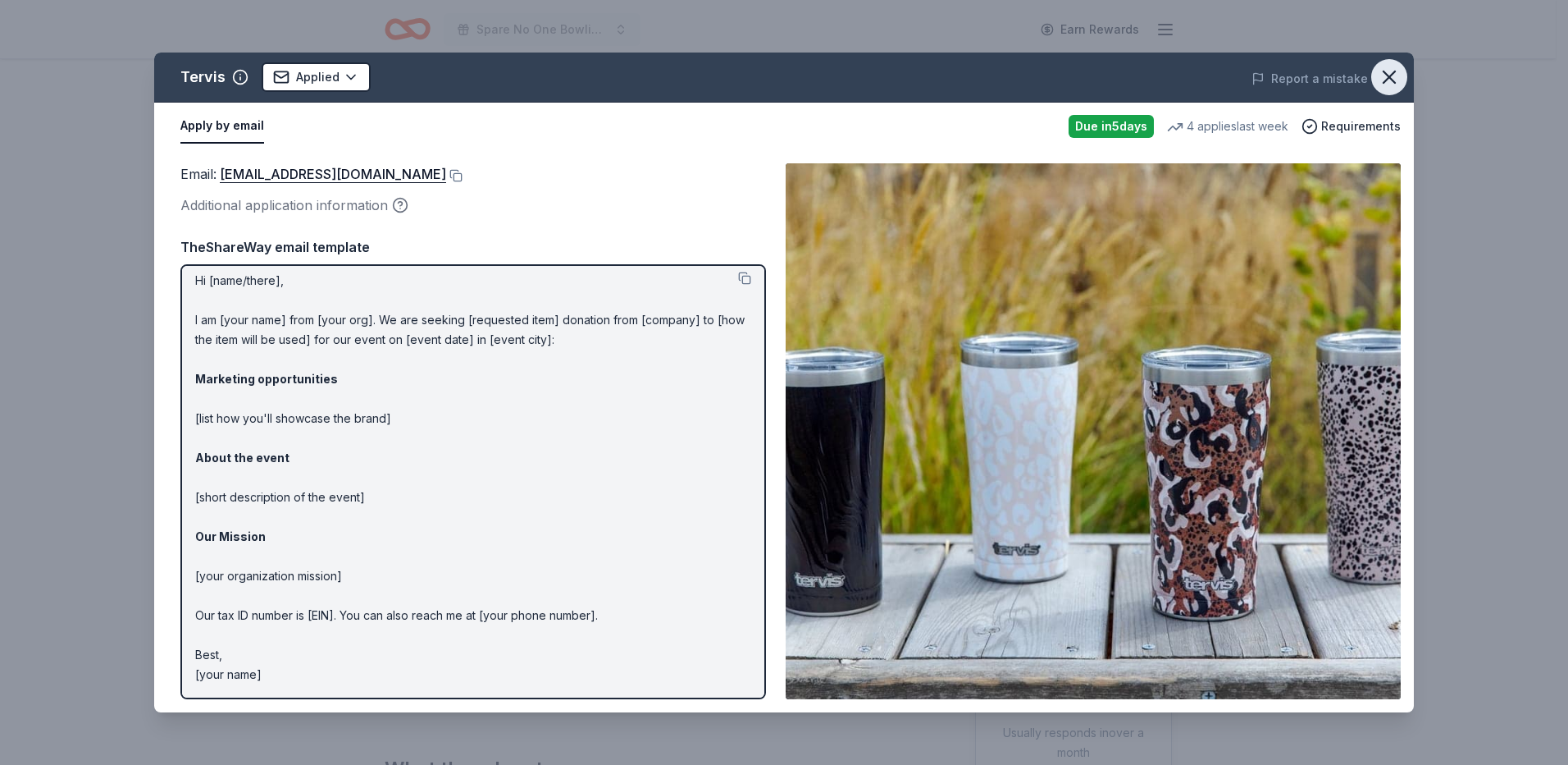
click at [1391, 73] on icon "button" at bounding box center [1389, 77] width 23 height 23
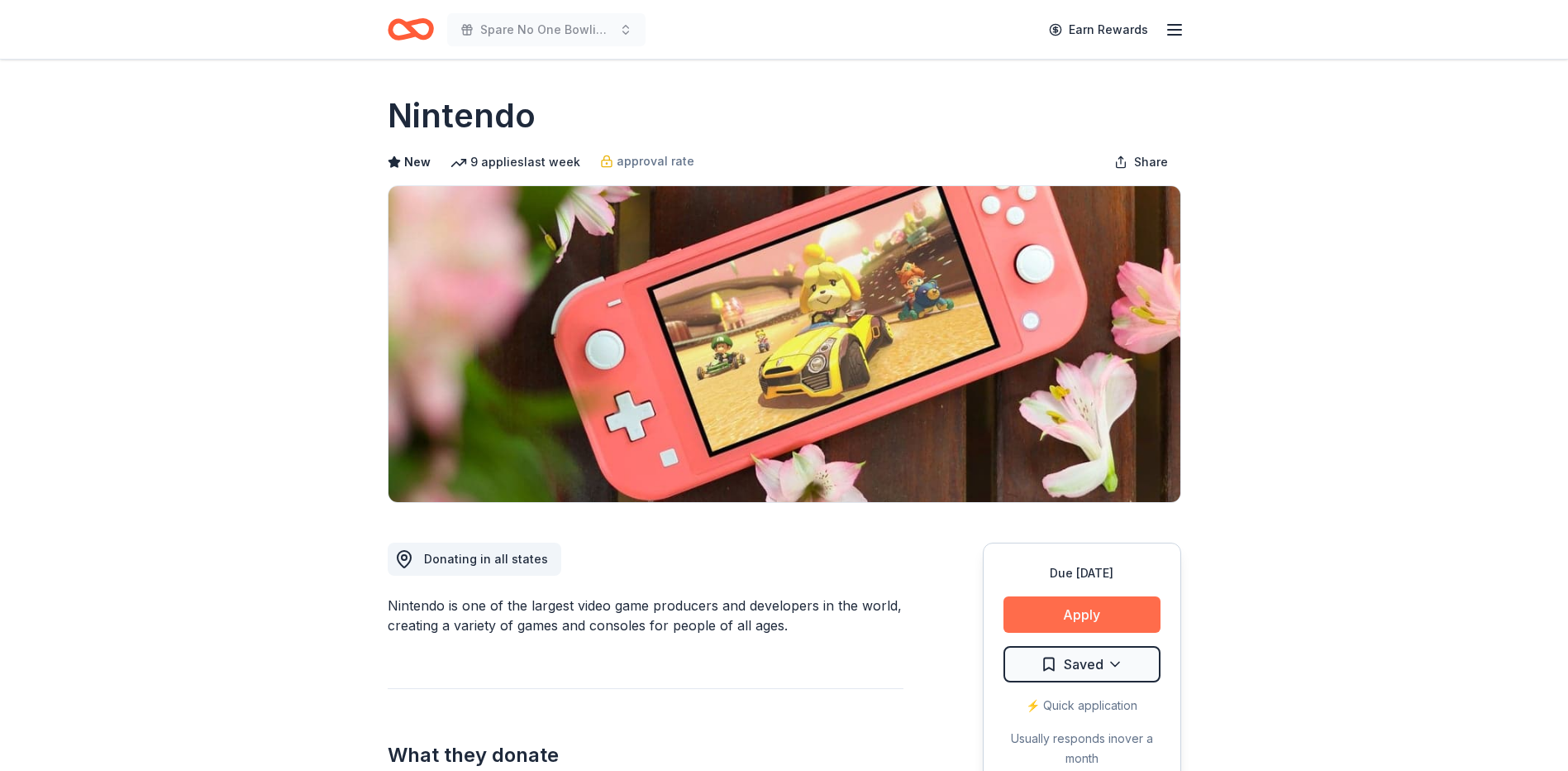
click at [1092, 615] on button "Apply" at bounding box center [1081, 614] width 157 height 37
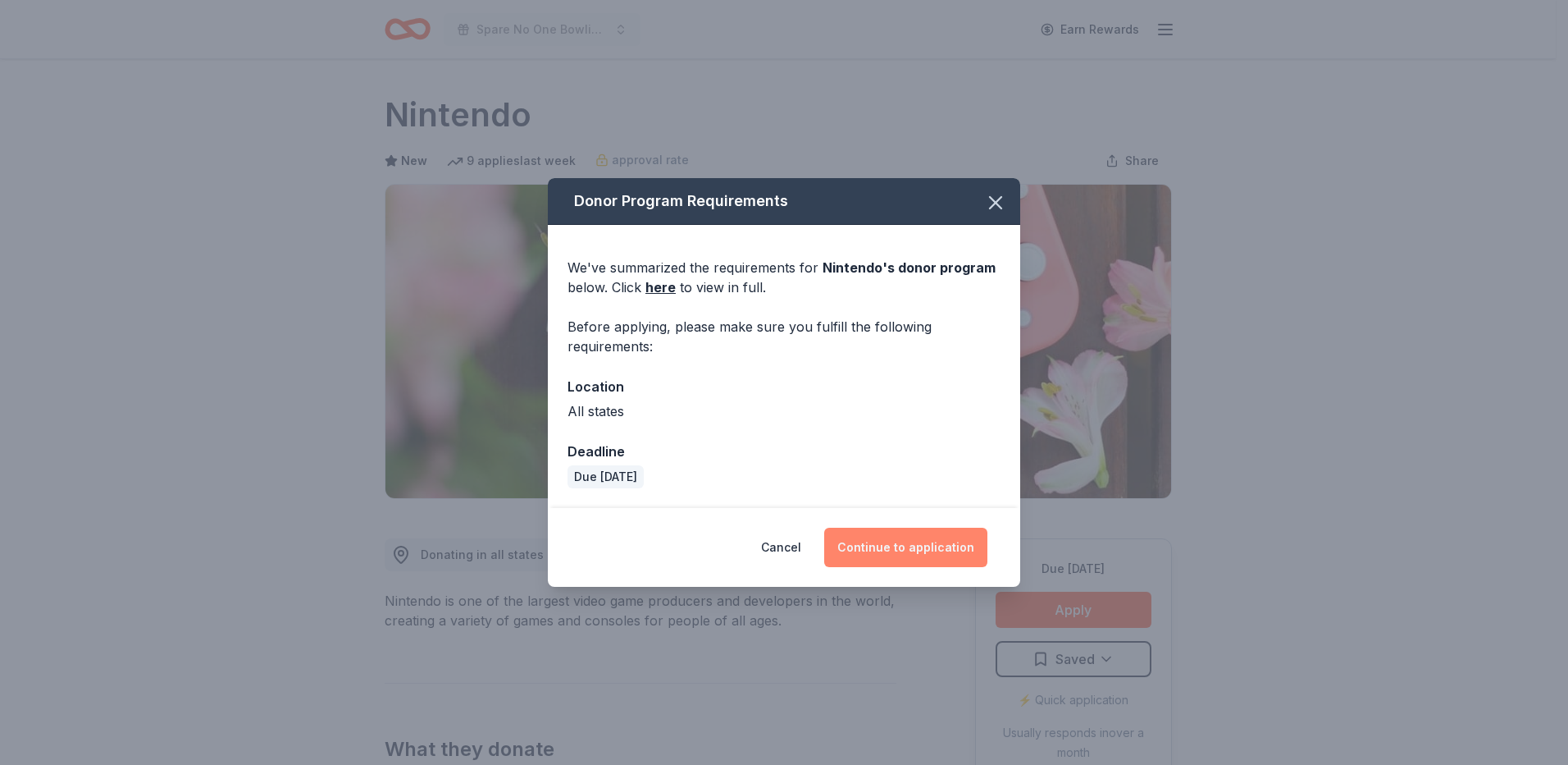
click at [920, 552] on button "Continue to application" at bounding box center [906, 547] width 163 height 39
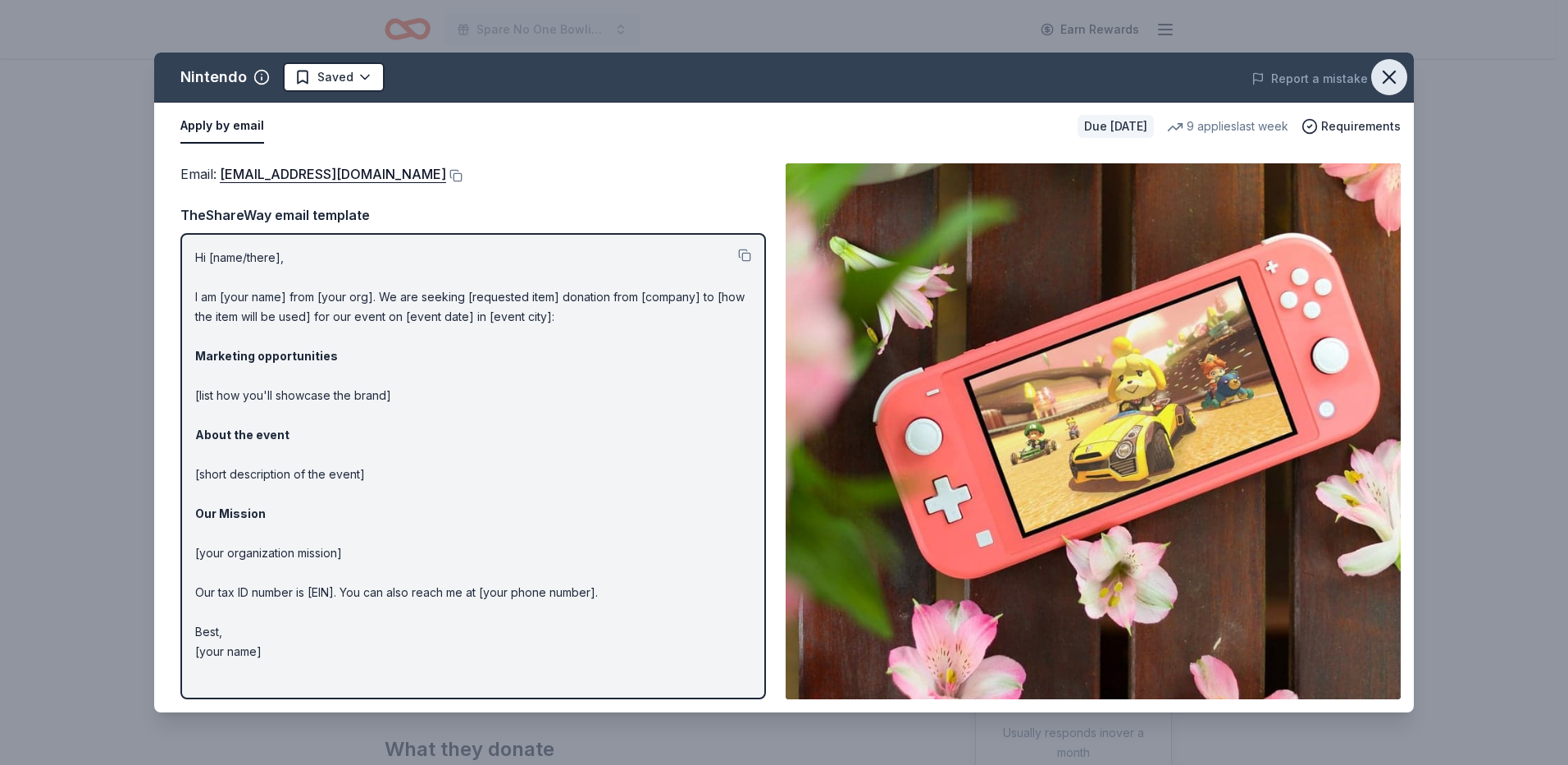
click at [1394, 71] on icon "button" at bounding box center [1390, 77] width 11 height 11
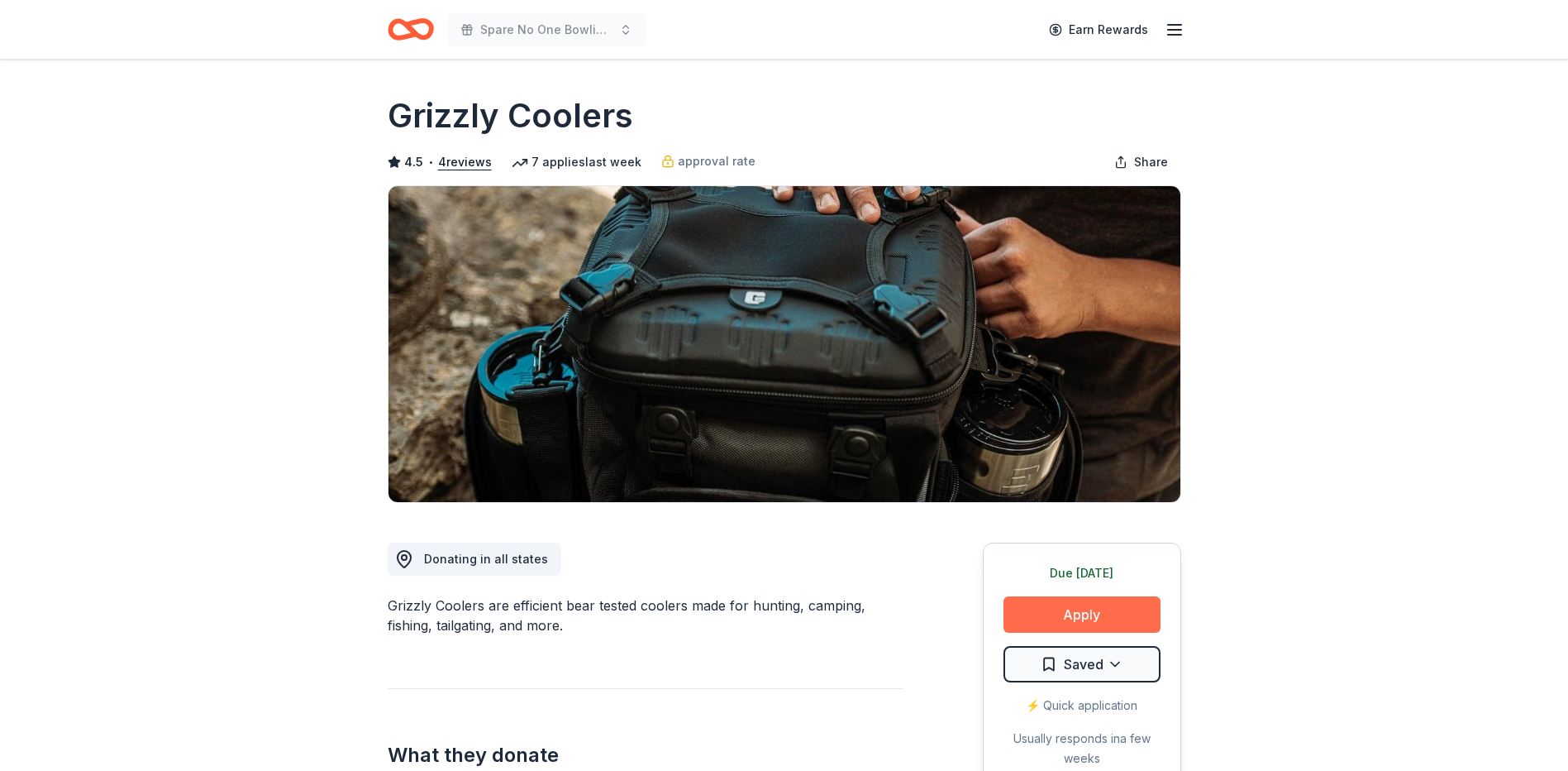
click at [1075, 610] on button "Apply" at bounding box center [1081, 614] width 157 height 37
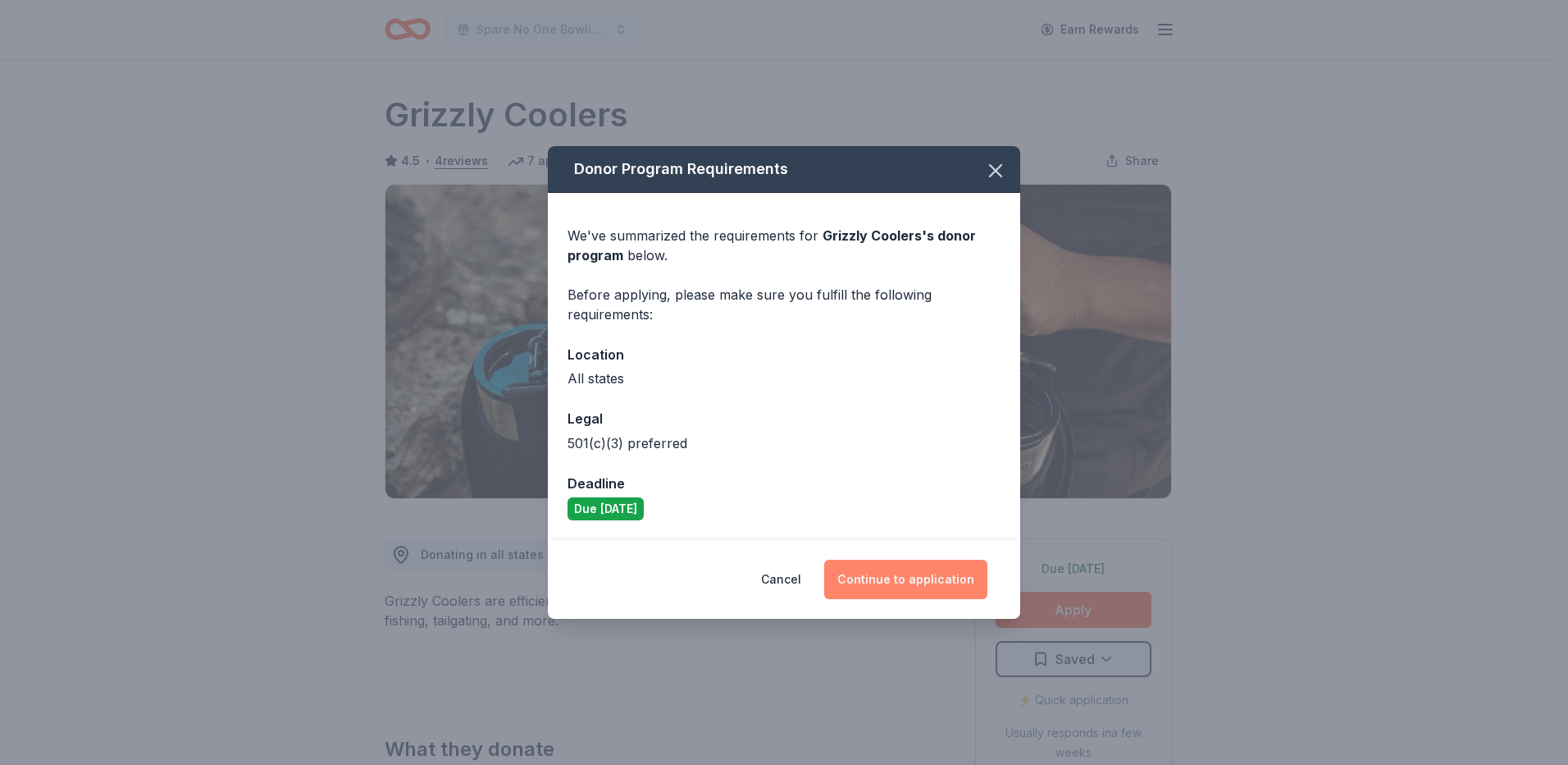
click at [912, 575] on button "Continue to application" at bounding box center [906, 579] width 163 height 39
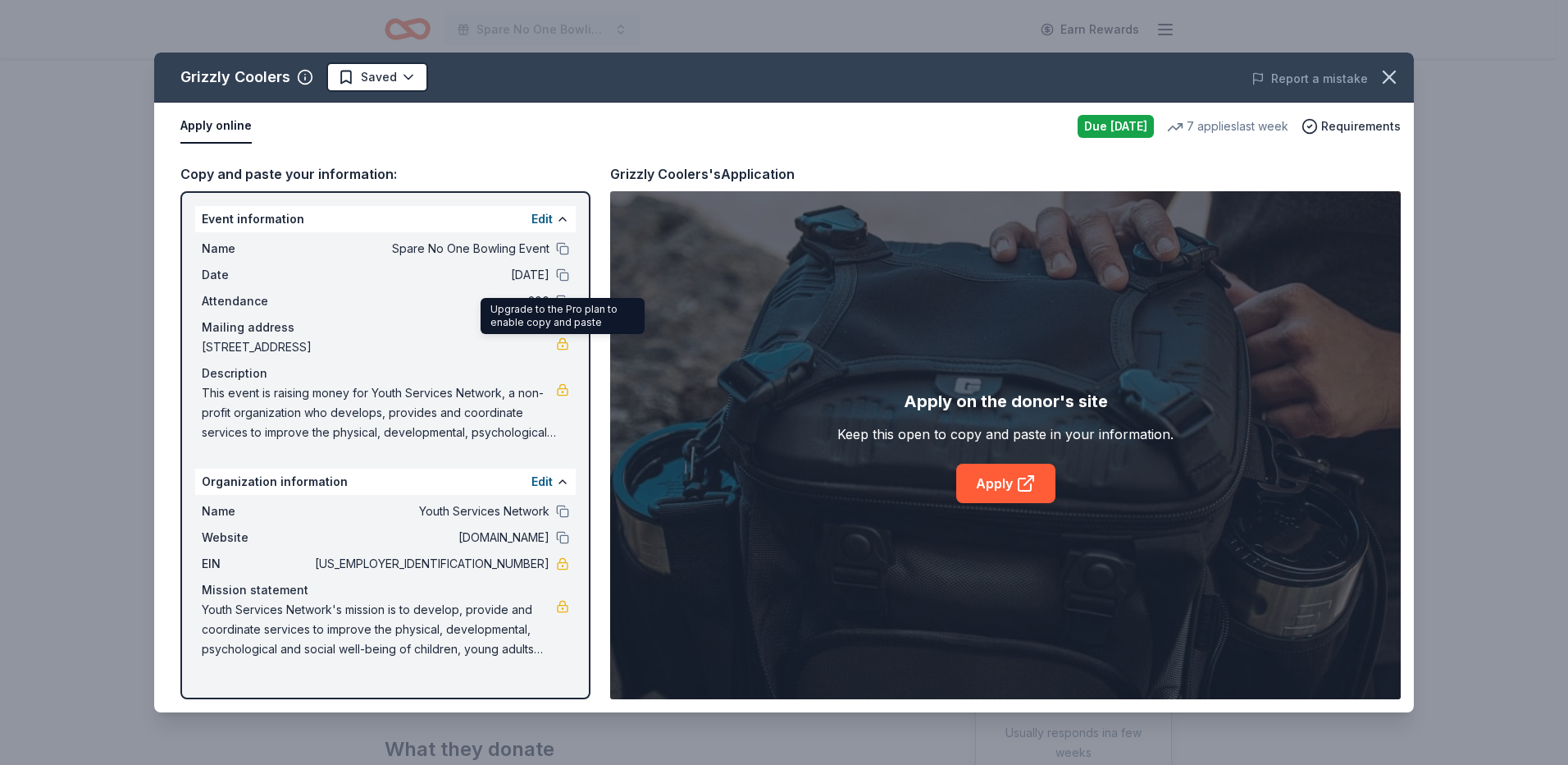
click at [560, 346] on link at bounding box center [562, 344] width 13 height 13
click at [1021, 488] on icon at bounding box center [1025, 483] width 20 height 20
click at [1388, 78] on icon "button" at bounding box center [1390, 77] width 11 height 11
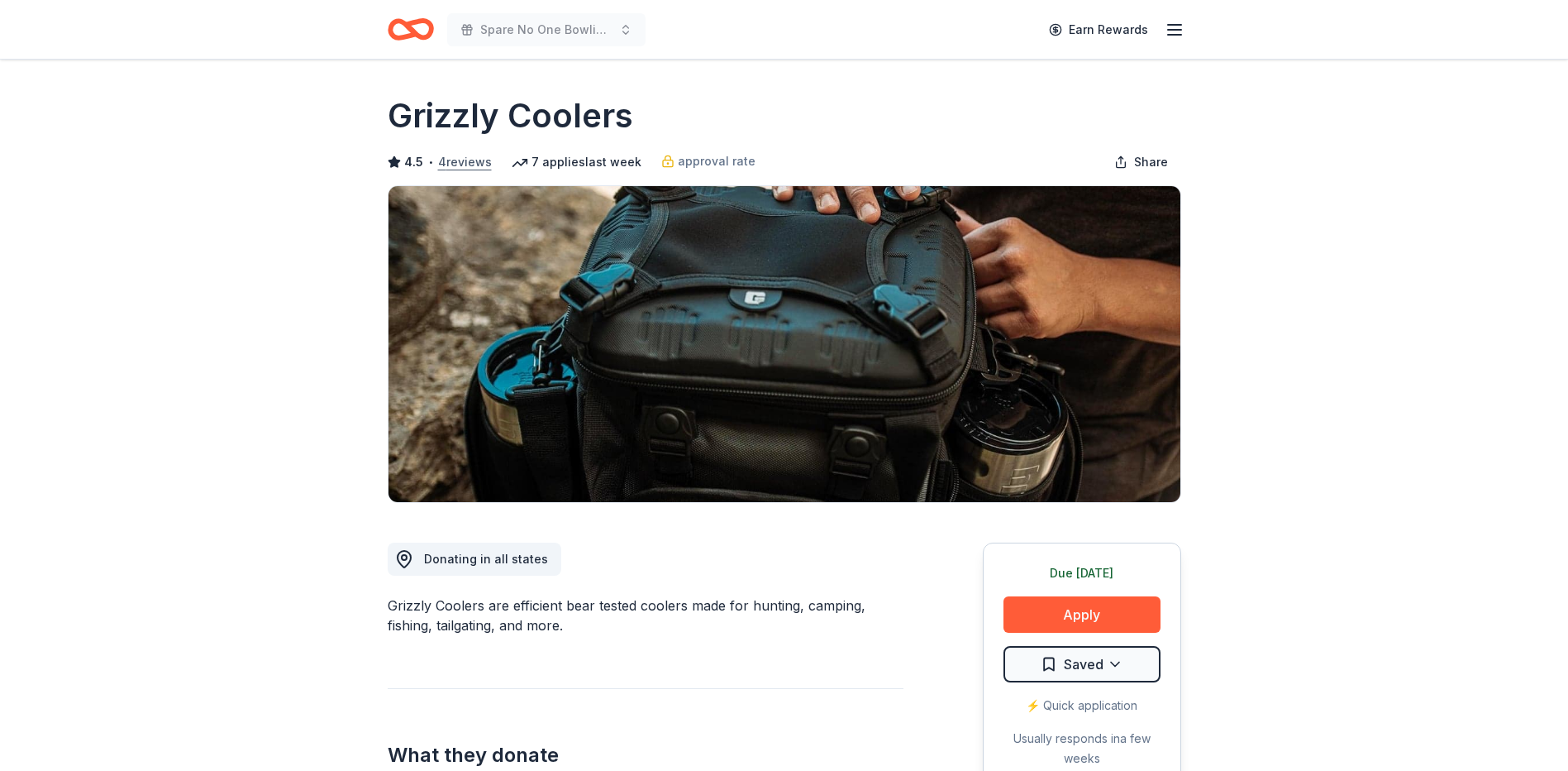
click at [481, 161] on button "4 reviews" at bounding box center [464, 162] width 54 height 20
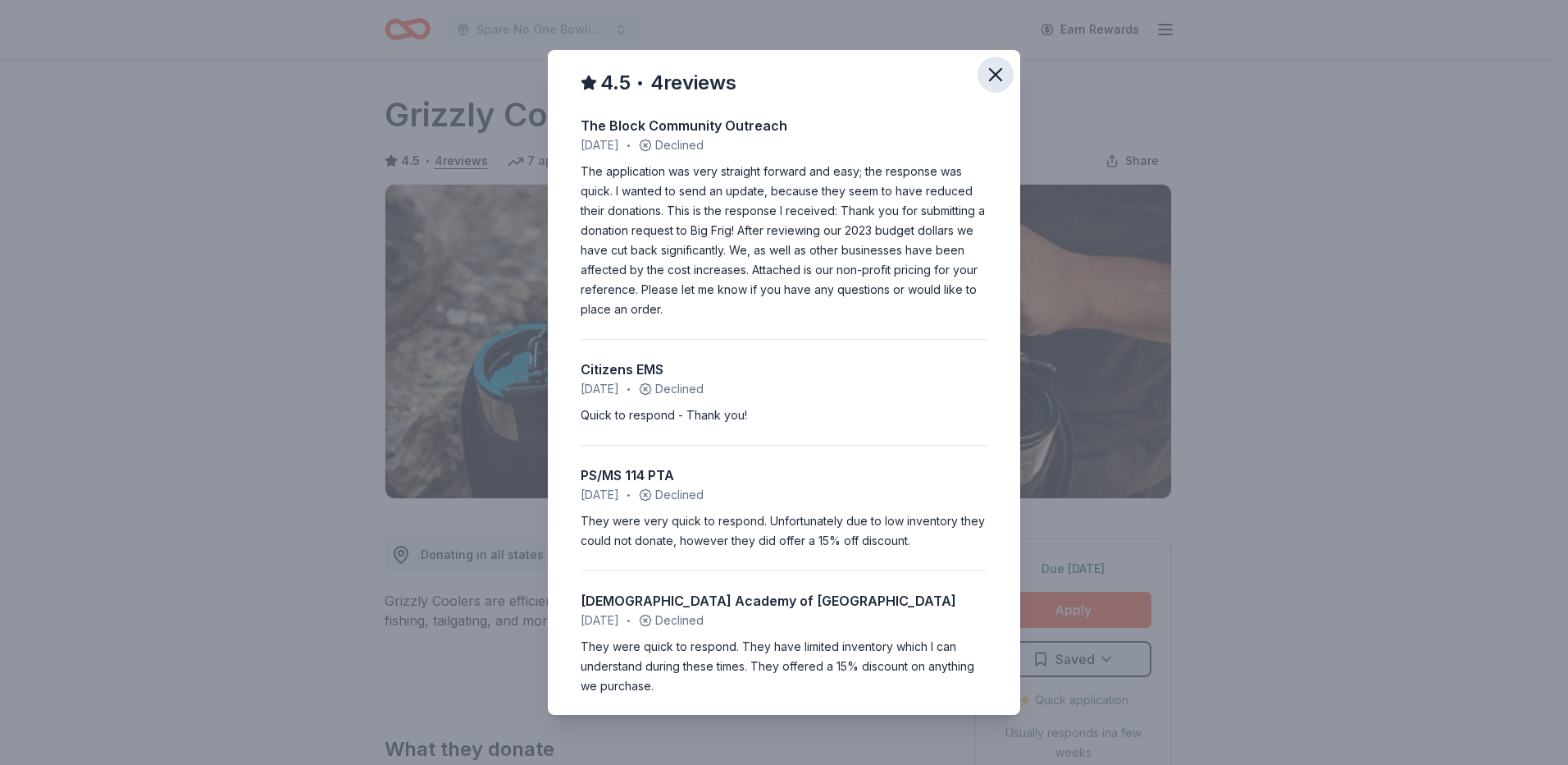
click at [987, 74] on icon "button" at bounding box center [996, 75] width 23 height 23
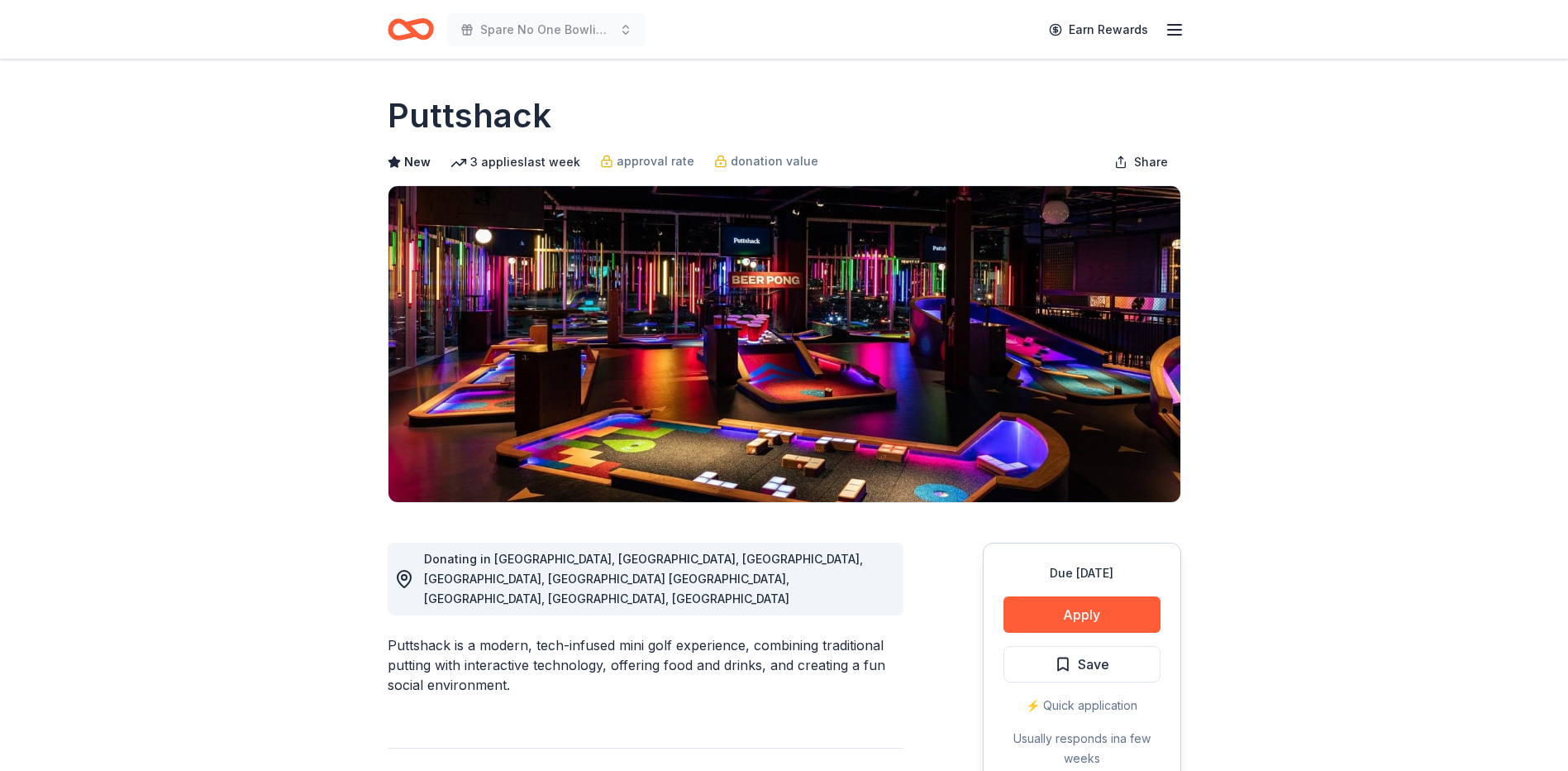
click at [1170, 27] on icon "button" at bounding box center [1174, 29] width 20 height 20
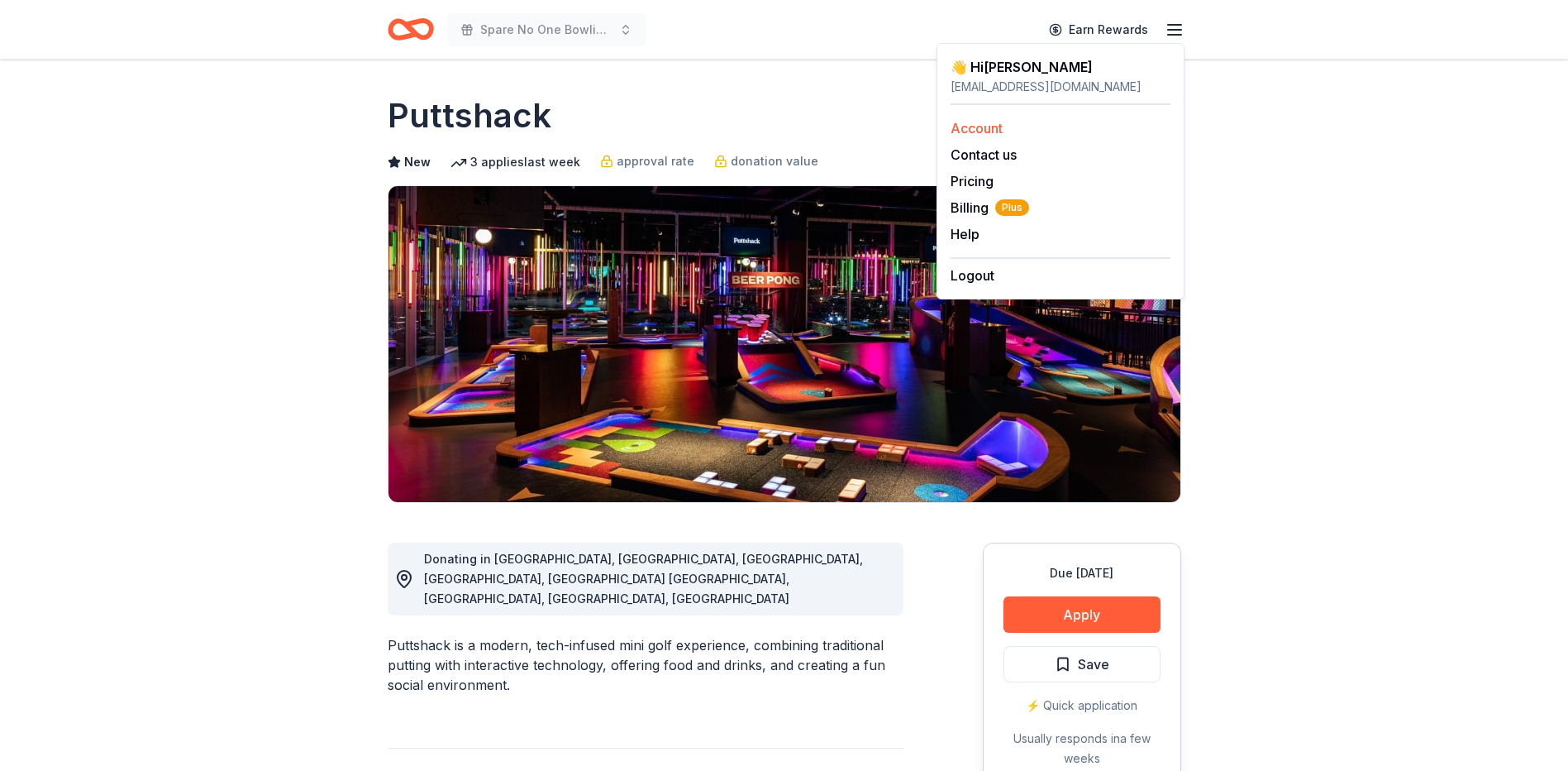
click at [1001, 122] on link "Account" at bounding box center [976, 128] width 52 height 17
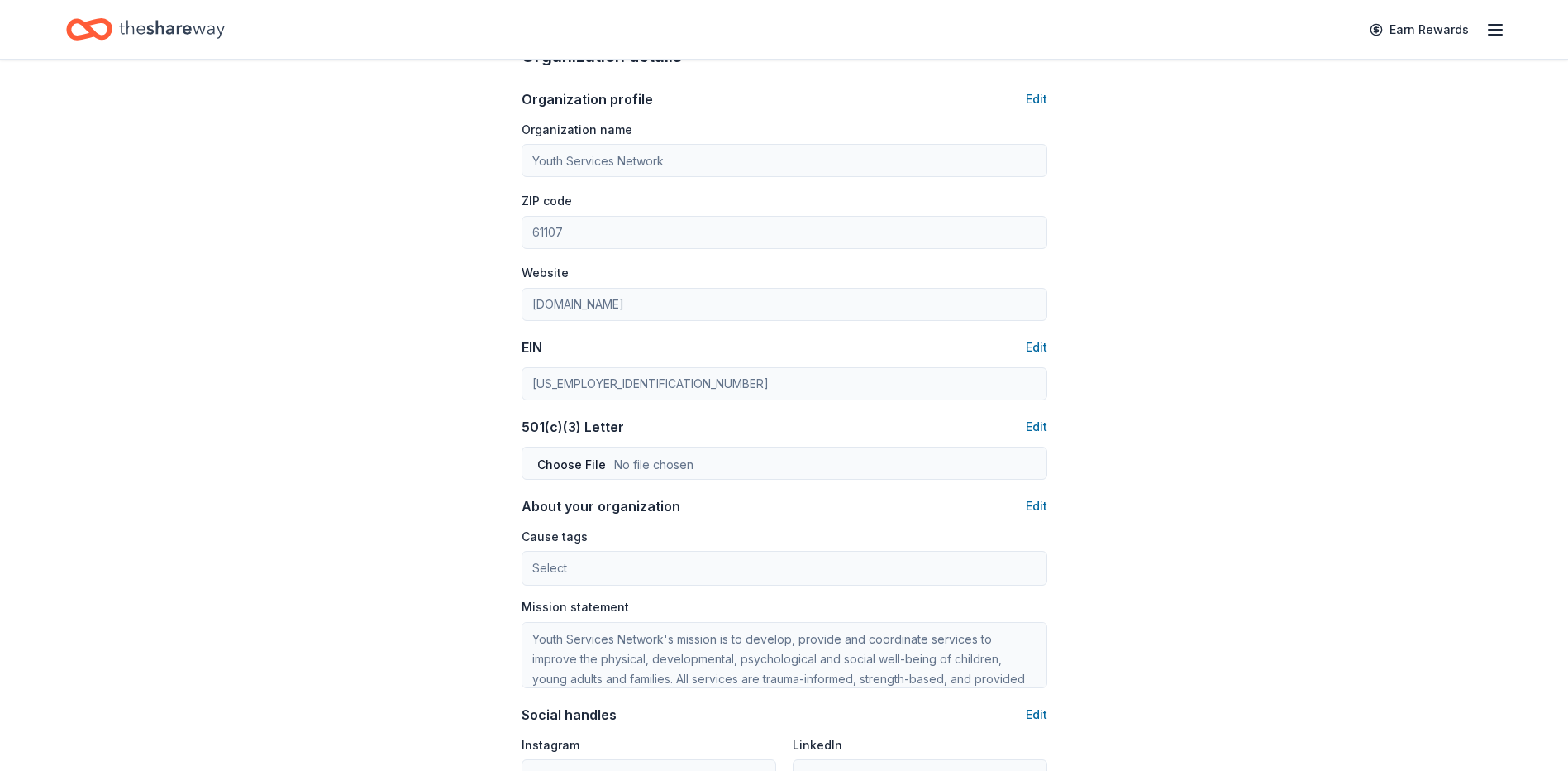
scroll to position [579, 0]
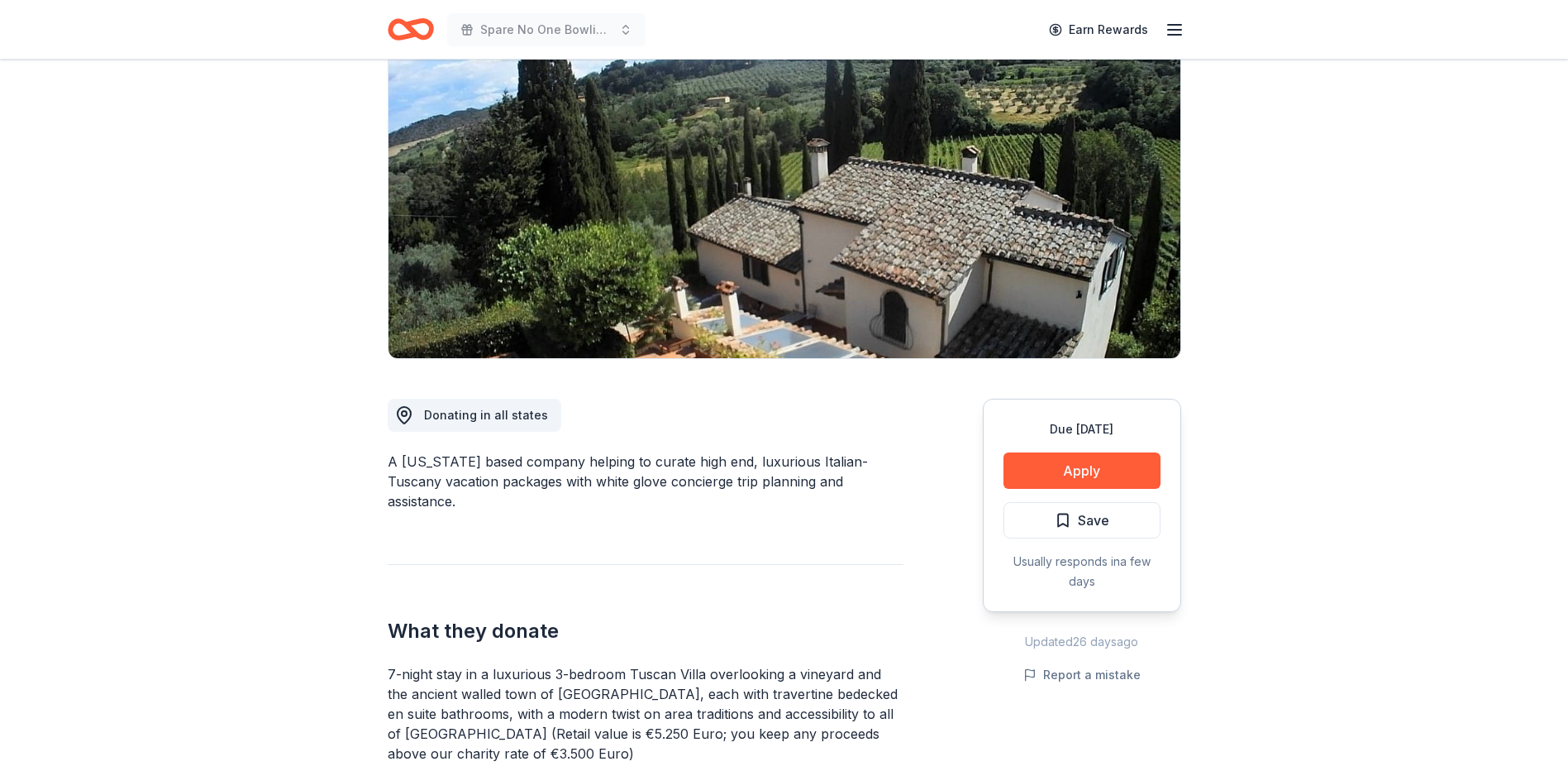
scroll to position [413, 0]
